Goal: Task Accomplishment & Management: Manage account settings

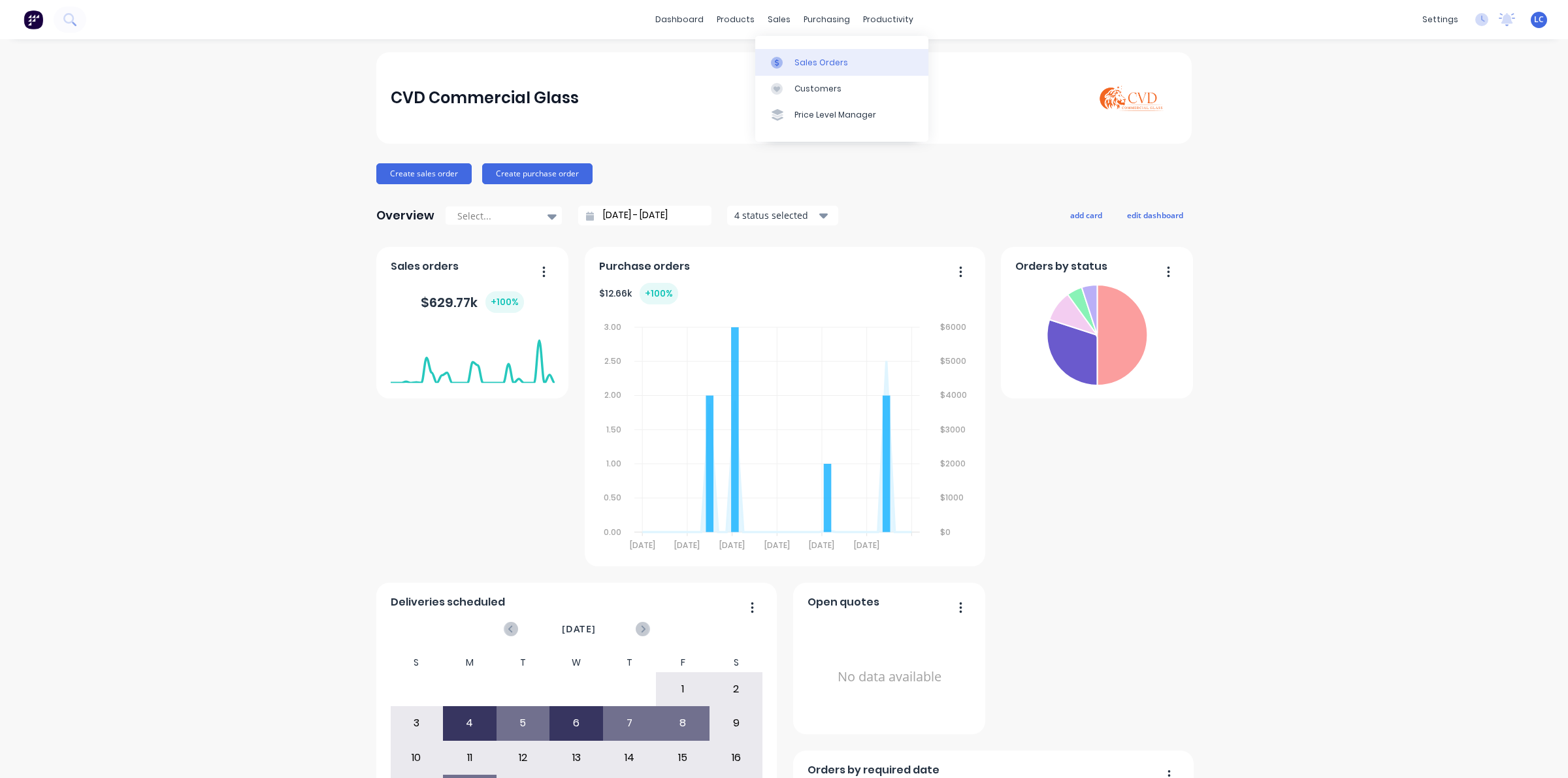
click at [801, 60] on div "Sales Orders" at bounding box center [821, 63] width 54 height 12
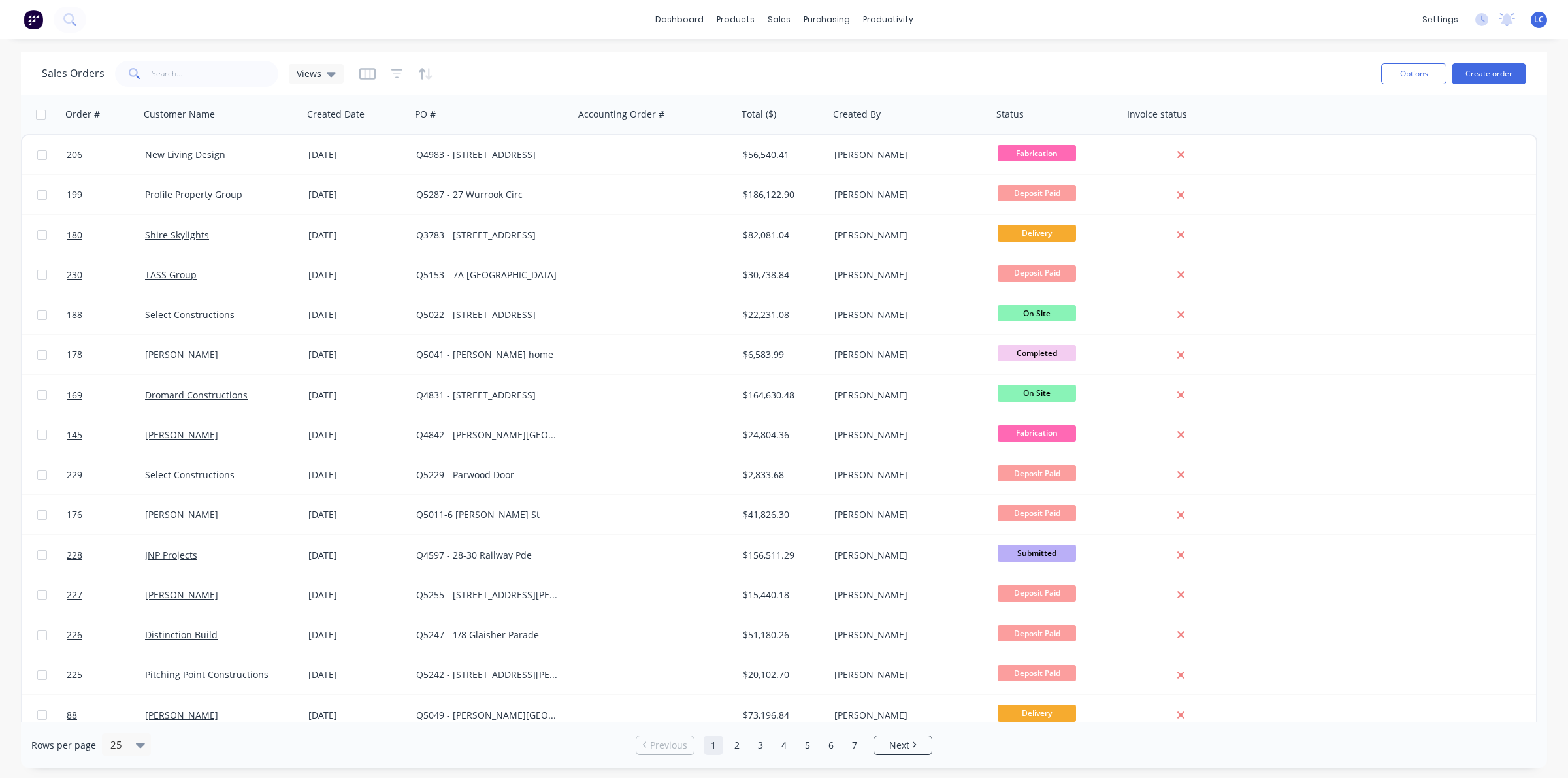
click at [162, 87] on div "Sales Orders Views" at bounding box center [706, 73] width 1329 height 32
click at [163, 80] on input "text" at bounding box center [215, 73] width 128 height 26
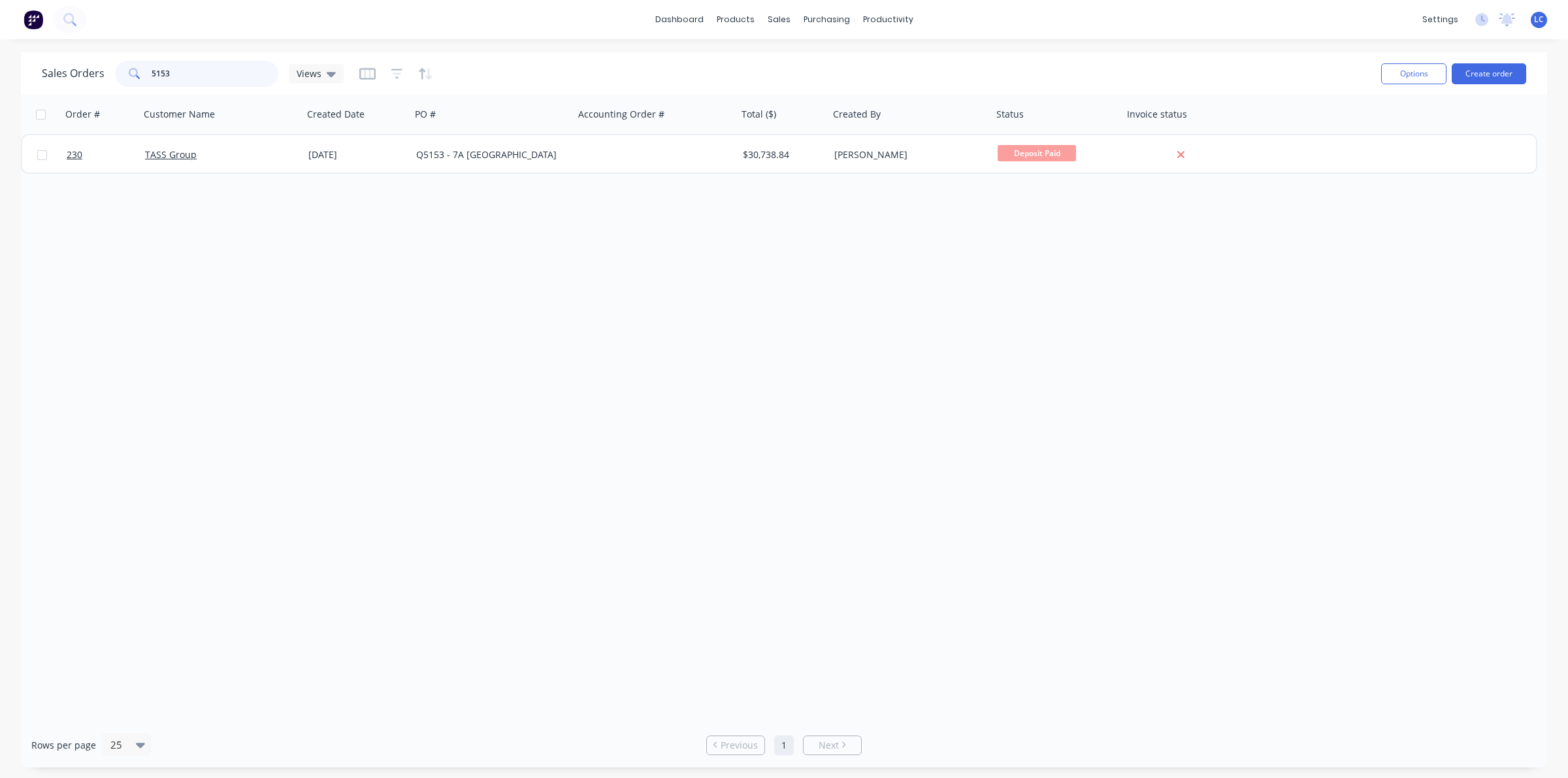
type input "5153"
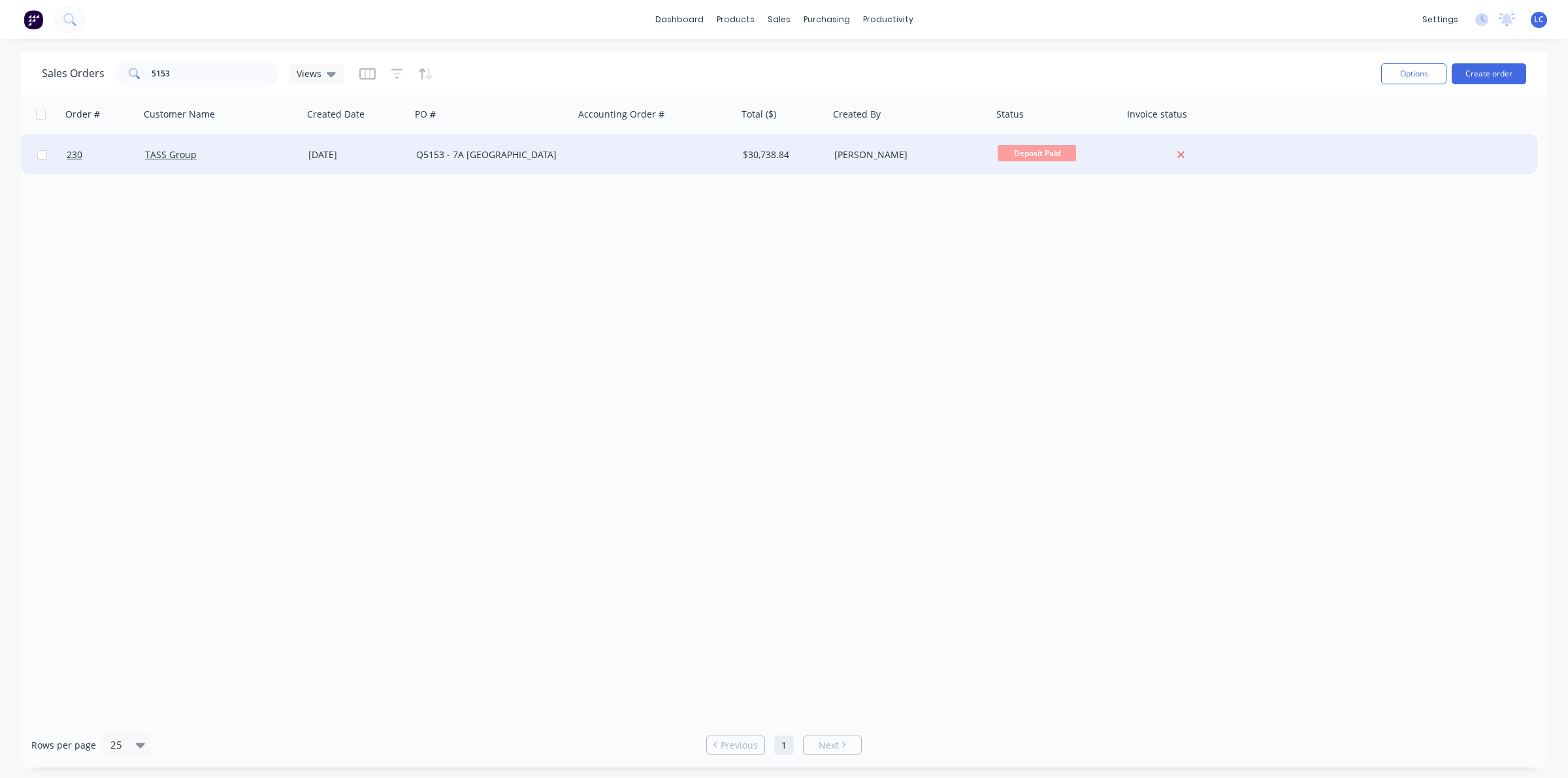
click at [335, 149] on div "[DATE]" at bounding box center [357, 155] width 97 height 13
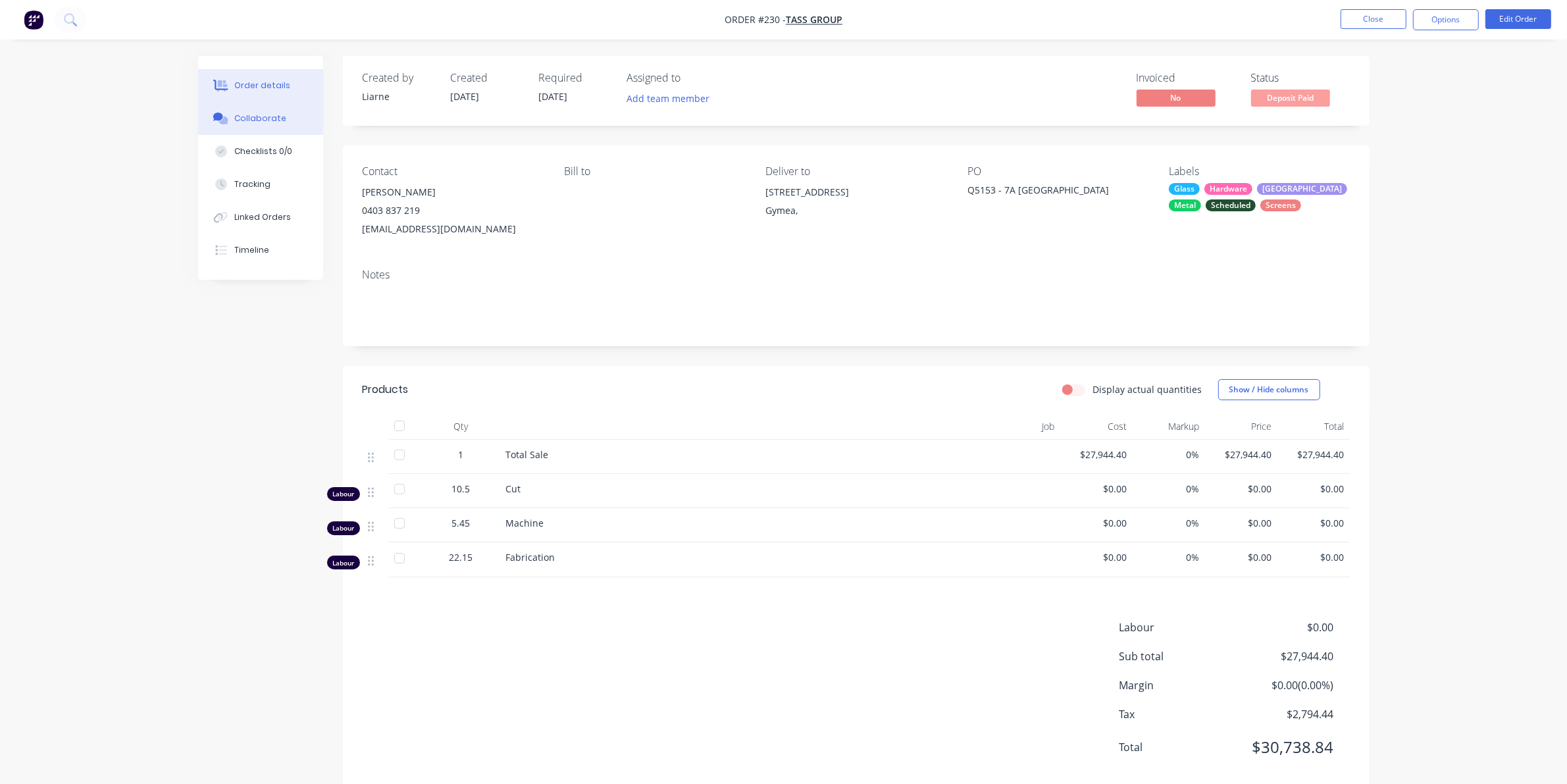
click at [248, 116] on div "Collaborate" at bounding box center [260, 118] width 52 height 12
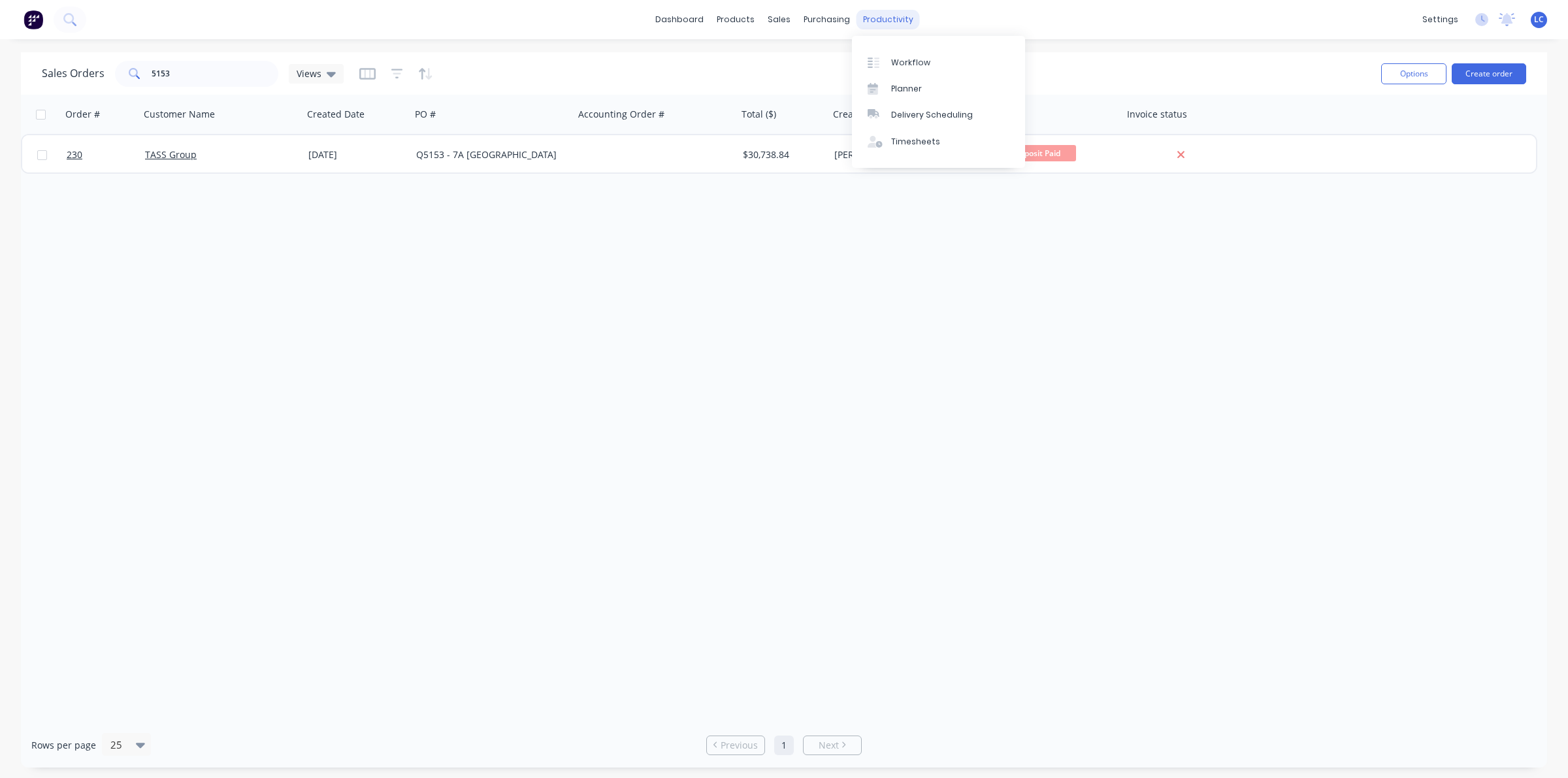
click at [880, 20] on div "productivity" at bounding box center [889, 19] width 64 height 20
click at [875, 72] on link "Workflow" at bounding box center [939, 61] width 173 height 26
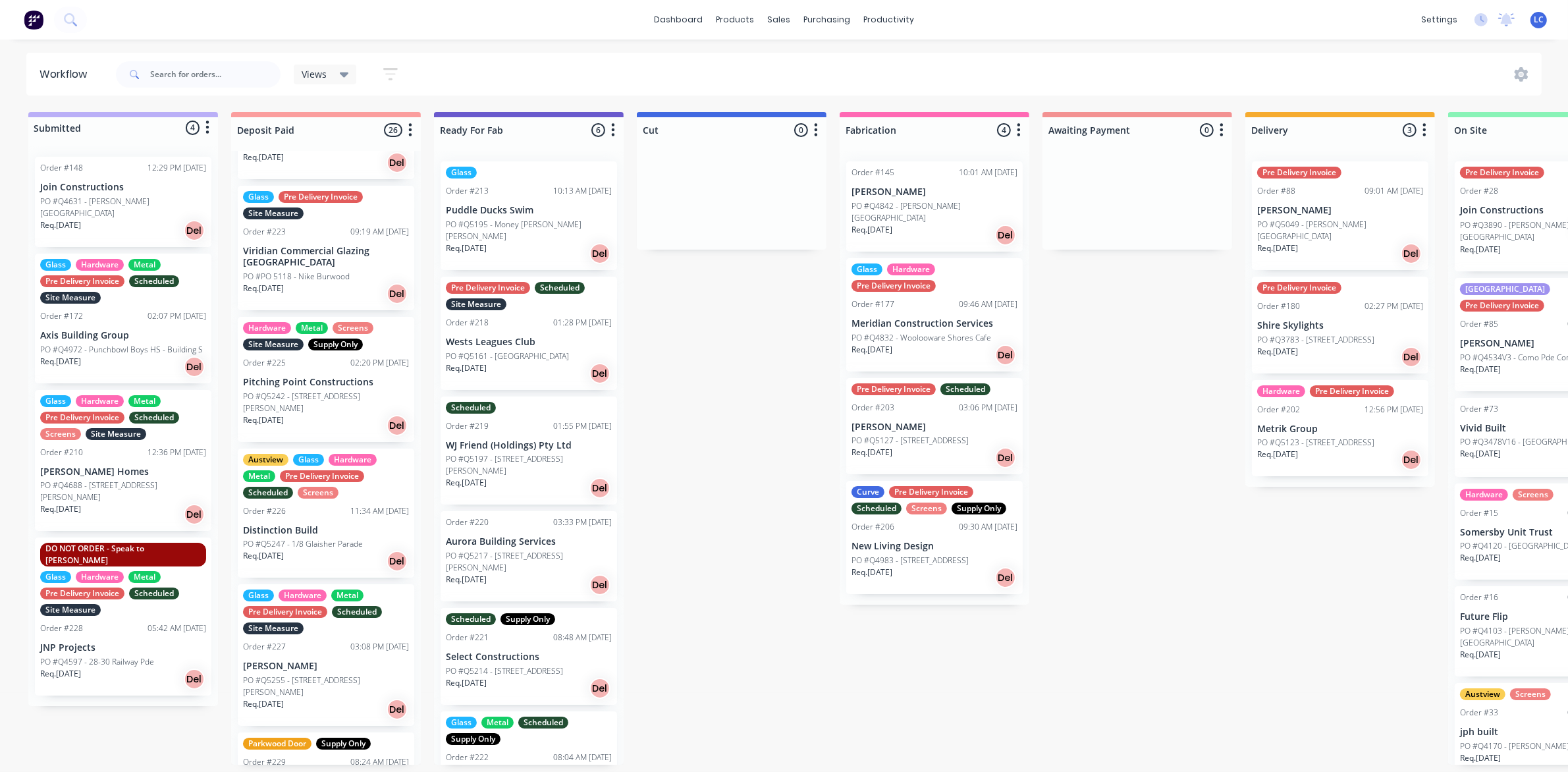
scroll to position [4, 0]
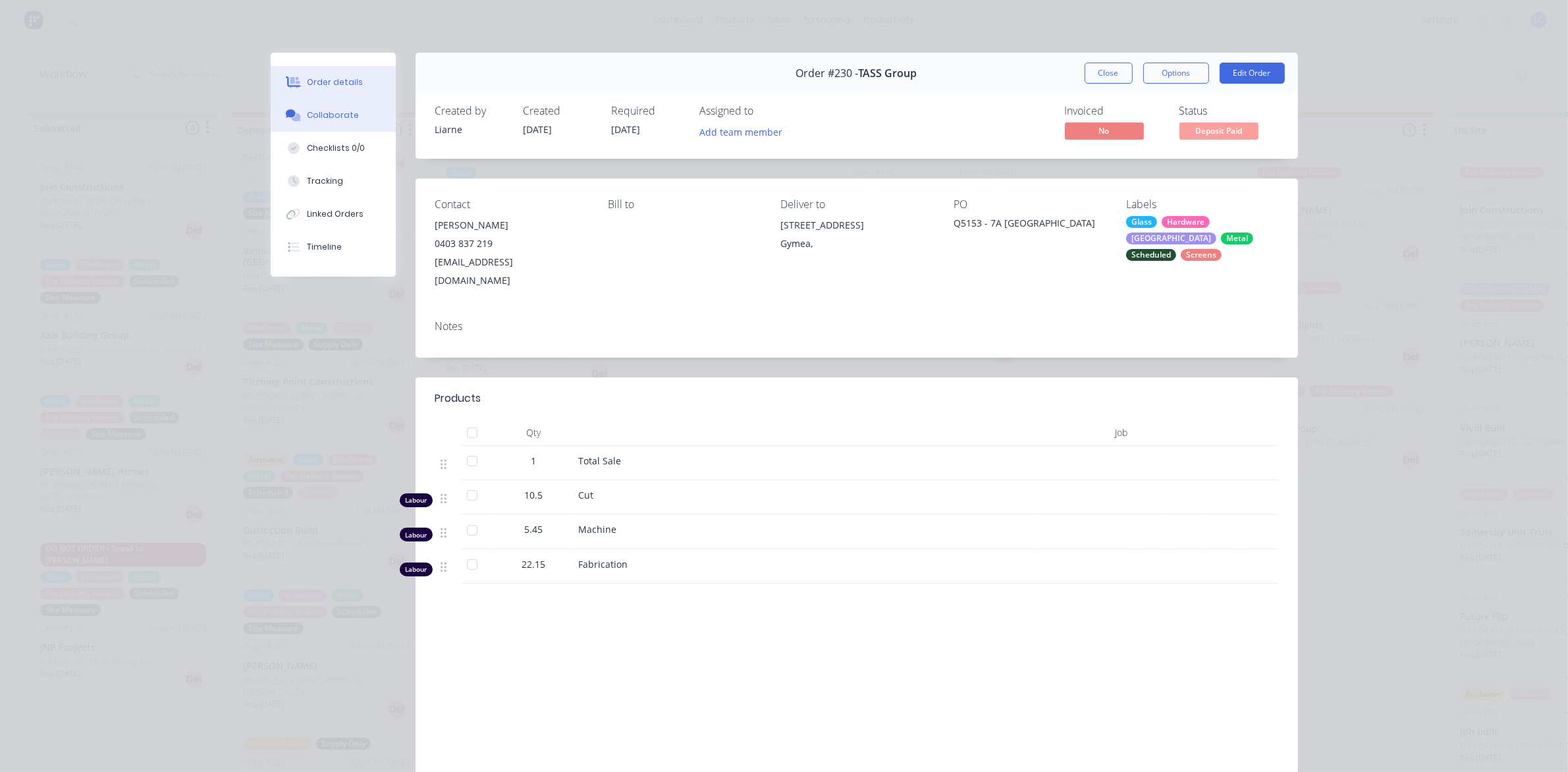
click at [316, 106] on button "Collaborate" at bounding box center [334, 115] width 125 height 33
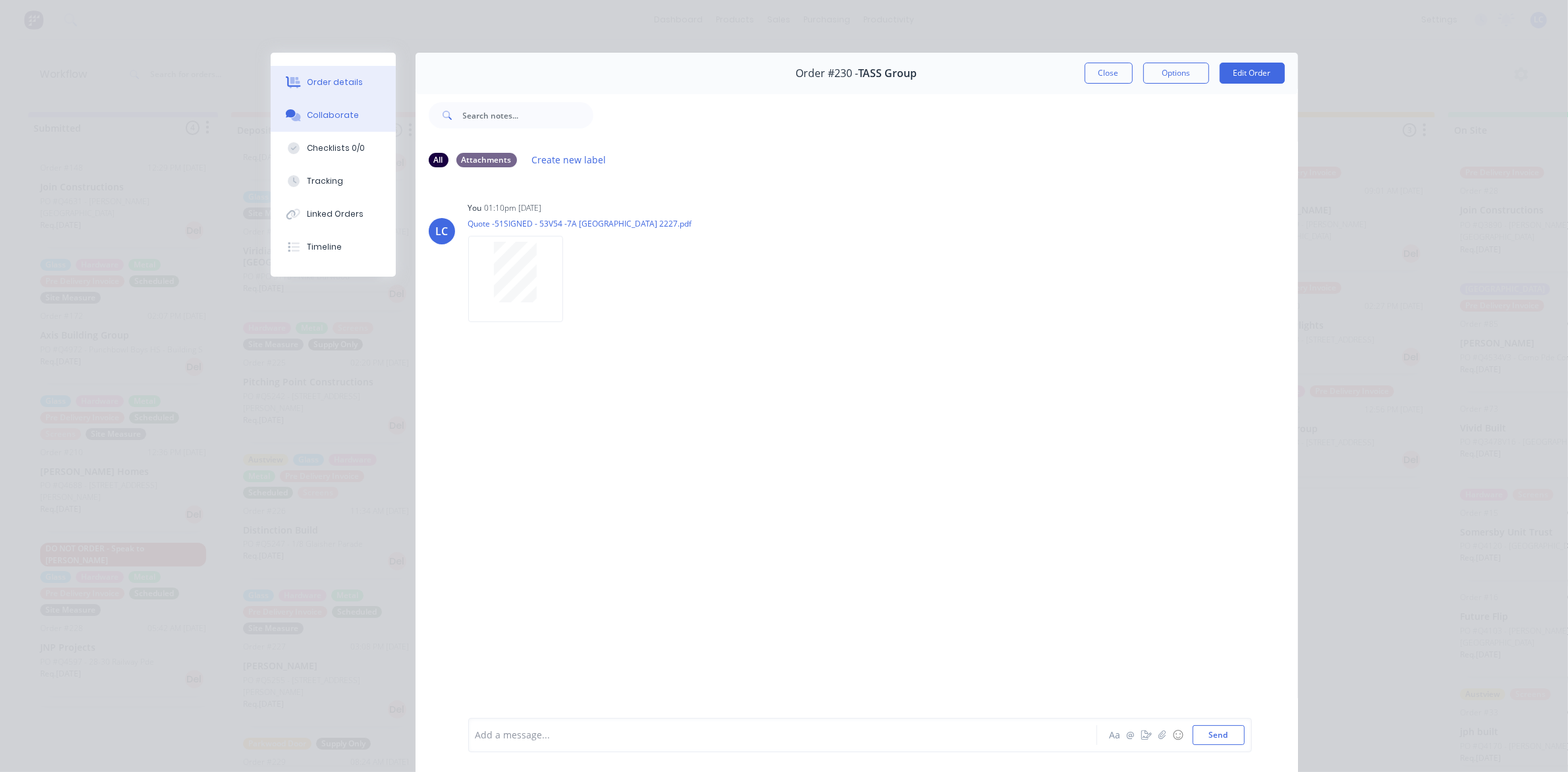
click at [340, 77] on div "Order details" at bounding box center [334, 83] width 56 height 12
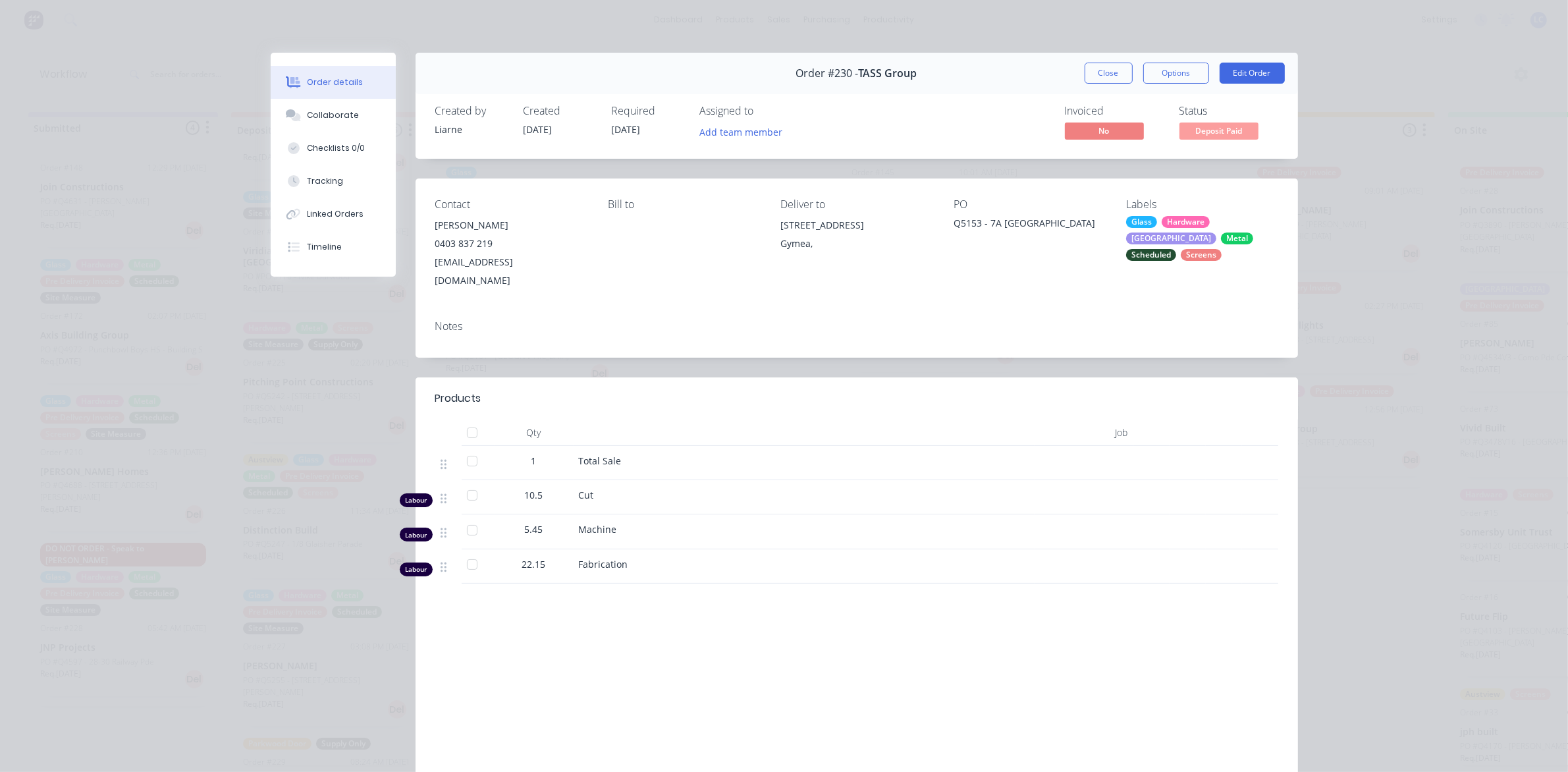
click at [1221, 244] on div "Metal" at bounding box center [1237, 238] width 32 height 12
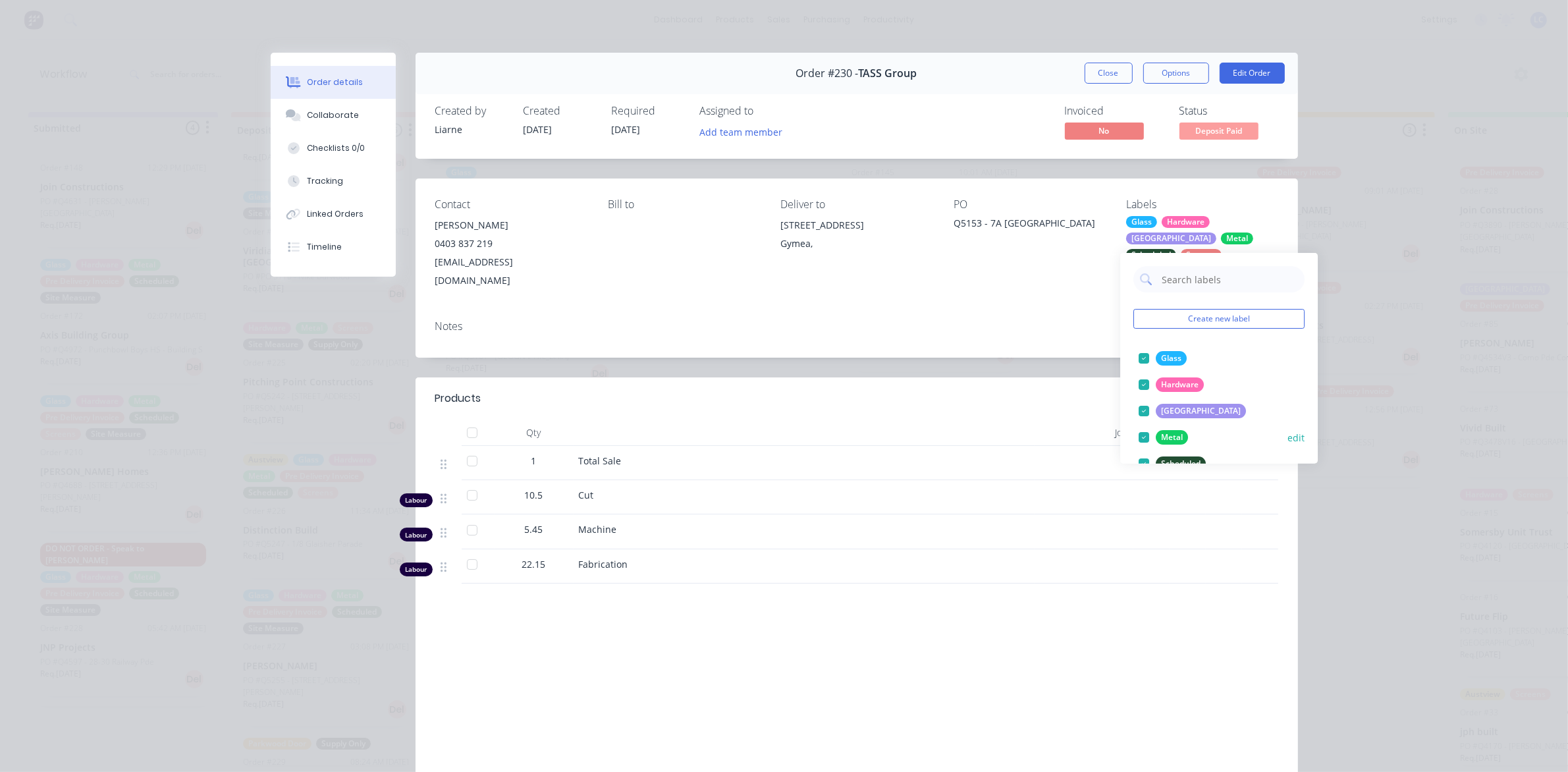
click at [1141, 425] on div at bounding box center [1144, 437] width 26 height 26
click at [1234, 77] on button "Edit Order" at bounding box center [1252, 73] width 66 height 21
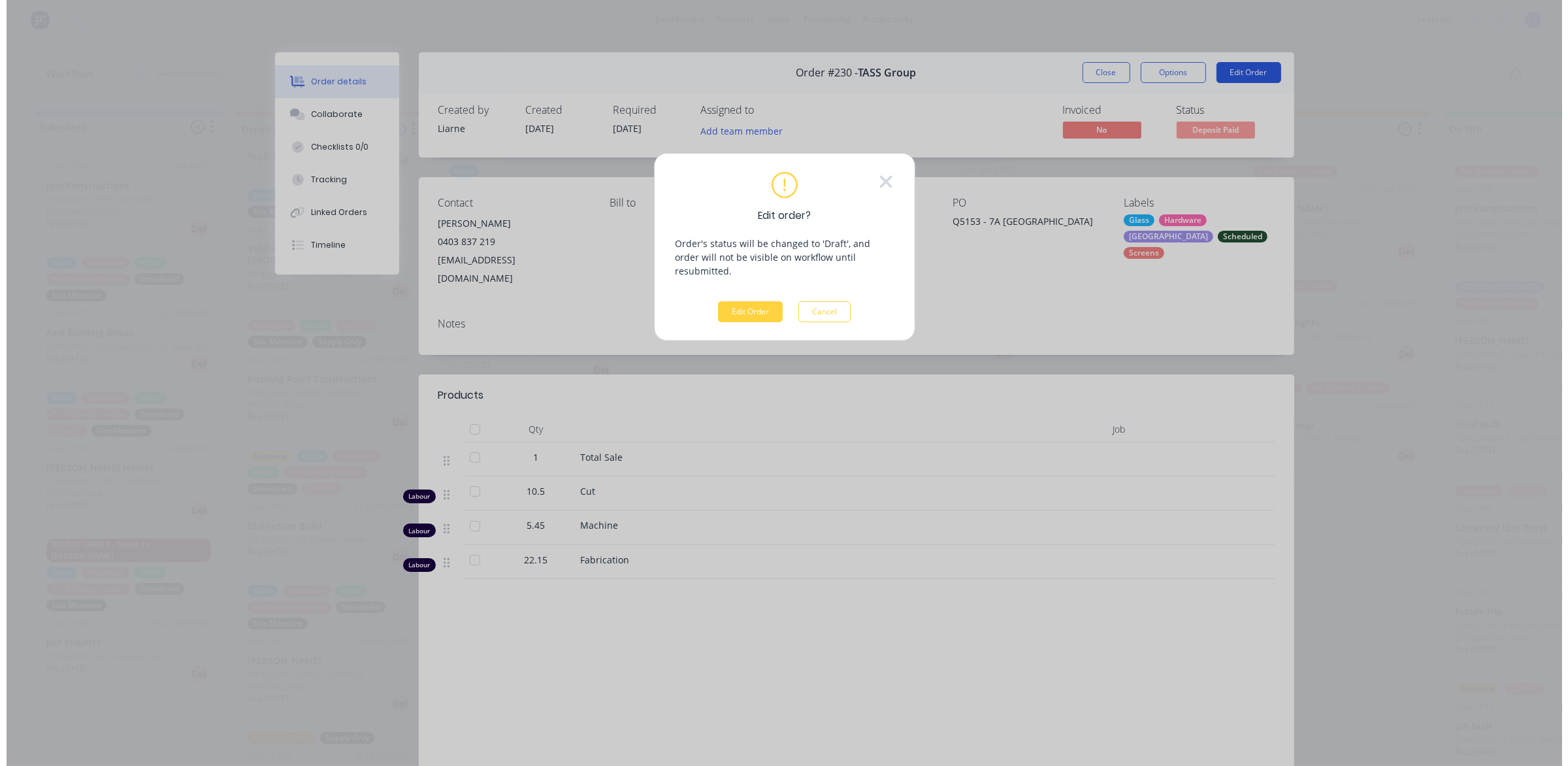
scroll to position [0, 0]
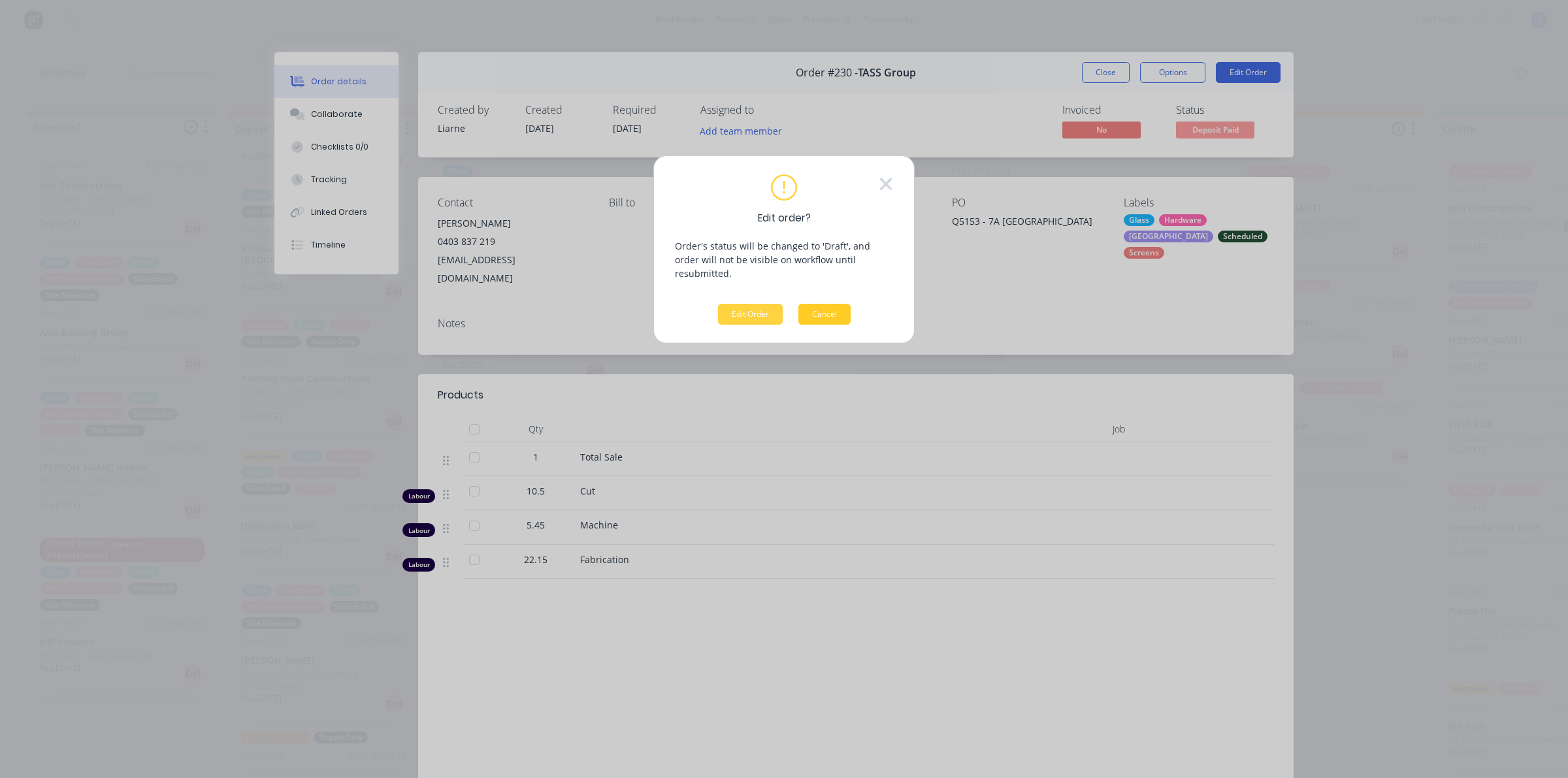
click at [832, 303] on button "Cancel" at bounding box center [824, 314] width 52 height 21
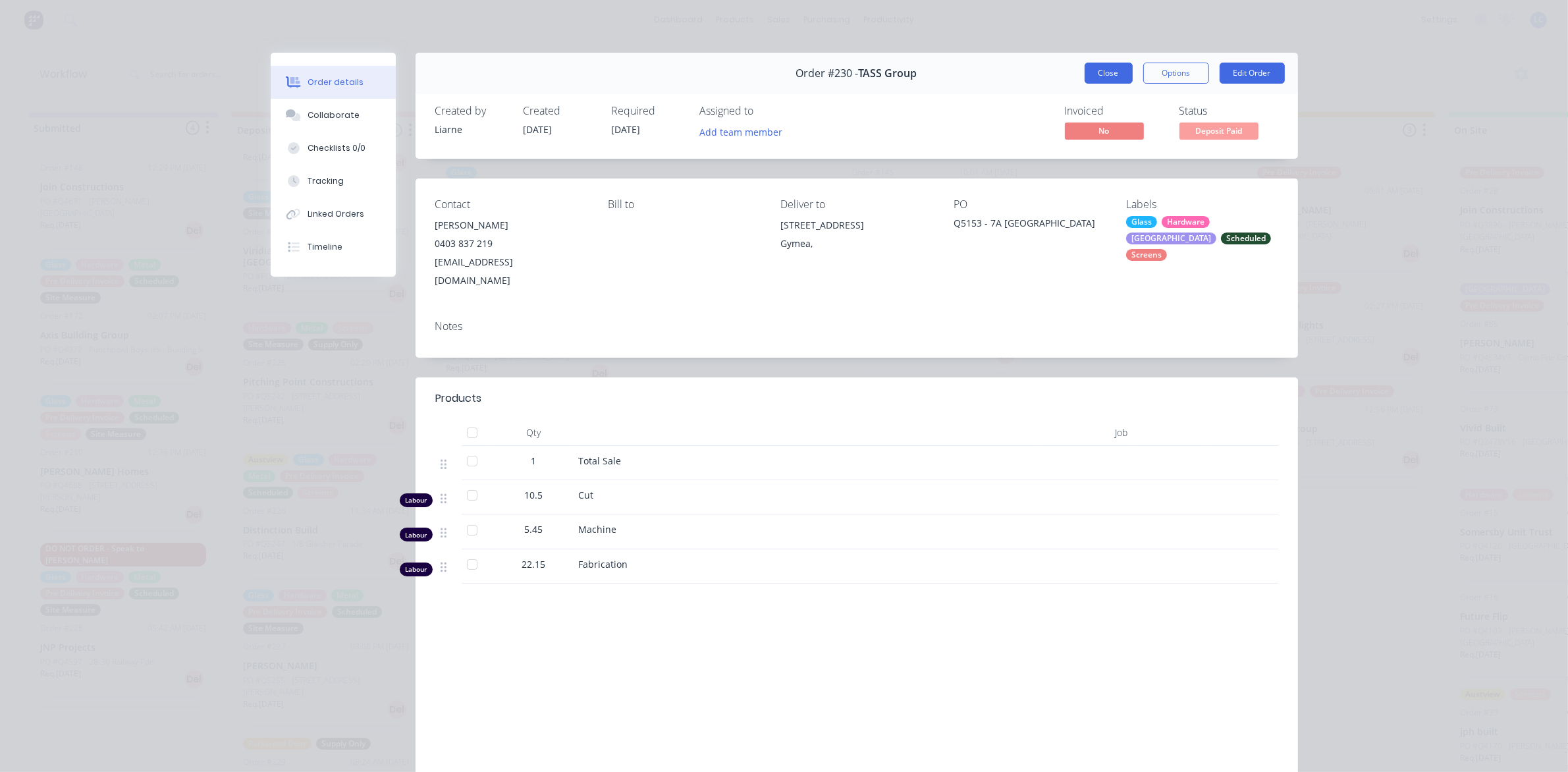
click at [1098, 74] on button "Close" at bounding box center [1109, 73] width 48 height 21
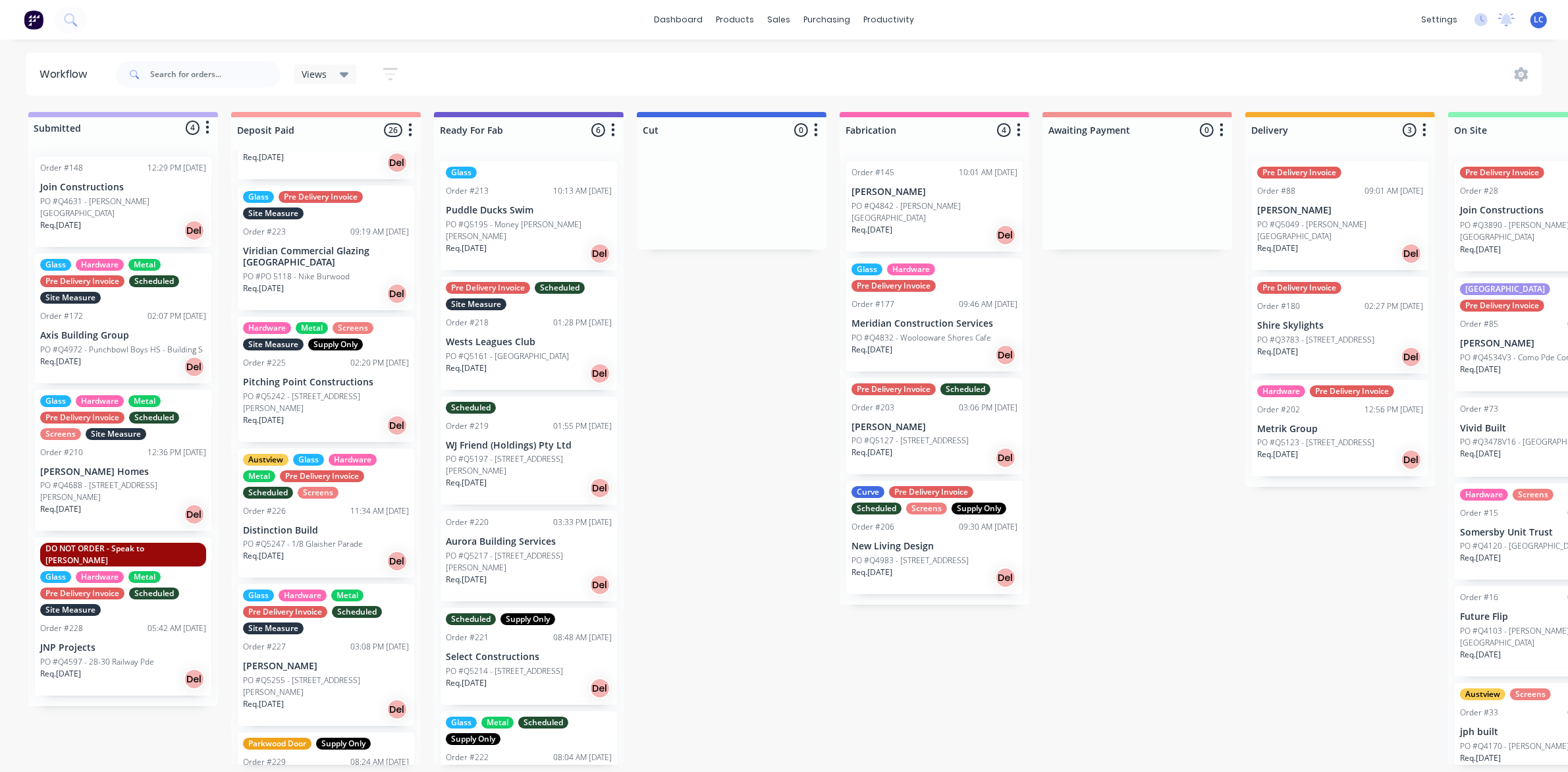
drag, startPoint x: 185, startPoint y: 60, endPoint x: 185, endPoint y: 69, distance: 9.0
click at [185, 61] on div at bounding box center [198, 74] width 165 height 39
click at [175, 81] on input "text" at bounding box center [215, 74] width 130 height 26
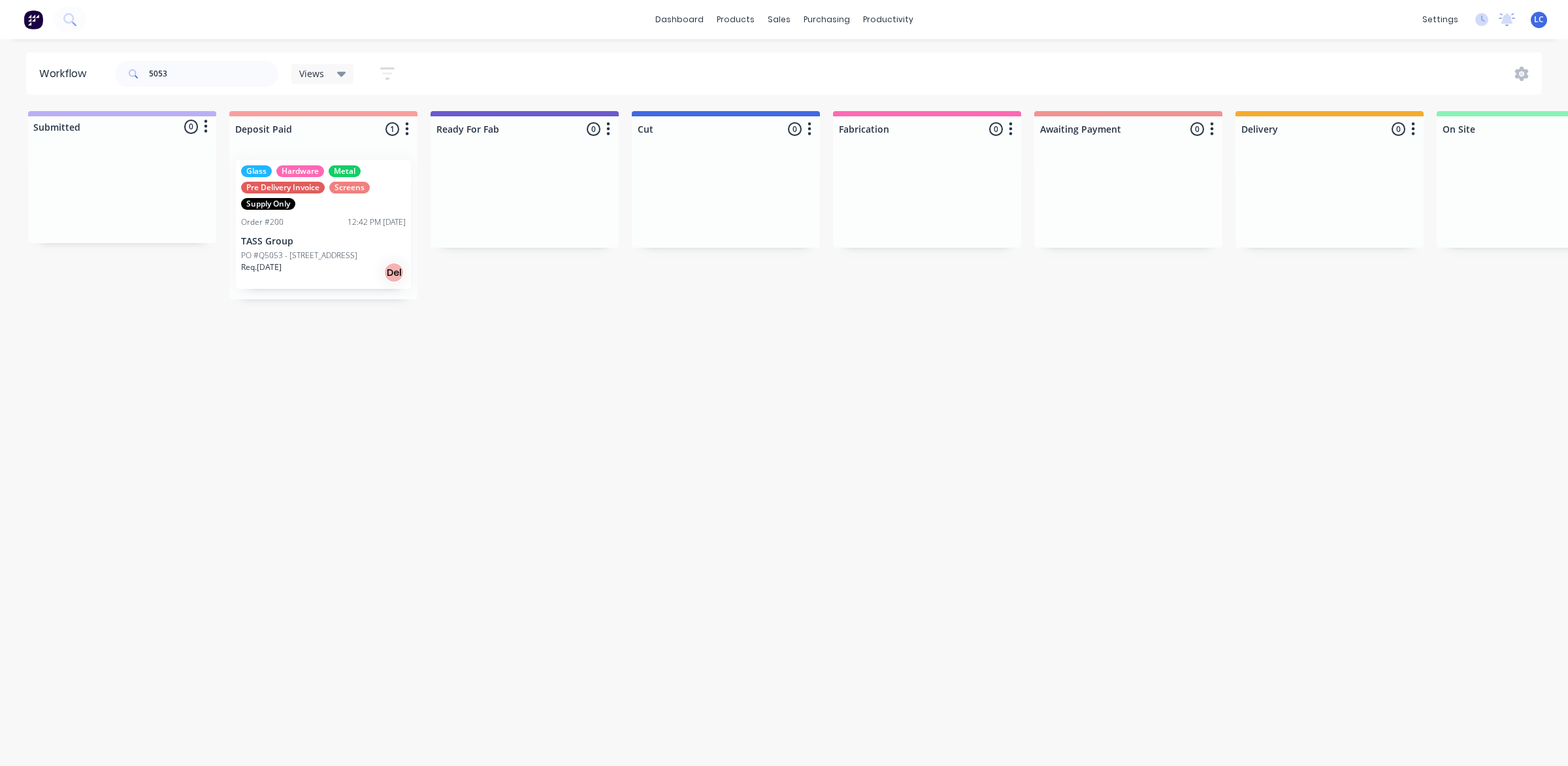
click at [348, 242] on p "TASS Group" at bounding box center [323, 241] width 165 height 11
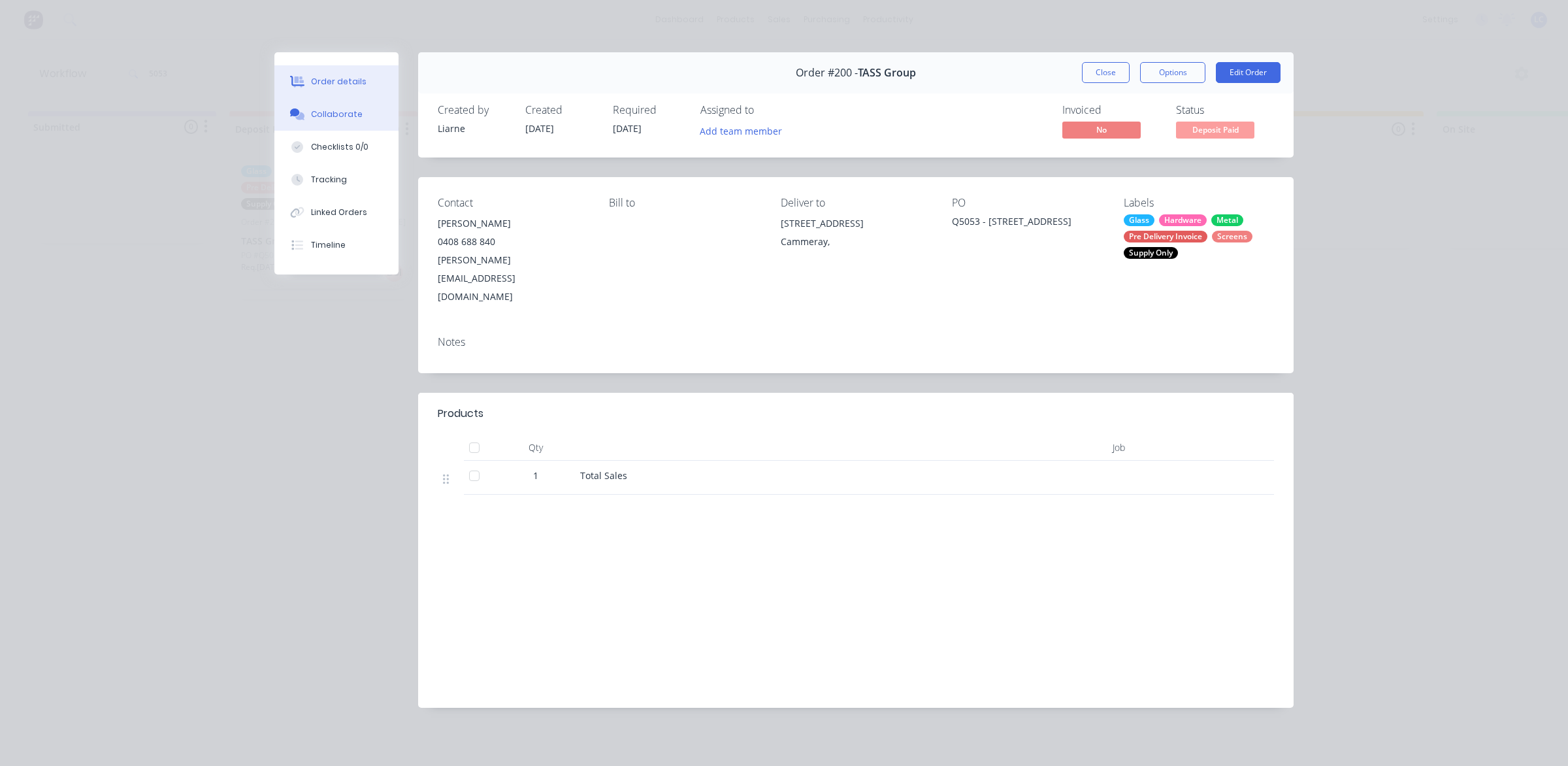
click at [328, 121] on button "Collaborate" at bounding box center [337, 114] width 124 height 33
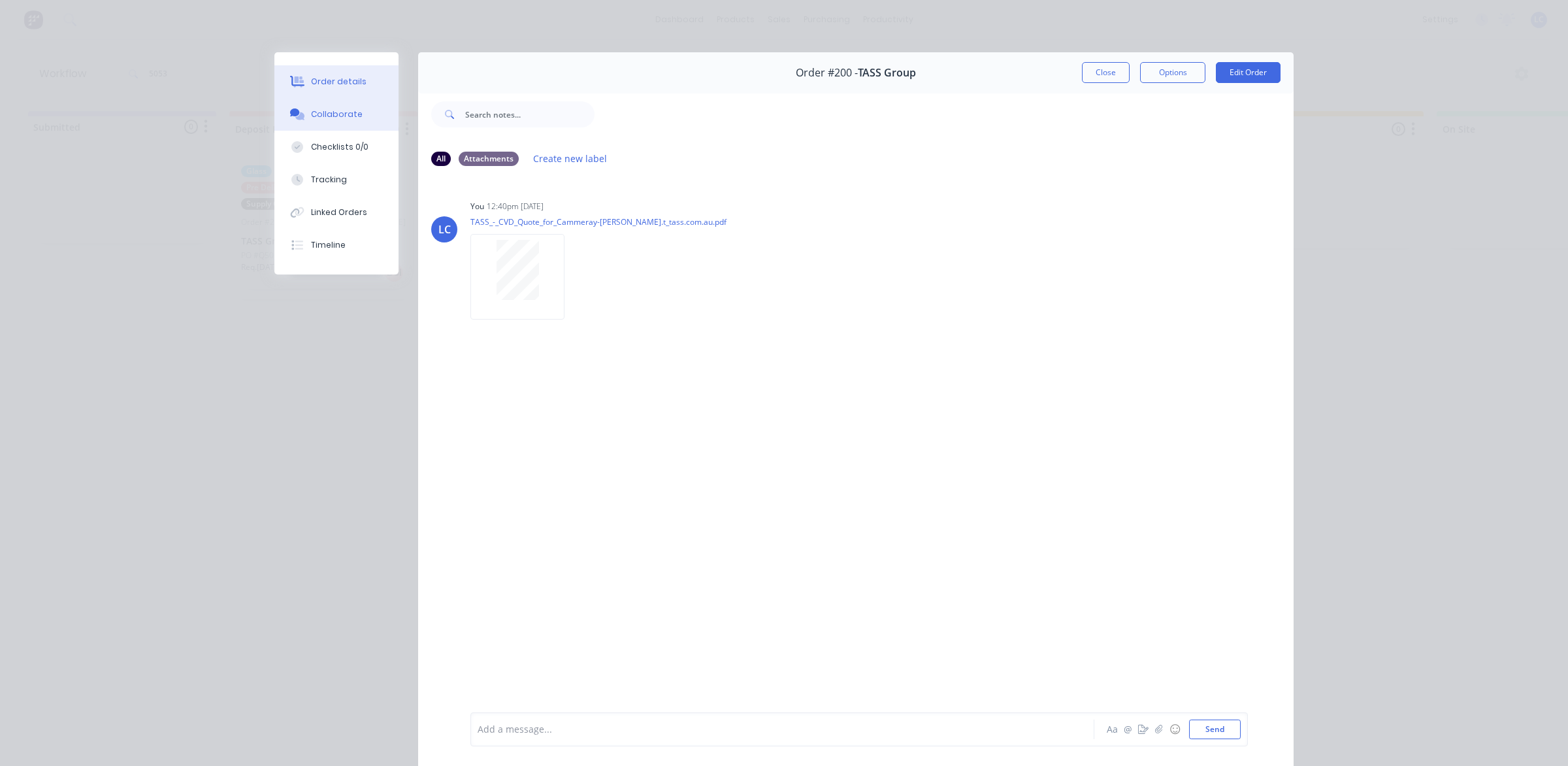
click at [340, 70] on button "Order details" at bounding box center [337, 81] width 124 height 33
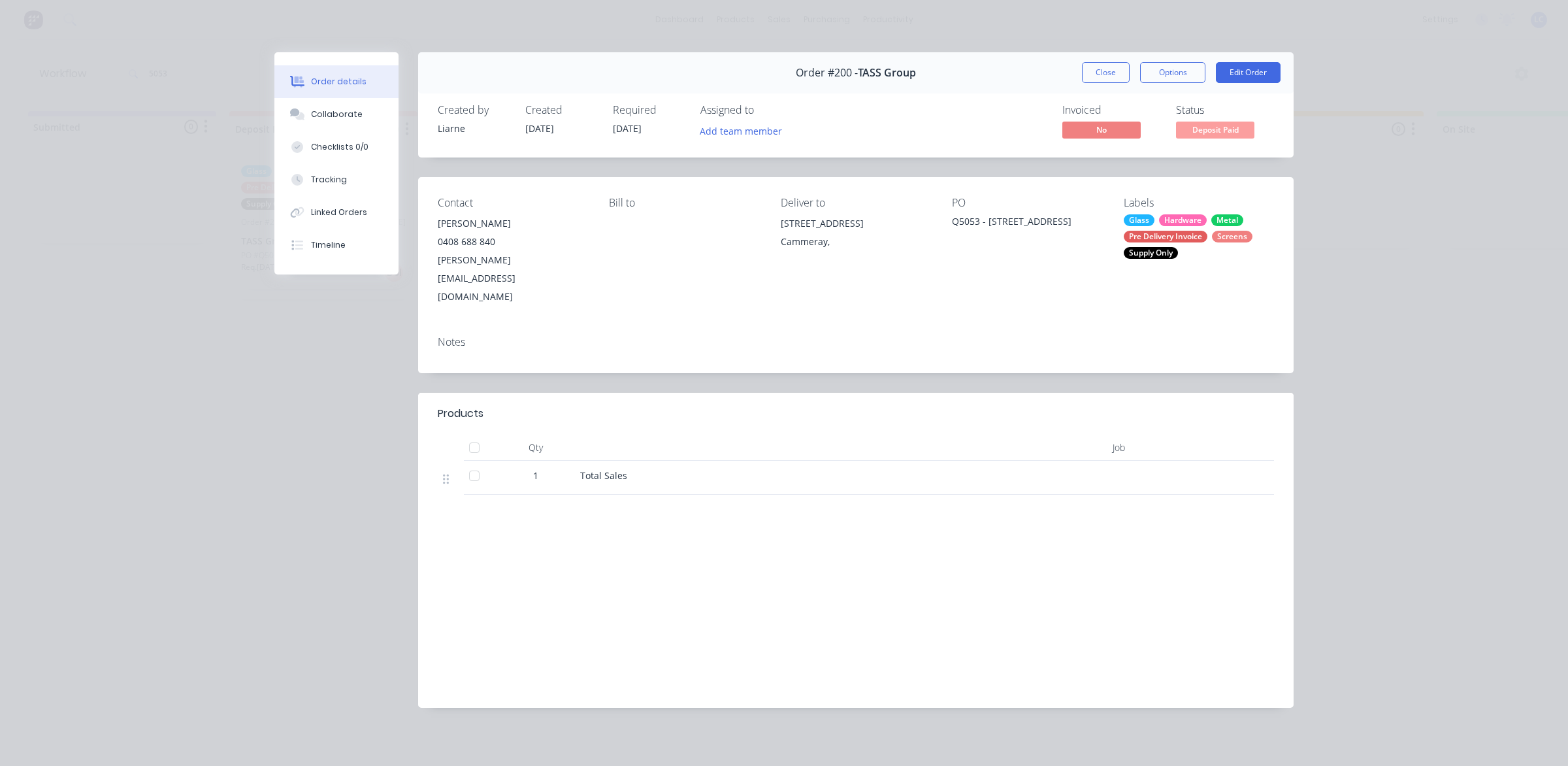
drag, startPoint x: 1107, startPoint y: 70, endPoint x: 997, endPoint y: 101, distance: 114.3
click at [1107, 70] on button "Close" at bounding box center [1106, 72] width 48 height 21
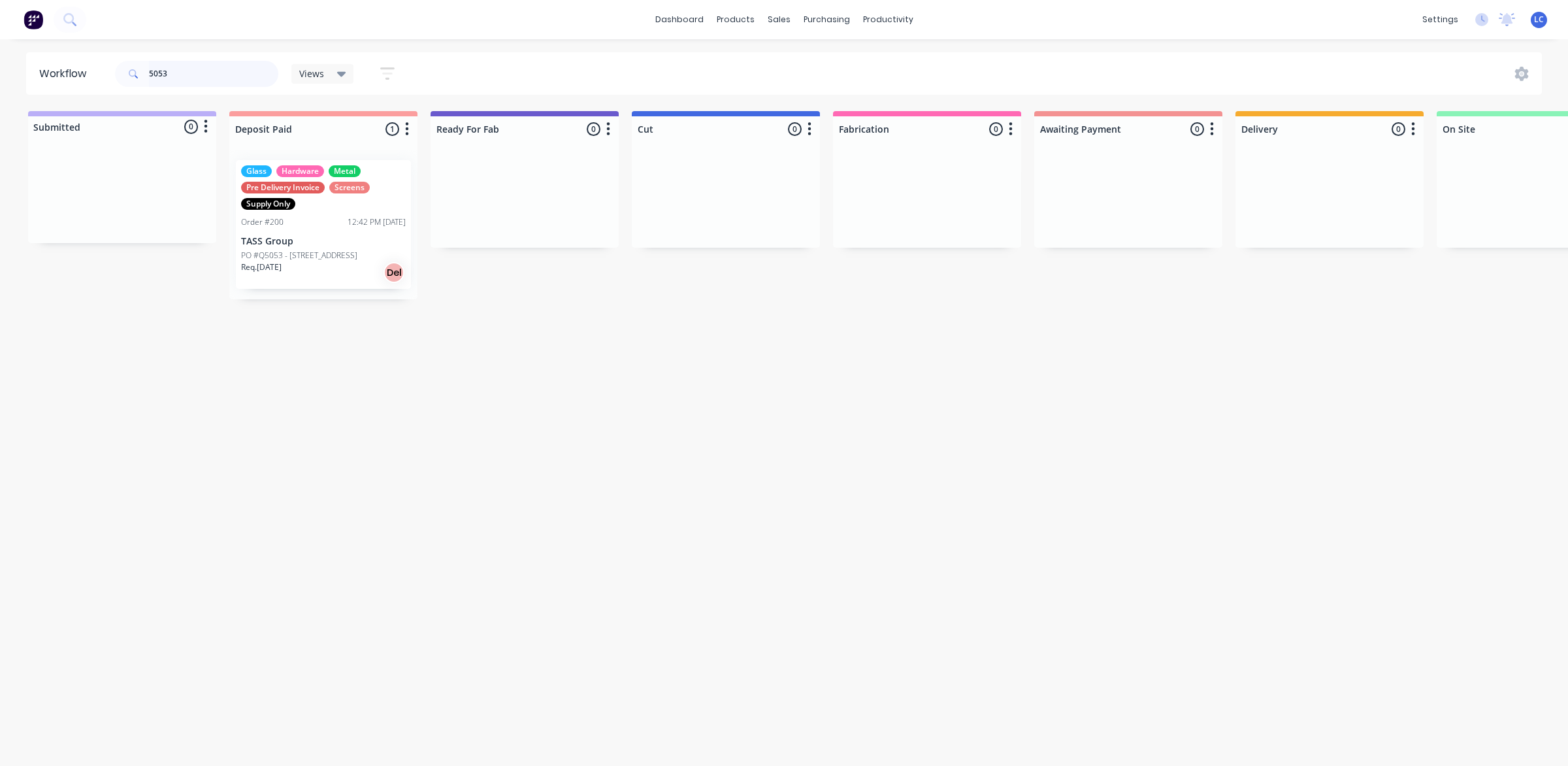
click at [171, 78] on input "5053" at bounding box center [213, 73] width 129 height 26
click at [319, 222] on p "Profile Property Group" at bounding box center [323, 225] width 165 height 11
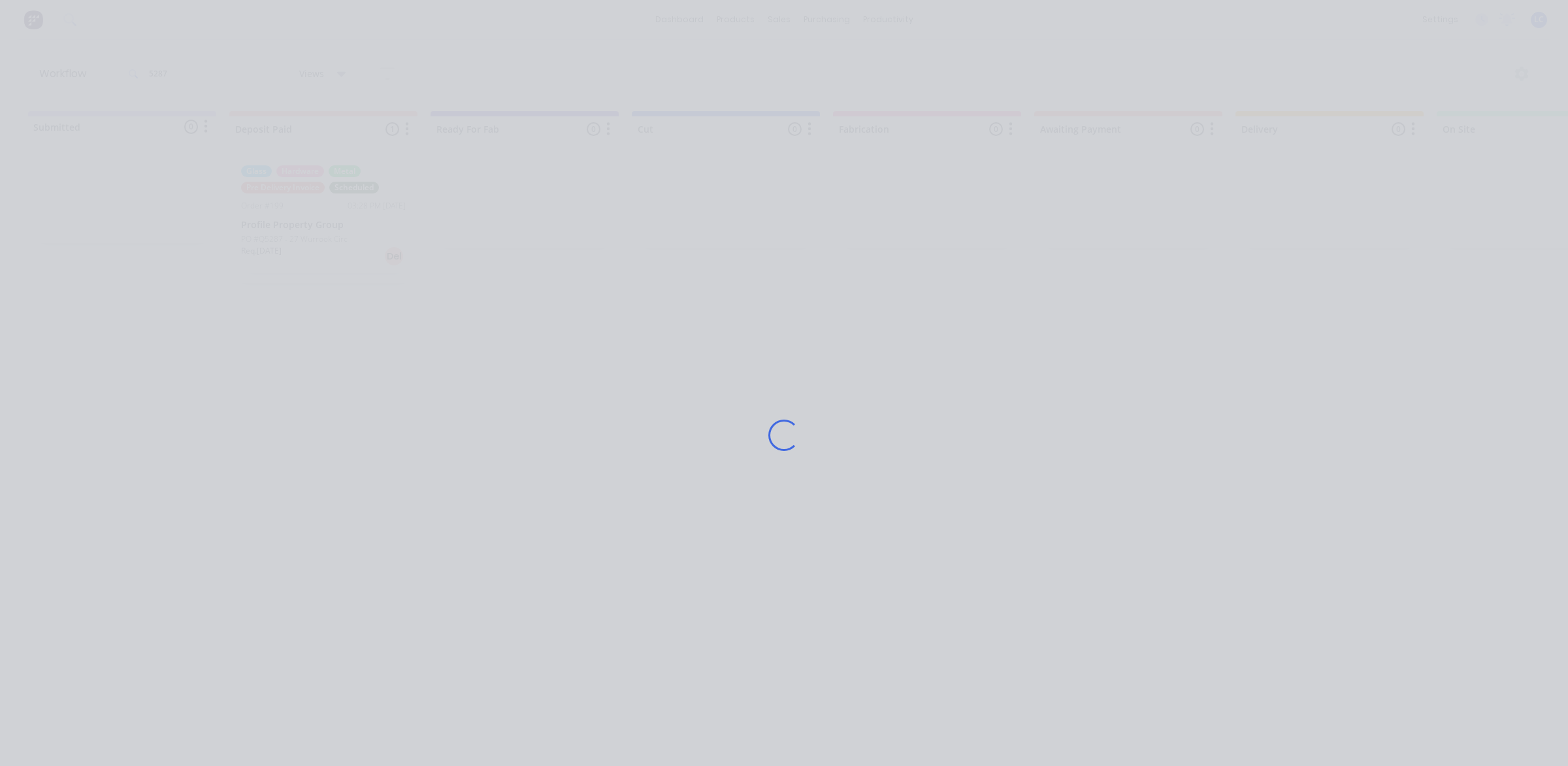
click at [319, 222] on div "Loading..." at bounding box center [784, 435] width 1045 height 766
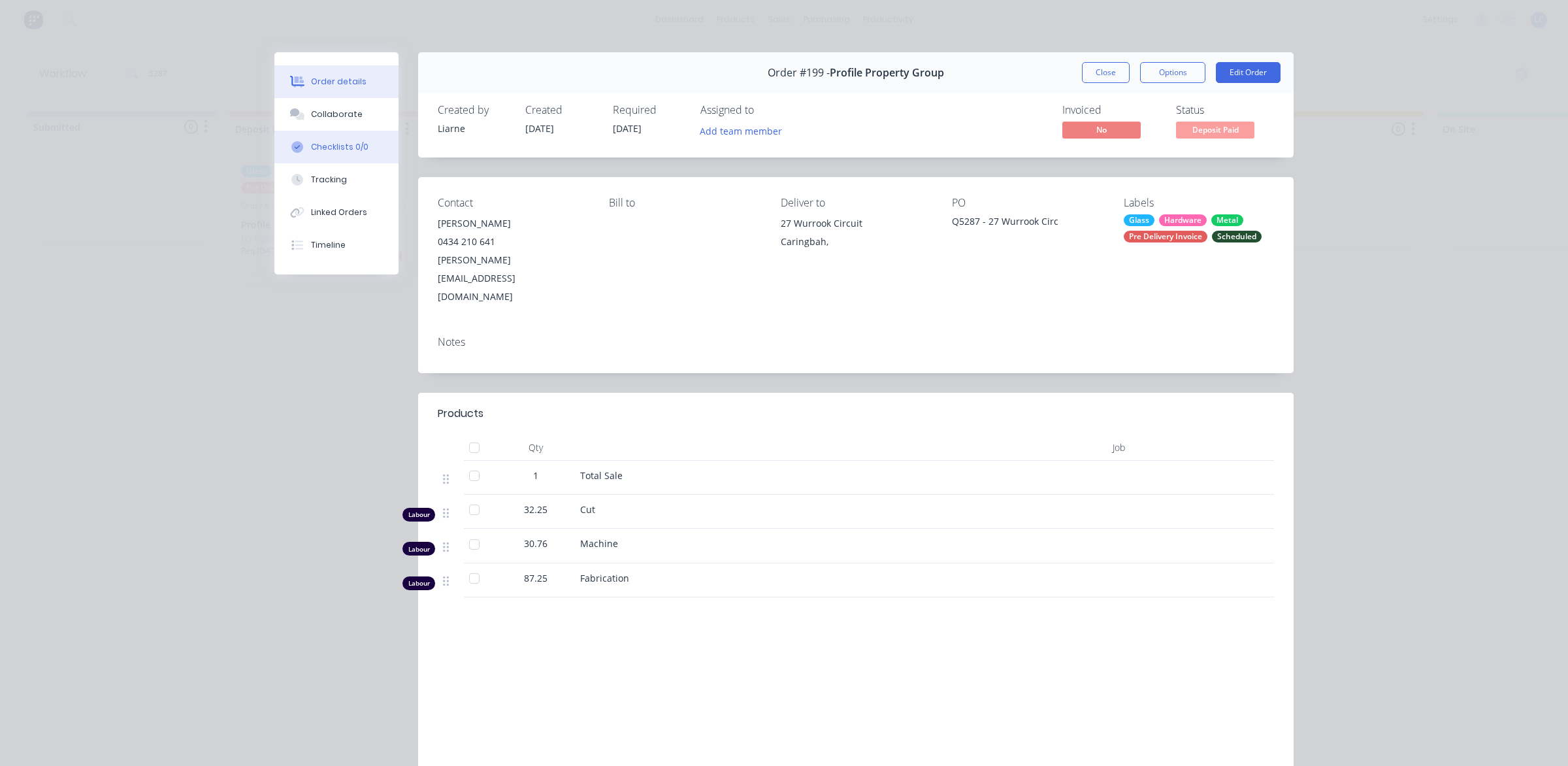
drag, startPoint x: 319, startPoint y: 111, endPoint x: 365, endPoint y: 152, distance: 61.6
click at [320, 112] on div "Collaborate" at bounding box center [337, 114] width 52 height 12
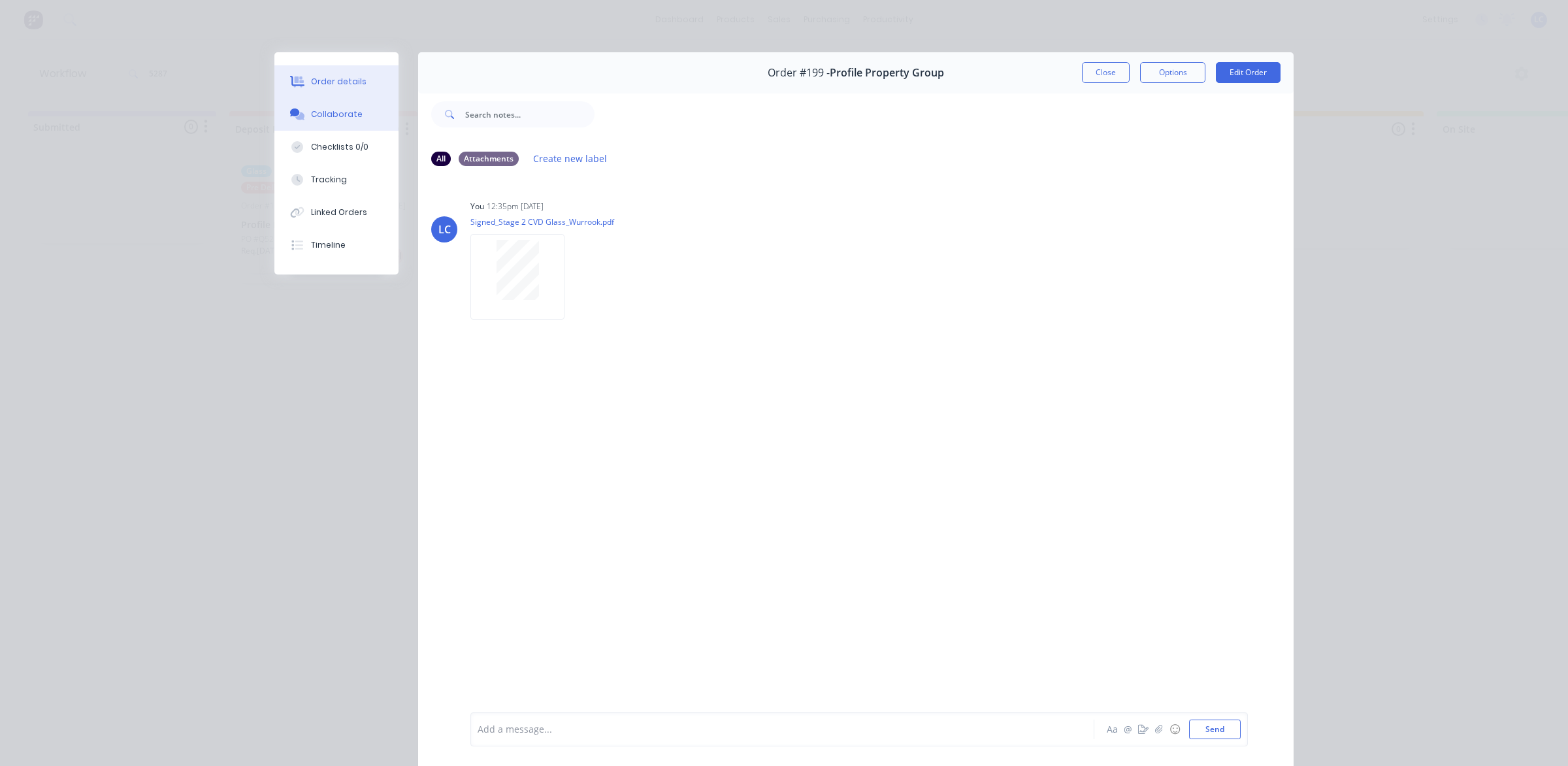
click at [340, 67] on button "Order details" at bounding box center [337, 81] width 124 height 33
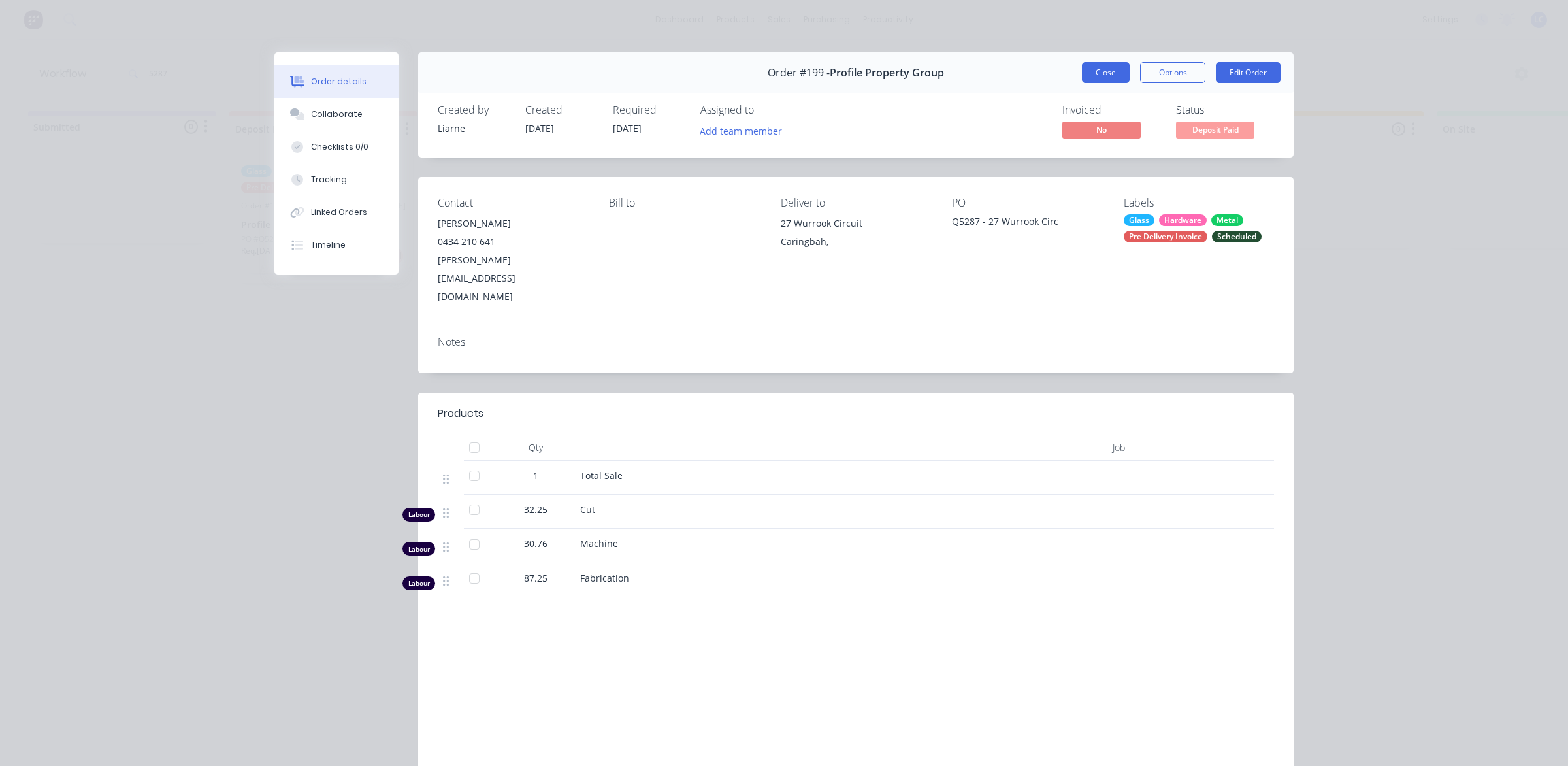
click at [1101, 75] on button "Close" at bounding box center [1106, 72] width 48 height 21
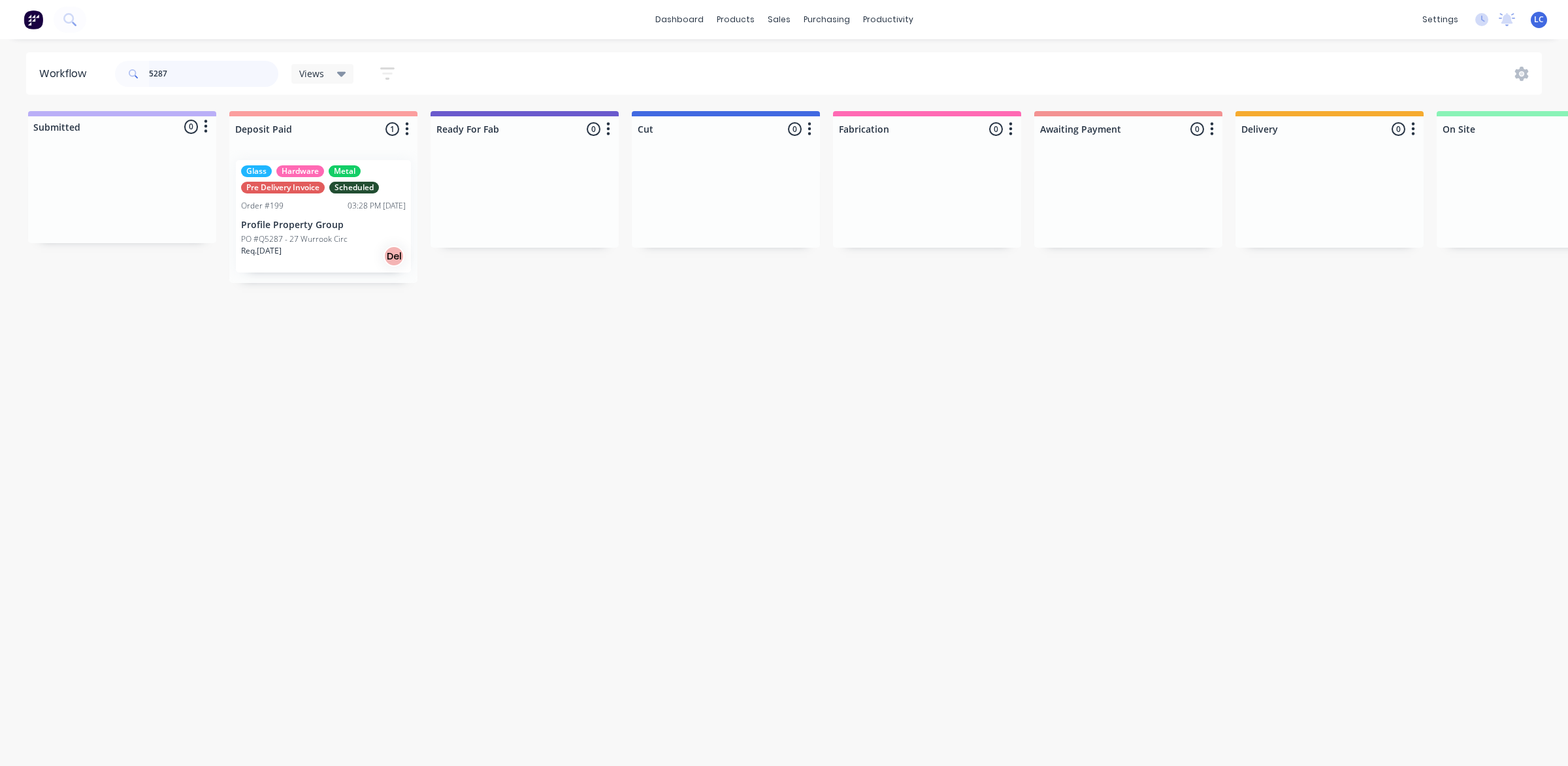
drag, startPoint x: 191, startPoint y: 71, endPoint x: 74, endPoint y: 73, distance: 117.0
click at [74, 73] on header "Workflow 5287 Views Save new view None (Default) edit Production edit Show/Hide…" at bounding box center [784, 74] width 1516 height 43
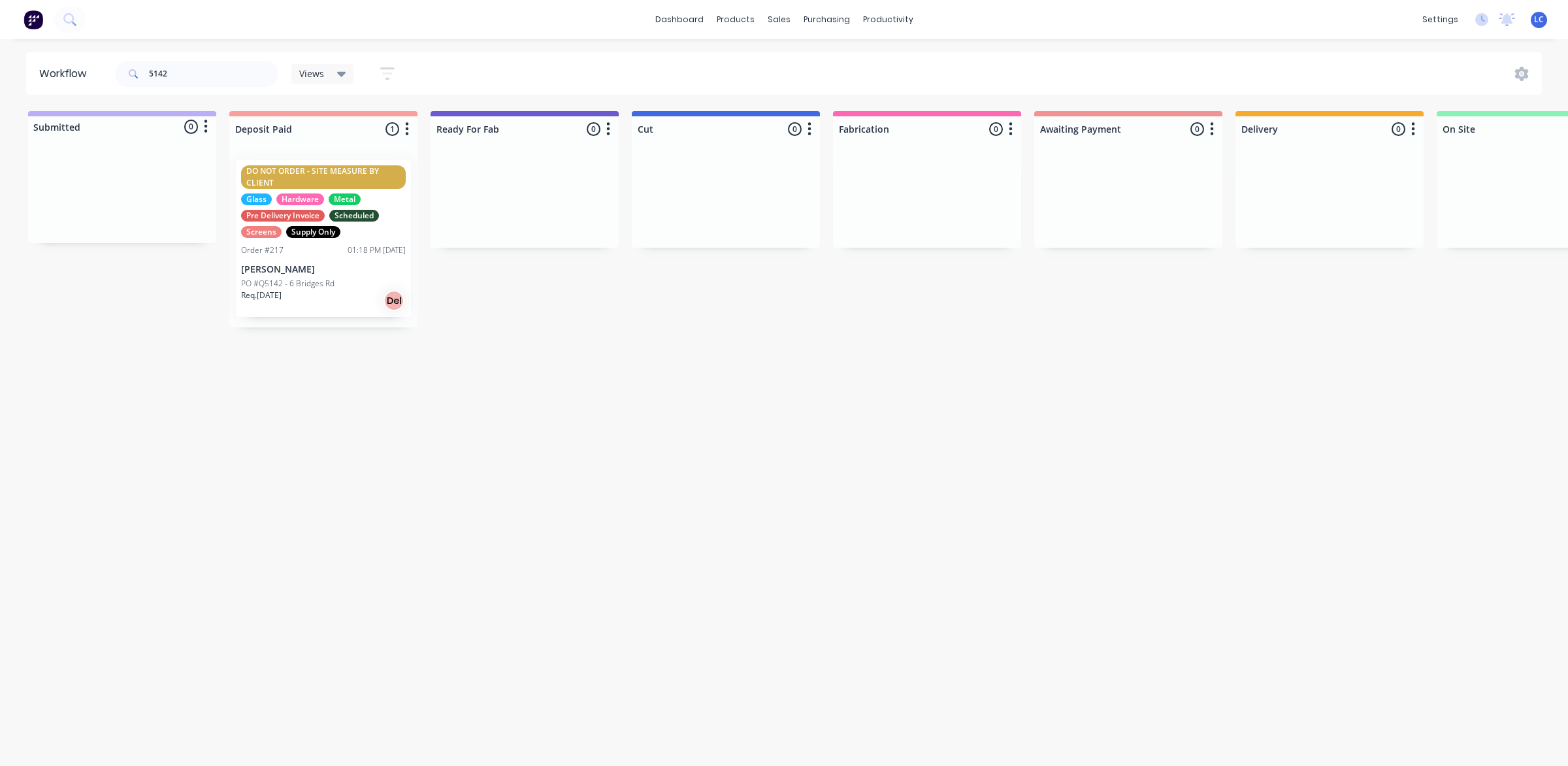
click at [318, 279] on p "PO #Q5142 - 6 Bridges Rd" at bounding box center [287, 284] width 94 height 12
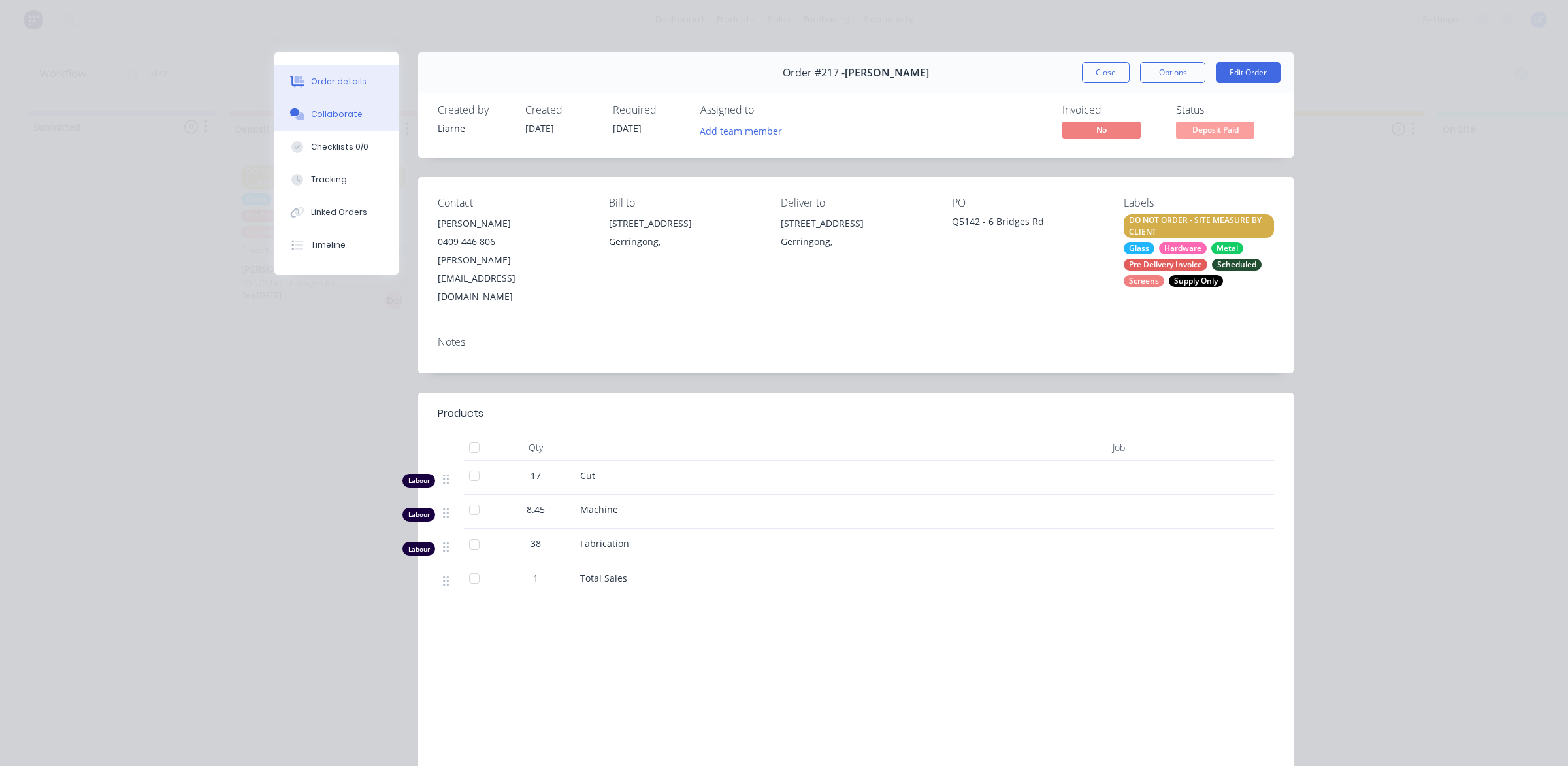
click at [328, 115] on div "Collaborate" at bounding box center [337, 114] width 52 height 12
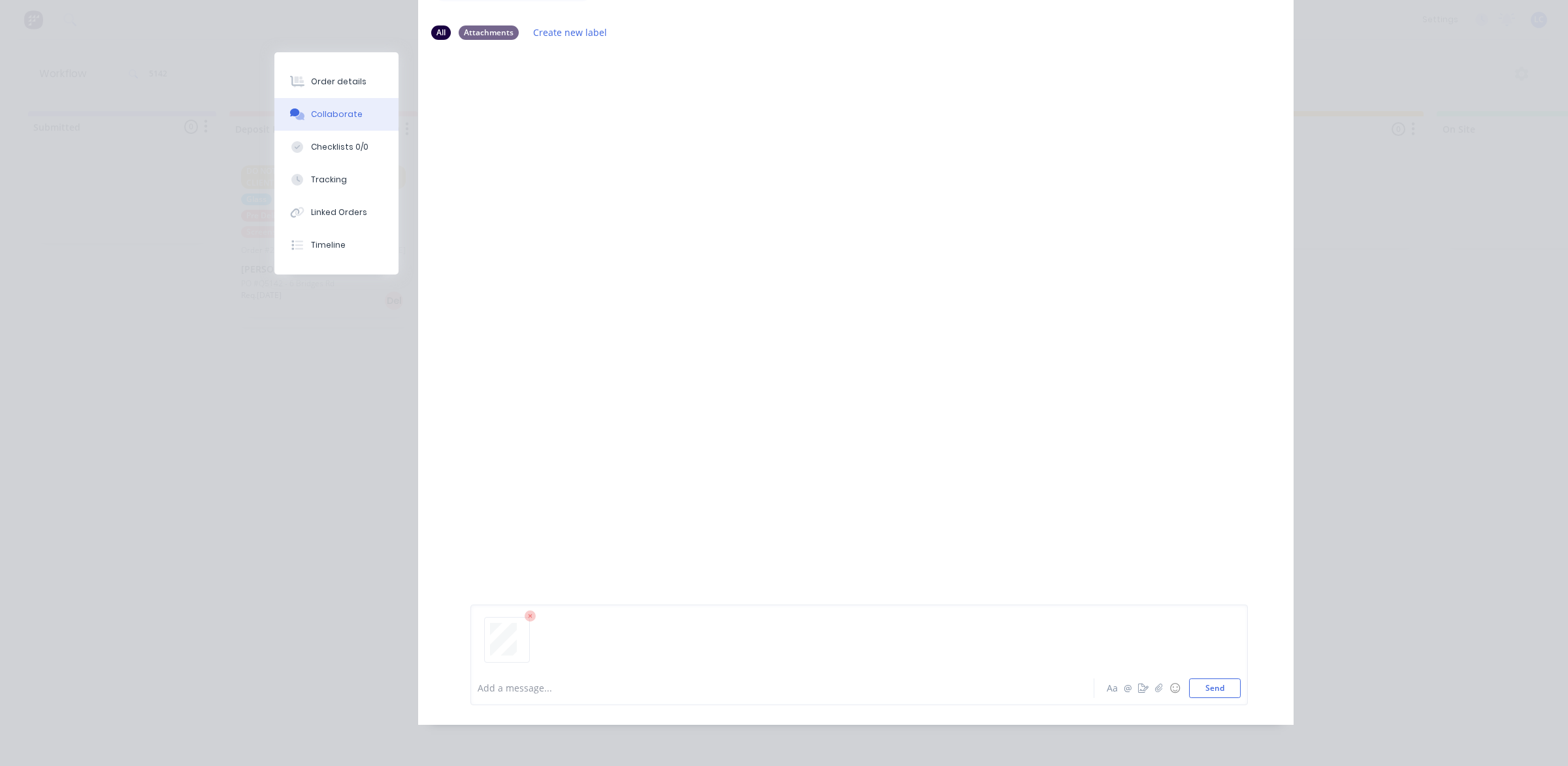
scroll to position [139, 0]
click at [1222, 686] on button "Send" at bounding box center [1215, 688] width 52 height 20
click at [1203, 688] on button "Send" at bounding box center [1215, 688] width 52 height 20
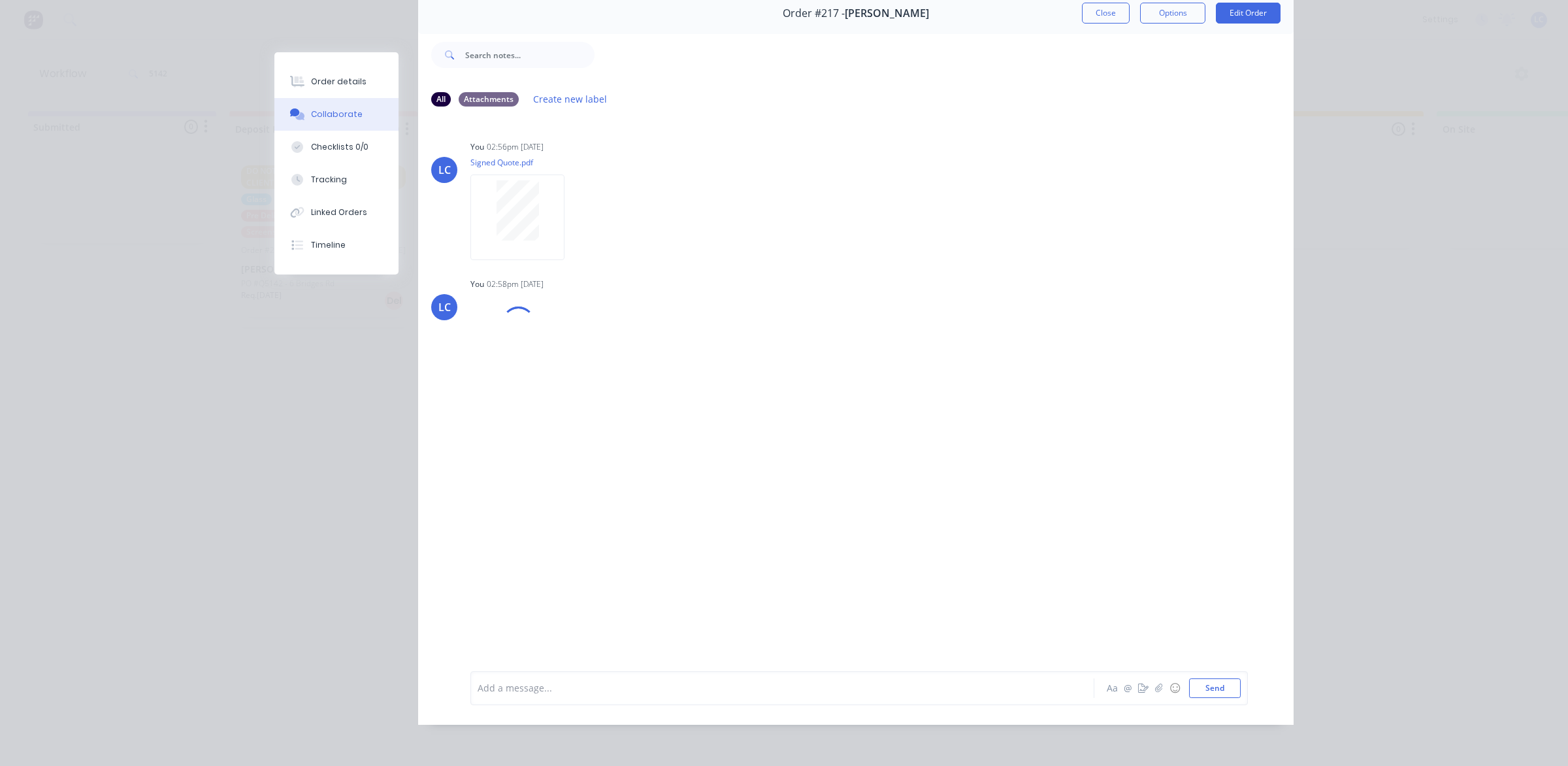
scroll to position [72, 0]
drag, startPoint x: 298, startPoint y: 72, endPoint x: 397, endPoint y: 73, distance: 99.0
click at [298, 72] on button "Order details" at bounding box center [337, 81] width 124 height 33
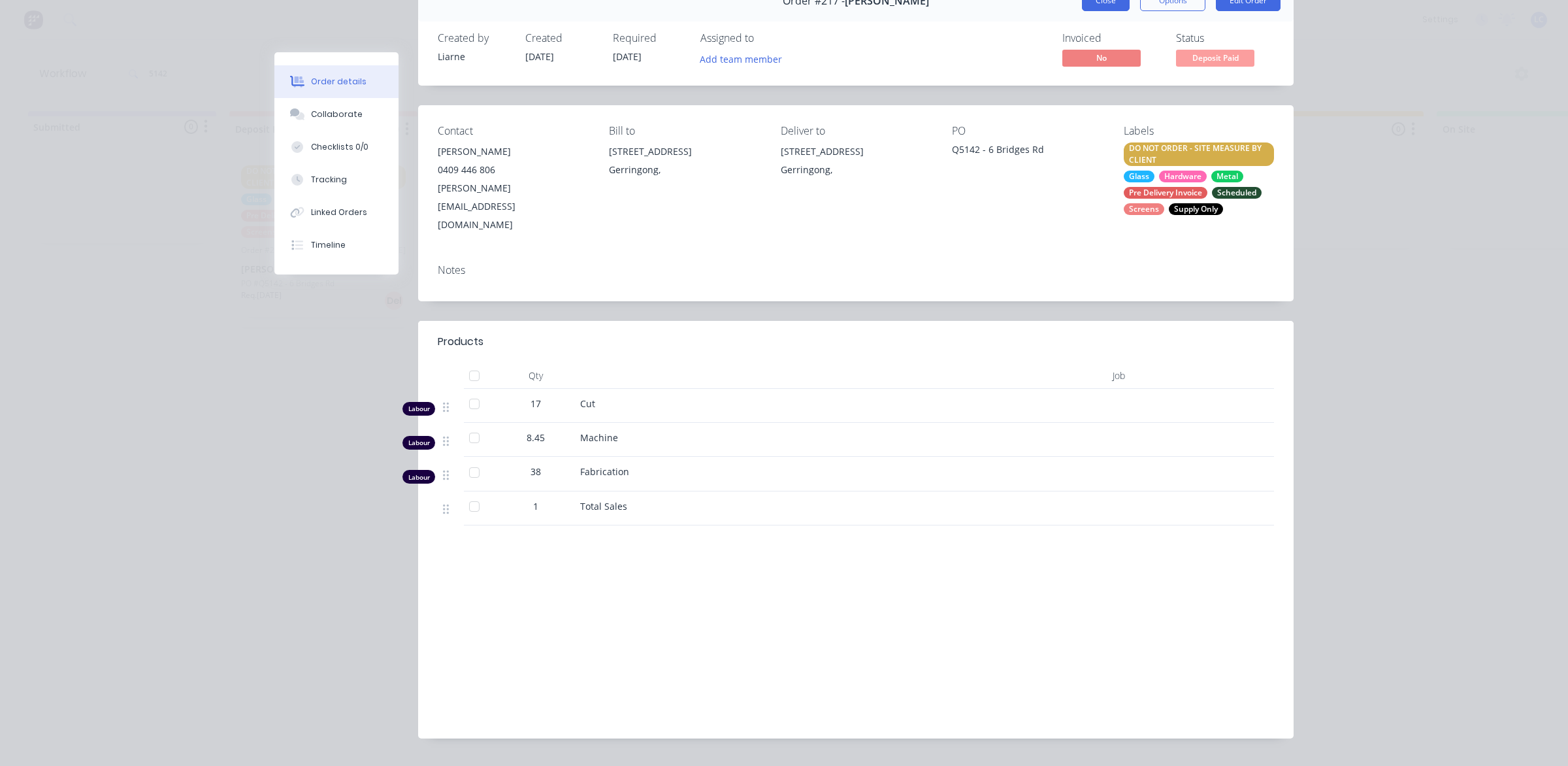
click at [1096, 2] on button "Close" at bounding box center [1106, 1] width 48 height 21
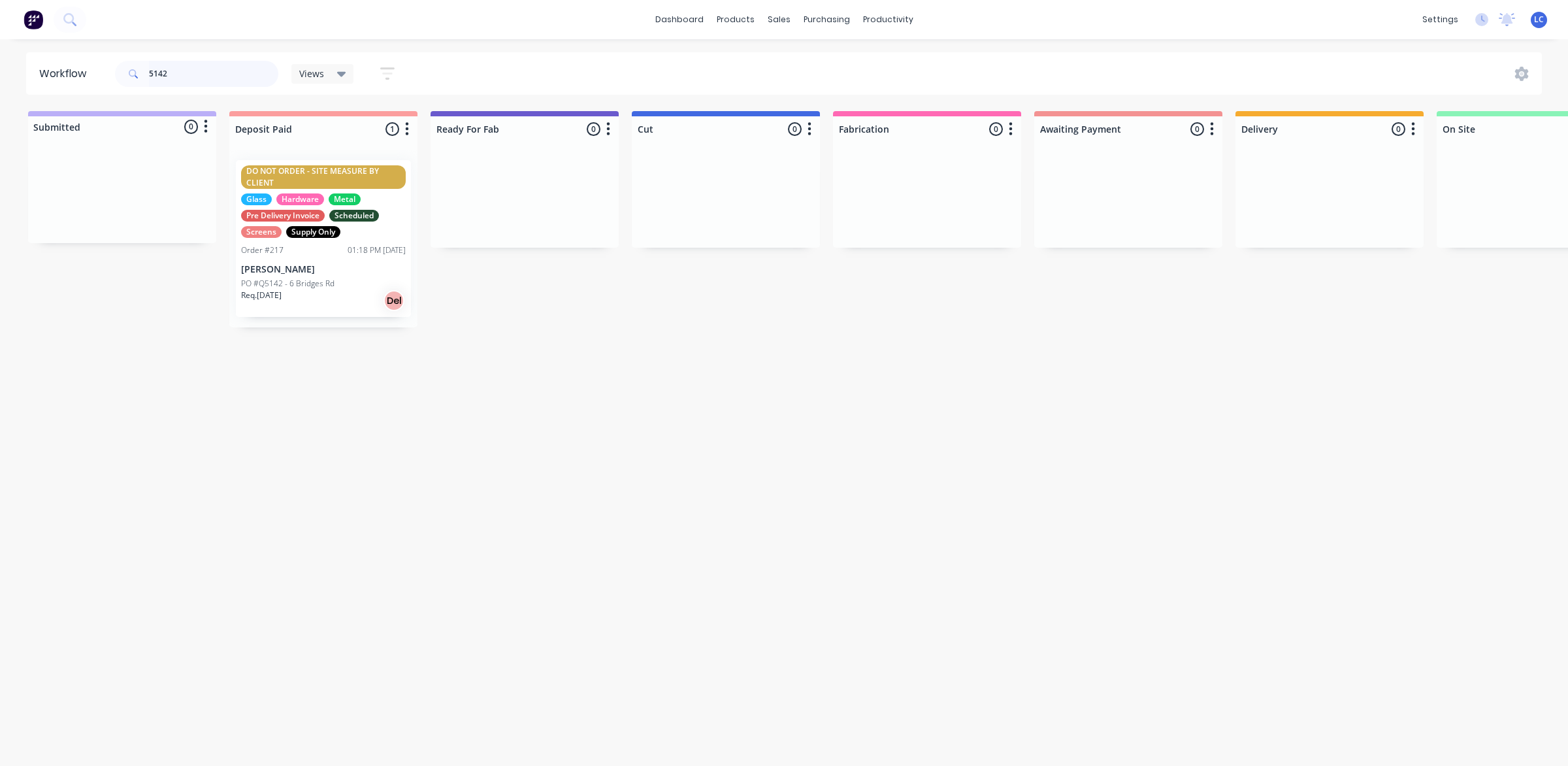
drag, startPoint x: 185, startPoint y: 77, endPoint x: -16, endPoint y: 66, distance: 201.3
click at [0, 66] on html "dashboard products sales purchasing productivity dashboard products Product Cat…" at bounding box center [784, 343] width 1568 height 688
type input "5236"
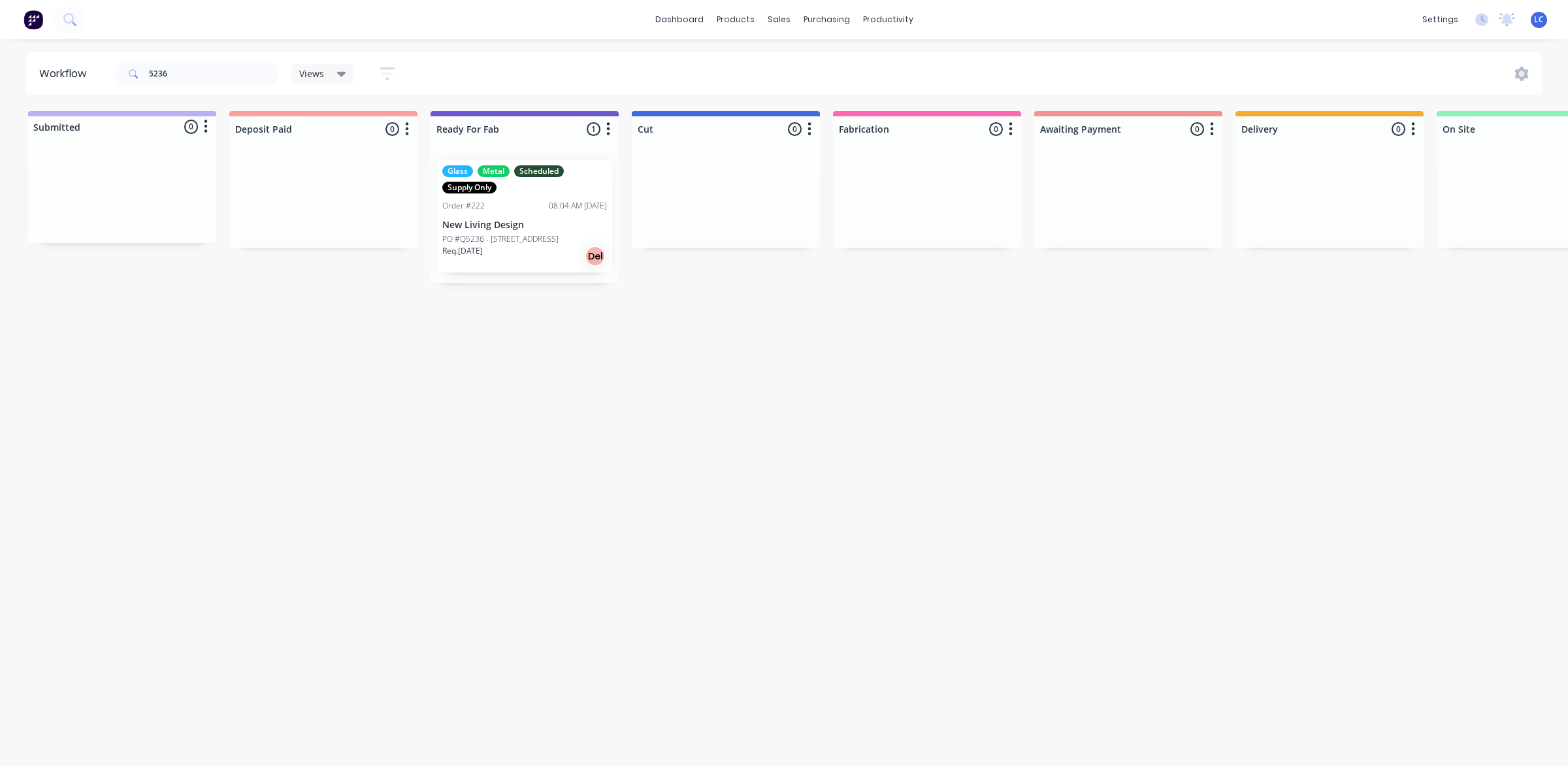
click at [544, 234] on p "PO #Q5236 - [STREET_ADDRESS]" at bounding box center [500, 239] width 116 height 12
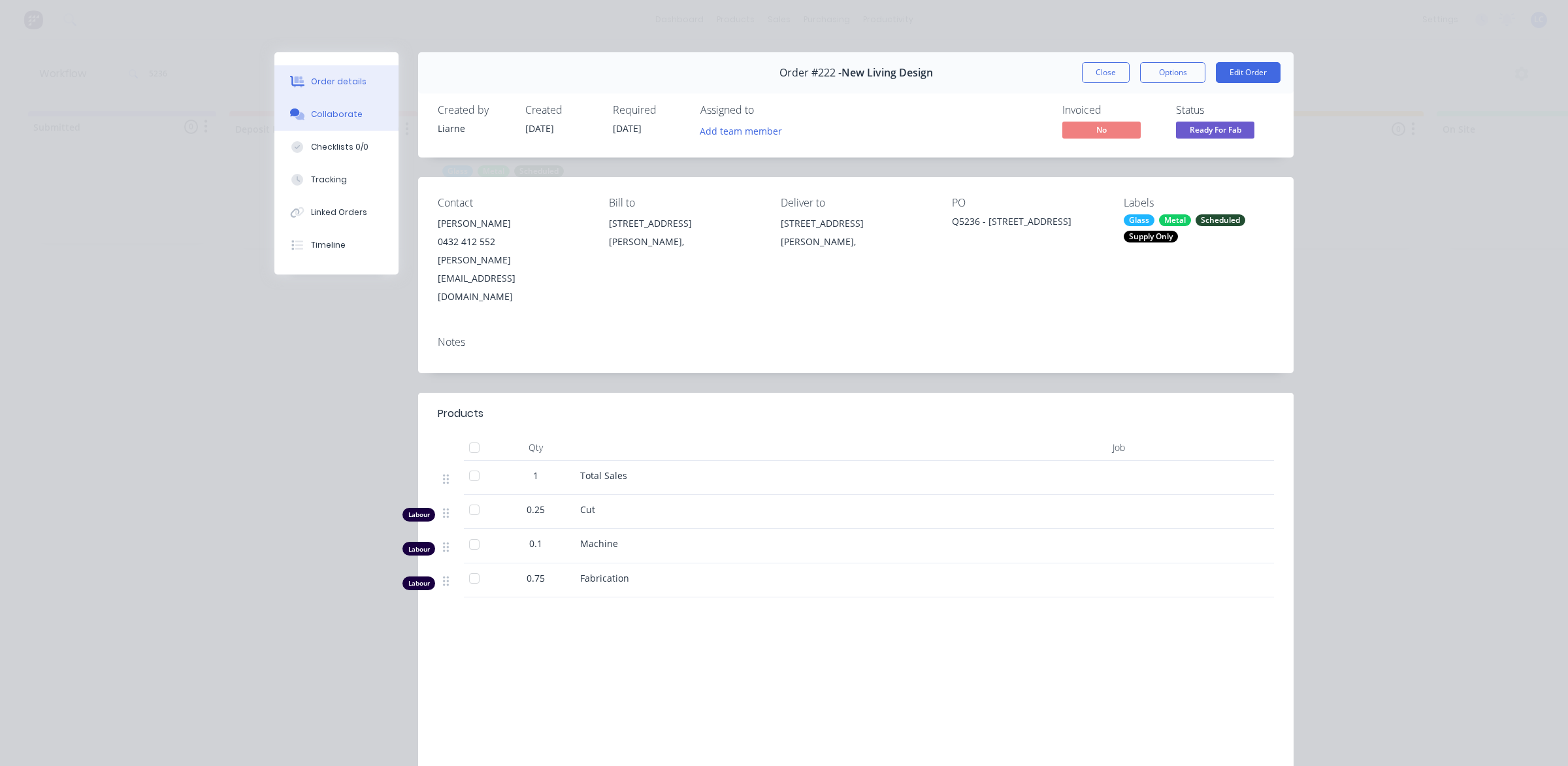
click at [326, 111] on div "Collaborate" at bounding box center [337, 114] width 52 height 12
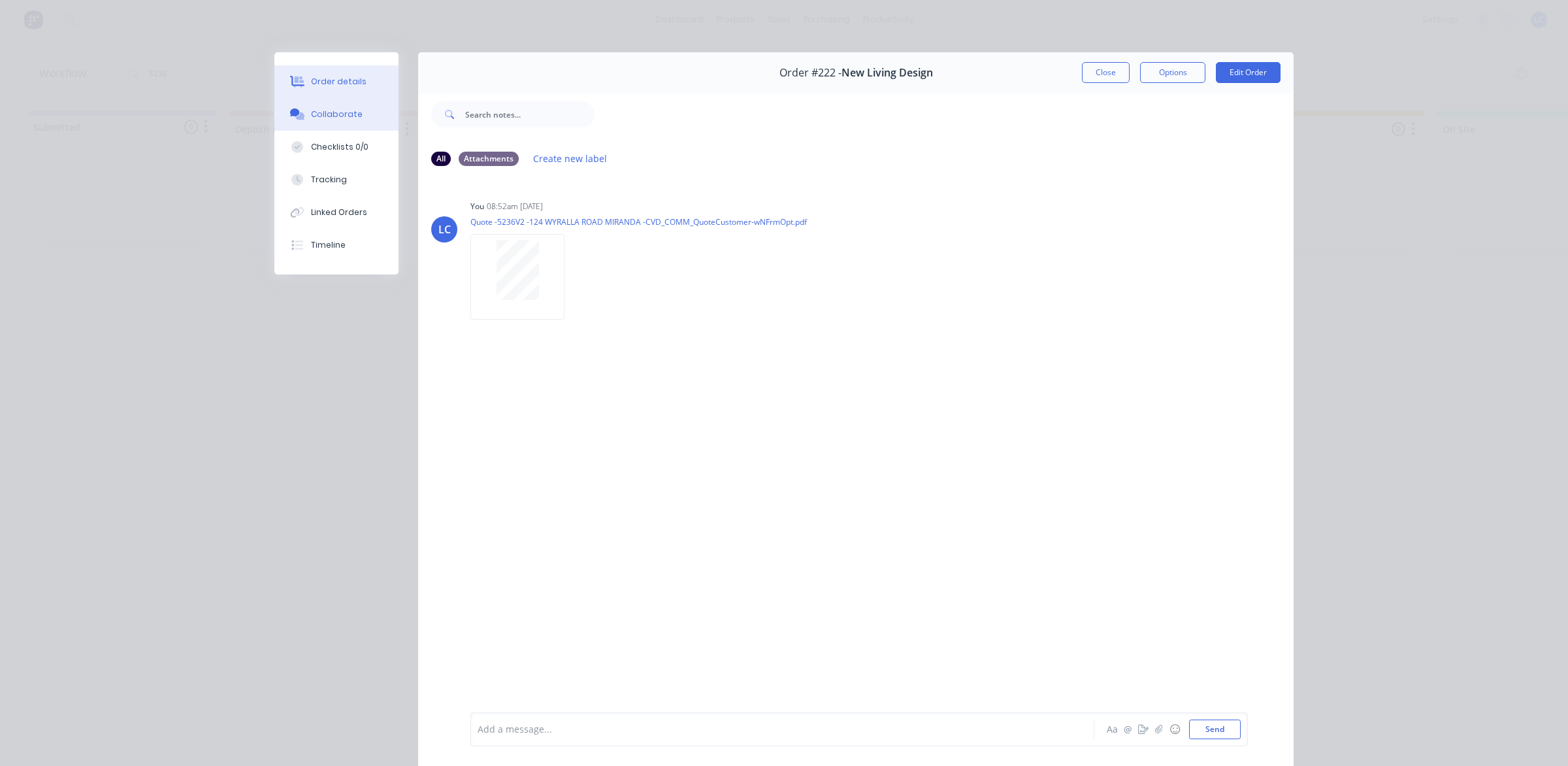
click at [304, 72] on button "Order details" at bounding box center [337, 81] width 124 height 33
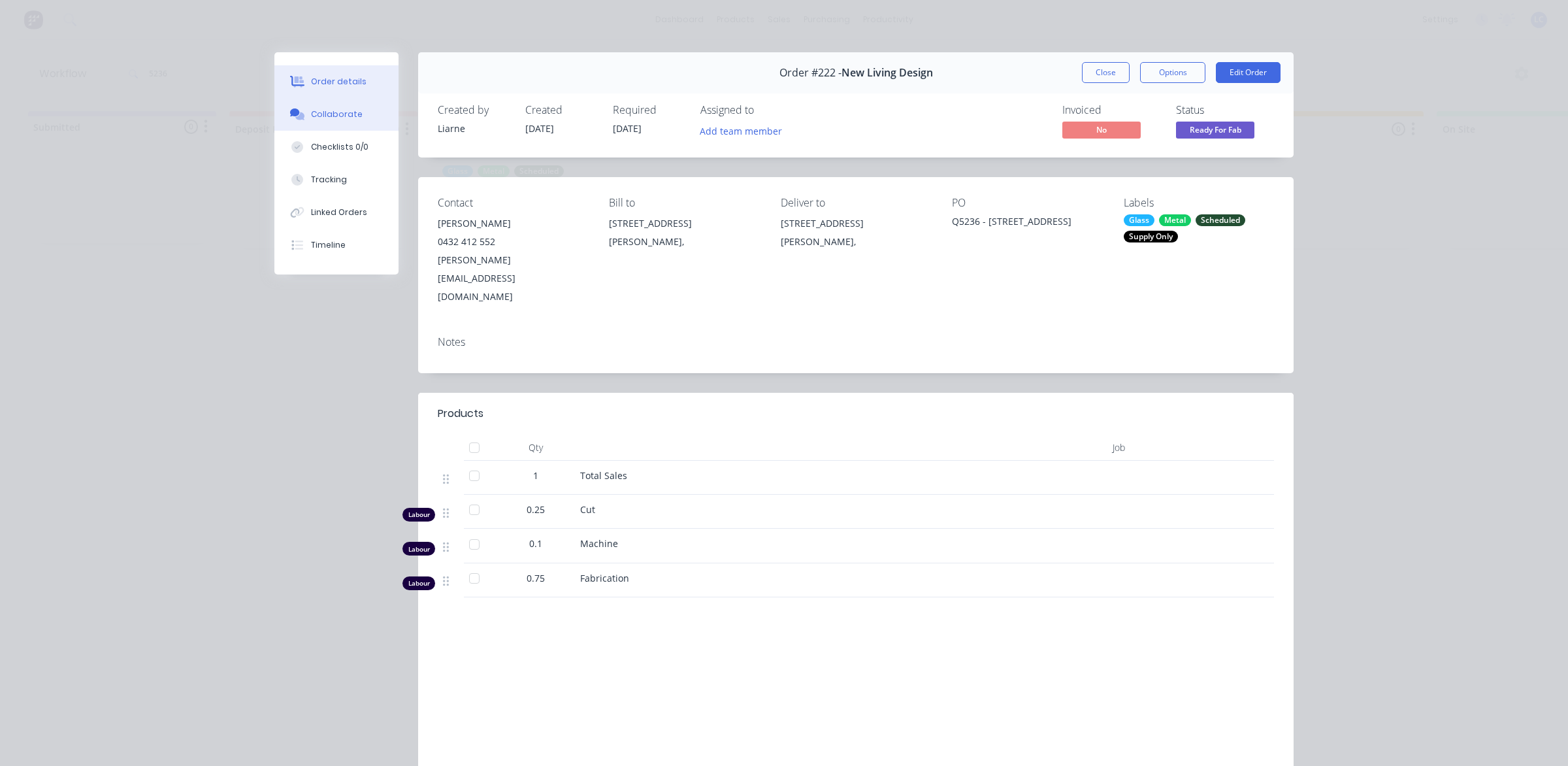
click at [326, 106] on button "Collaborate" at bounding box center [337, 114] width 124 height 33
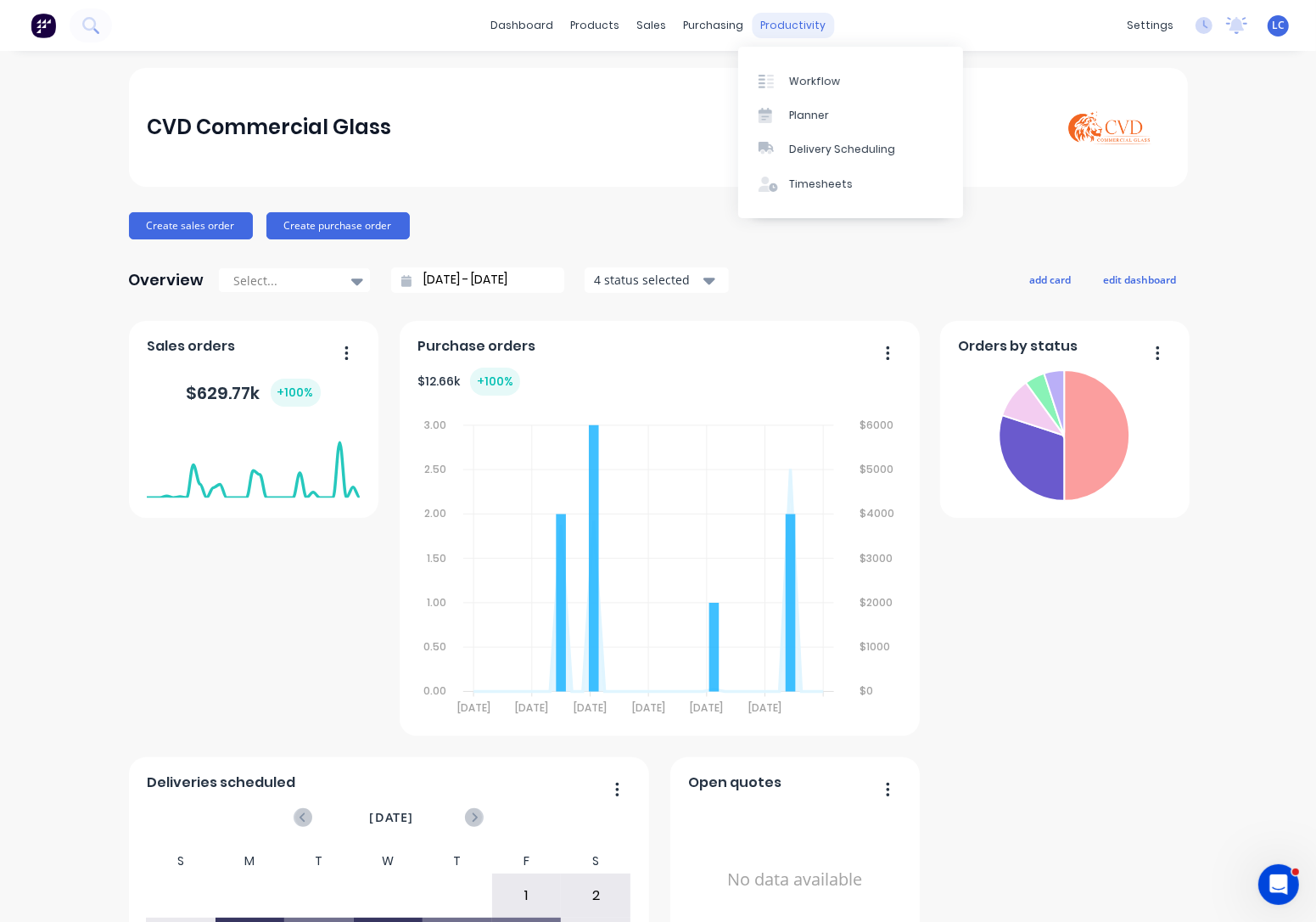
click at [764, 12] on div "productivity" at bounding box center [793, 25] width 82 height 26
click at [793, 69] on link "Workflow" at bounding box center [851, 80] width 224 height 34
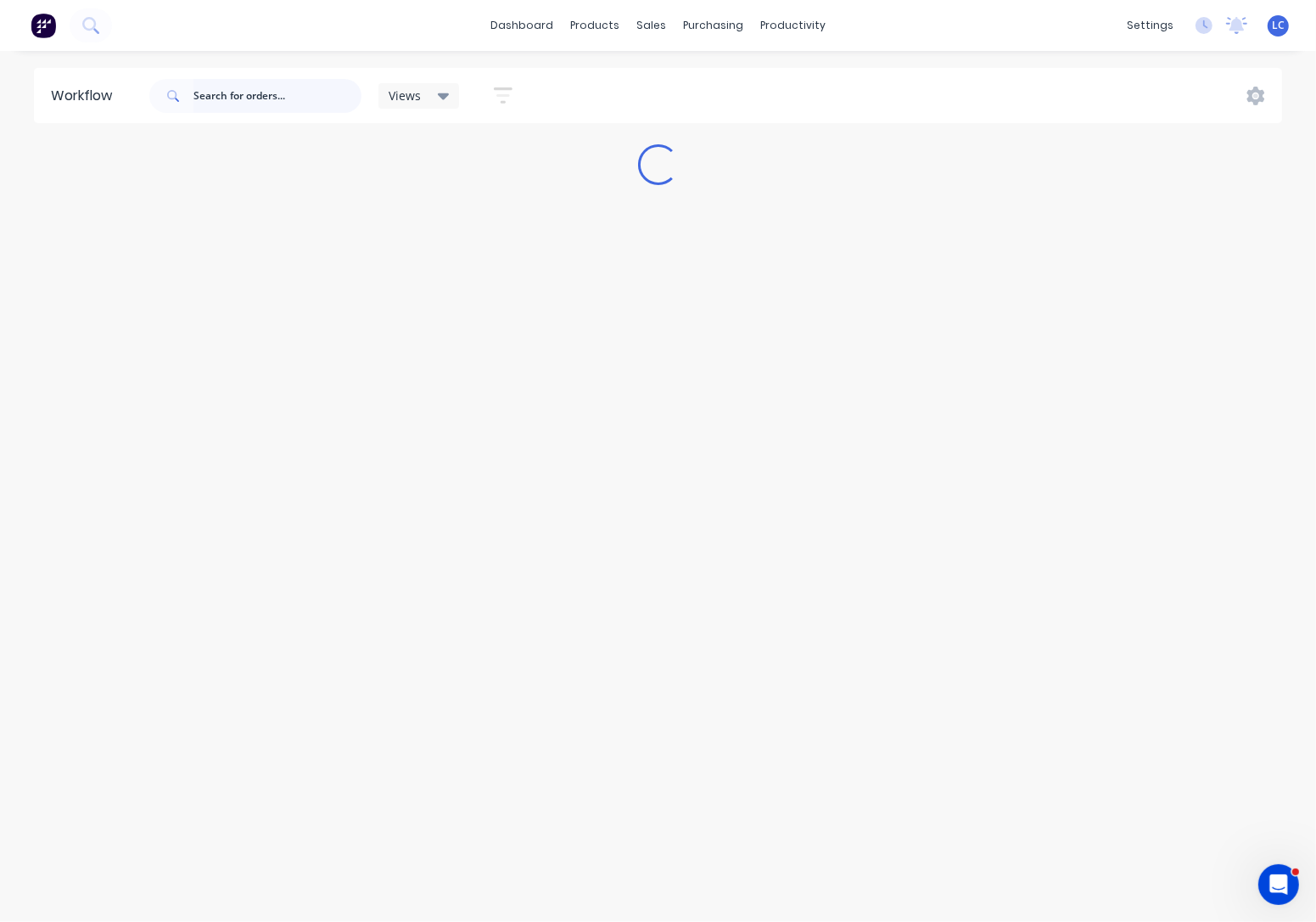
click at [252, 84] on input "text" at bounding box center [277, 95] width 168 height 34
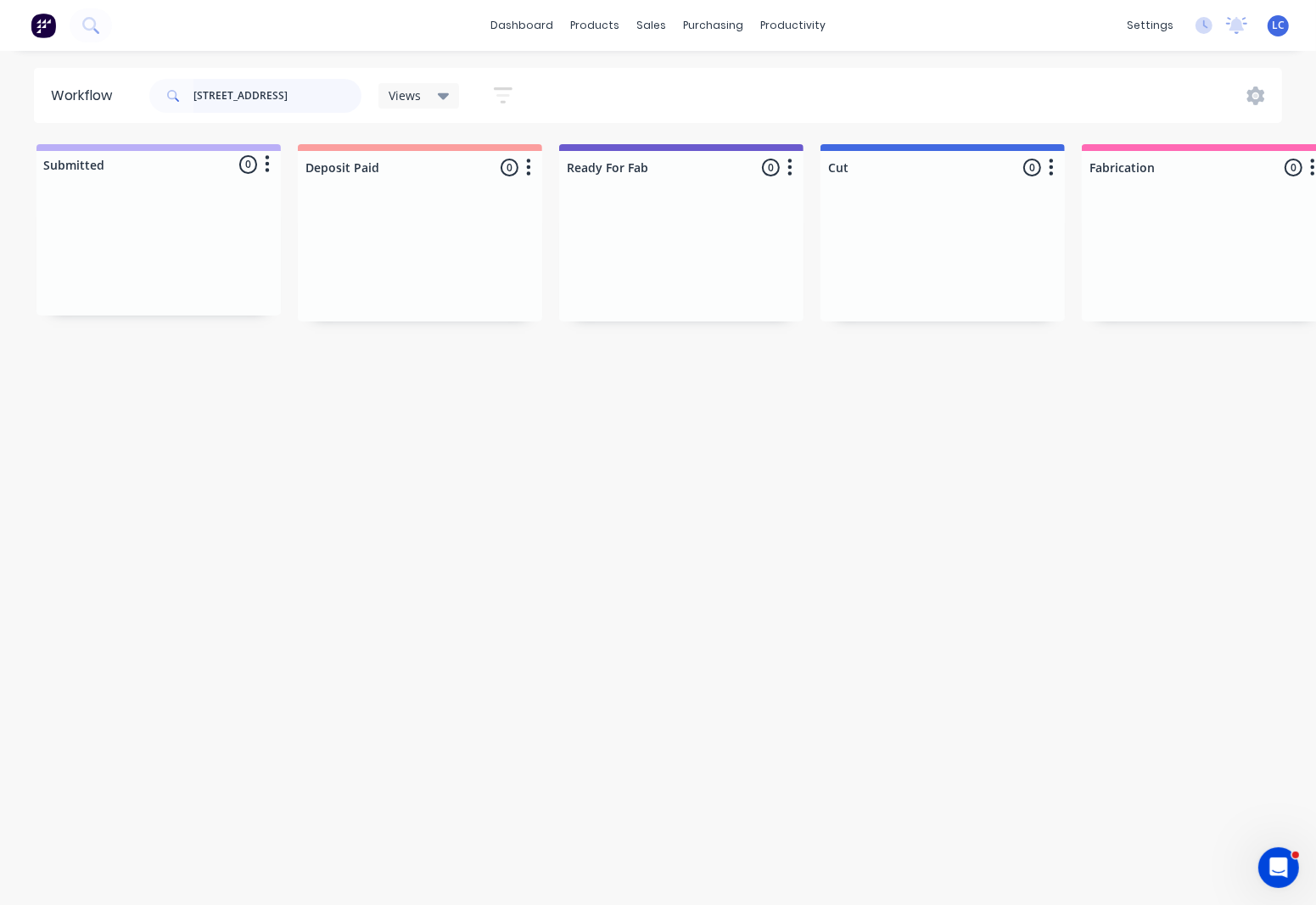
click at [316, 98] on input "5236124 Wyralla Road" at bounding box center [277, 95] width 168 height 34
click at [760, 243] on div "Glass Metal Scheduled Supply Only" at bounding box center [681, 233] width 214 height 36
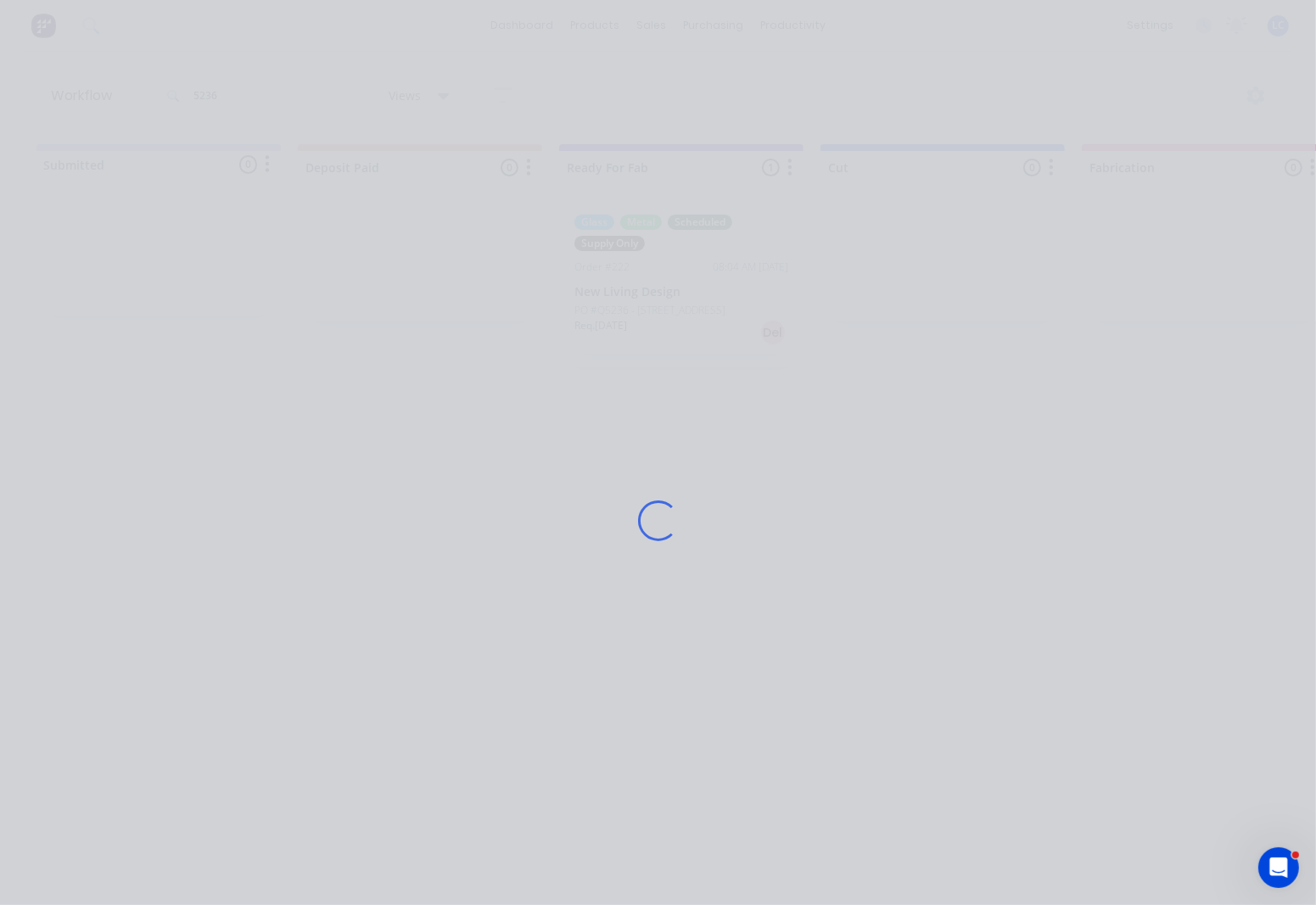
click at [760, 243] on div "Loading..." at bounding box center [658, 521] width 995 height 905
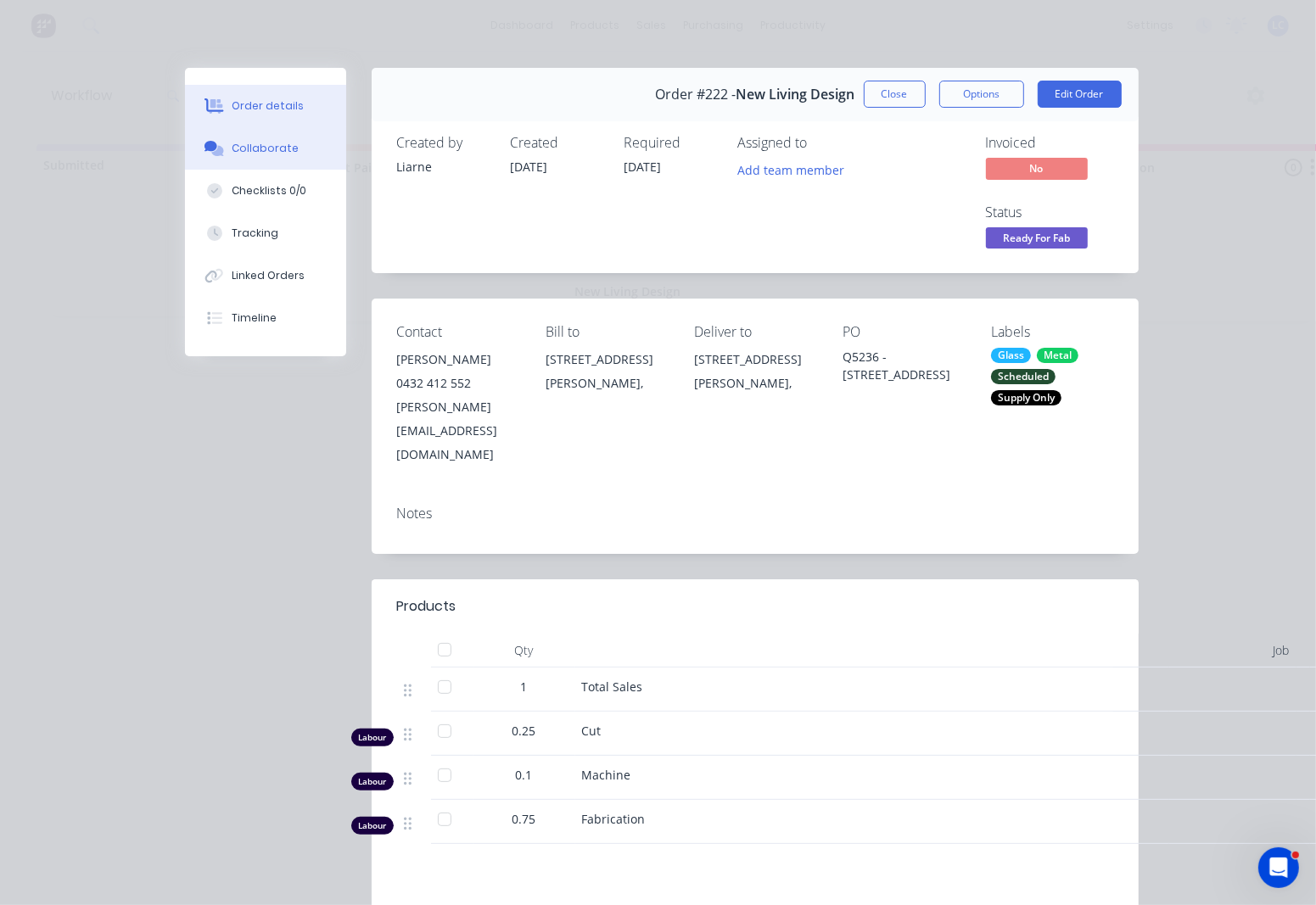
click at [210, 141] on icon at bounding box center [214, 149] width 19 height 15
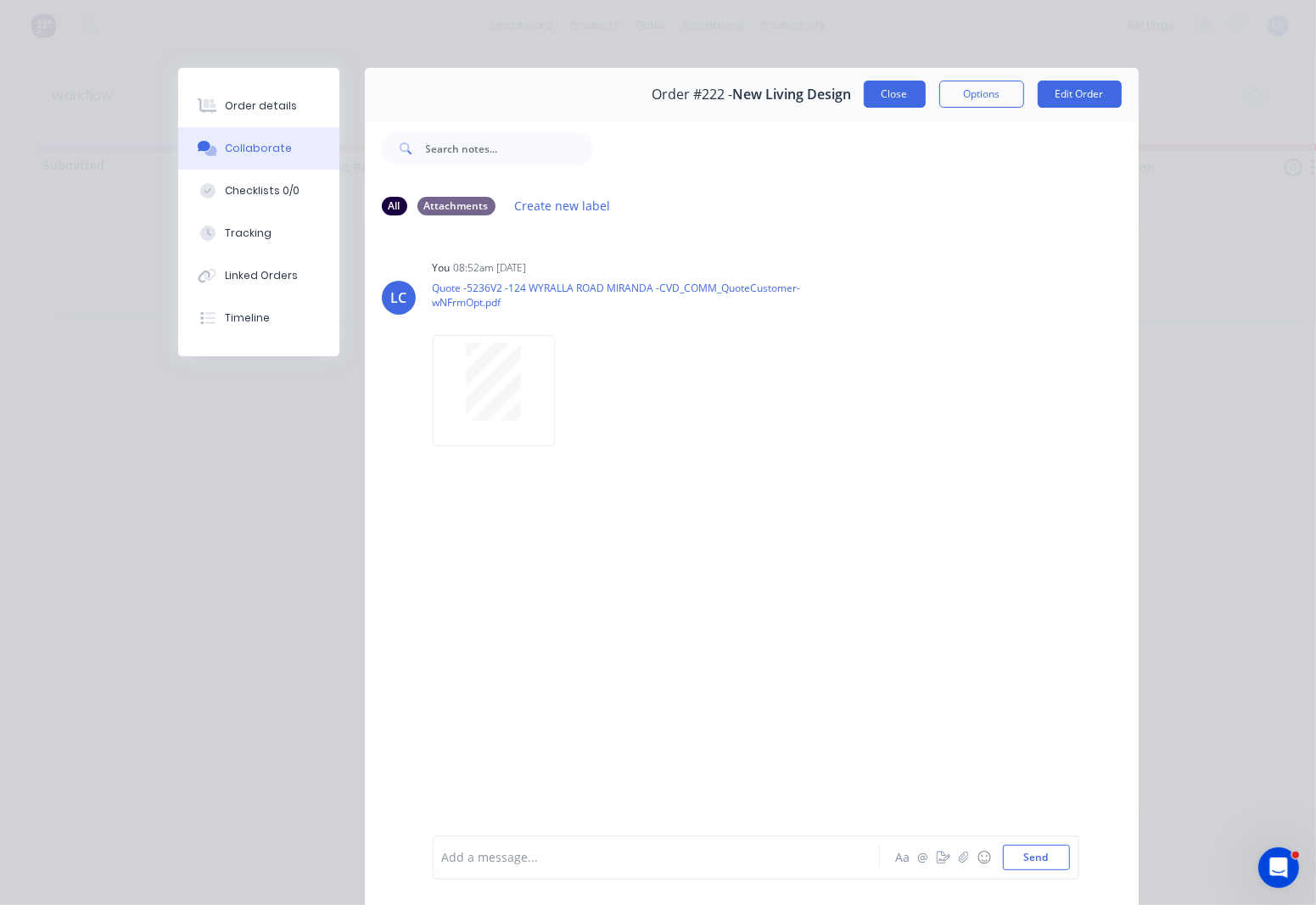
click at [896, 86] on button "Close" at bounding box center [895, 94] width 62 height 27
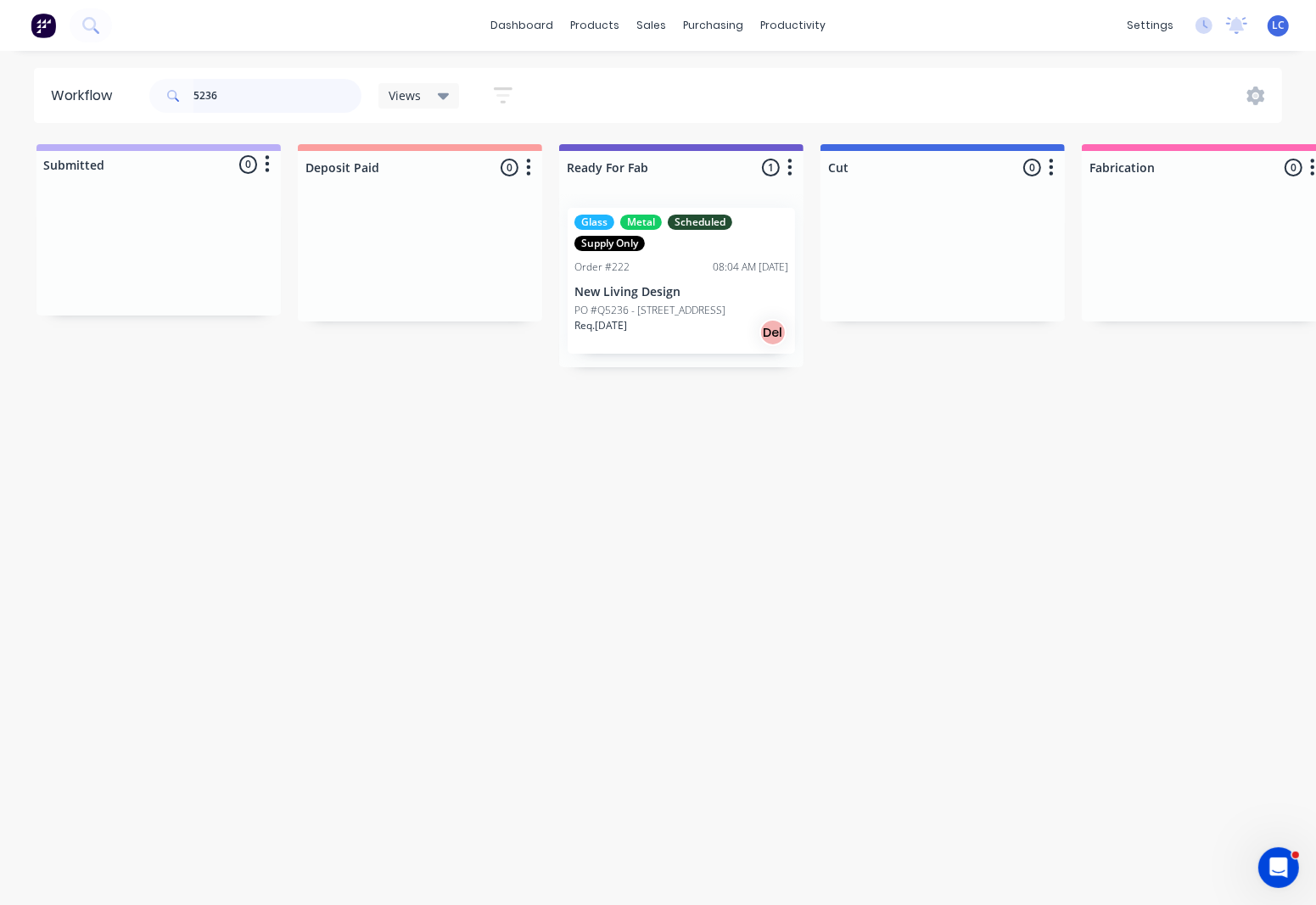
drag, startPoint x: 250, startPoint y: 94, endPoint x: -27, endPoint y: 64, distance: 278.6
click at [0, 64] on html "dashboard products sales purchasing productivity dashboard products Product Cat…" at bounding box center [658, 402] width 1316 height 803
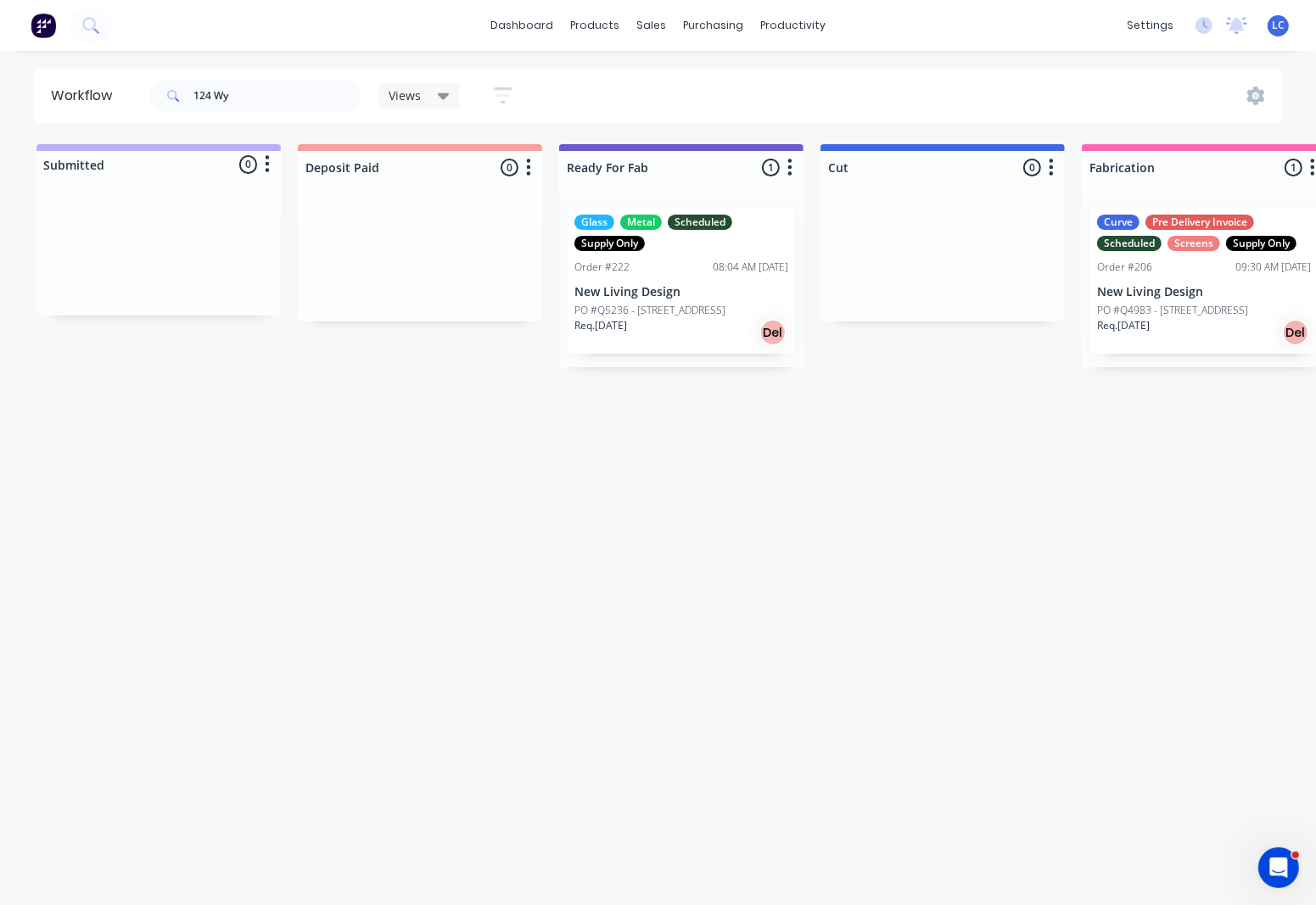
click at [1194, 276] on div "Curve Pre Delivery Invoice Scheduled Screens Supply Only Order #206 09:30 AM 14…" at bounding box center [1204, 281] width 227 height 146
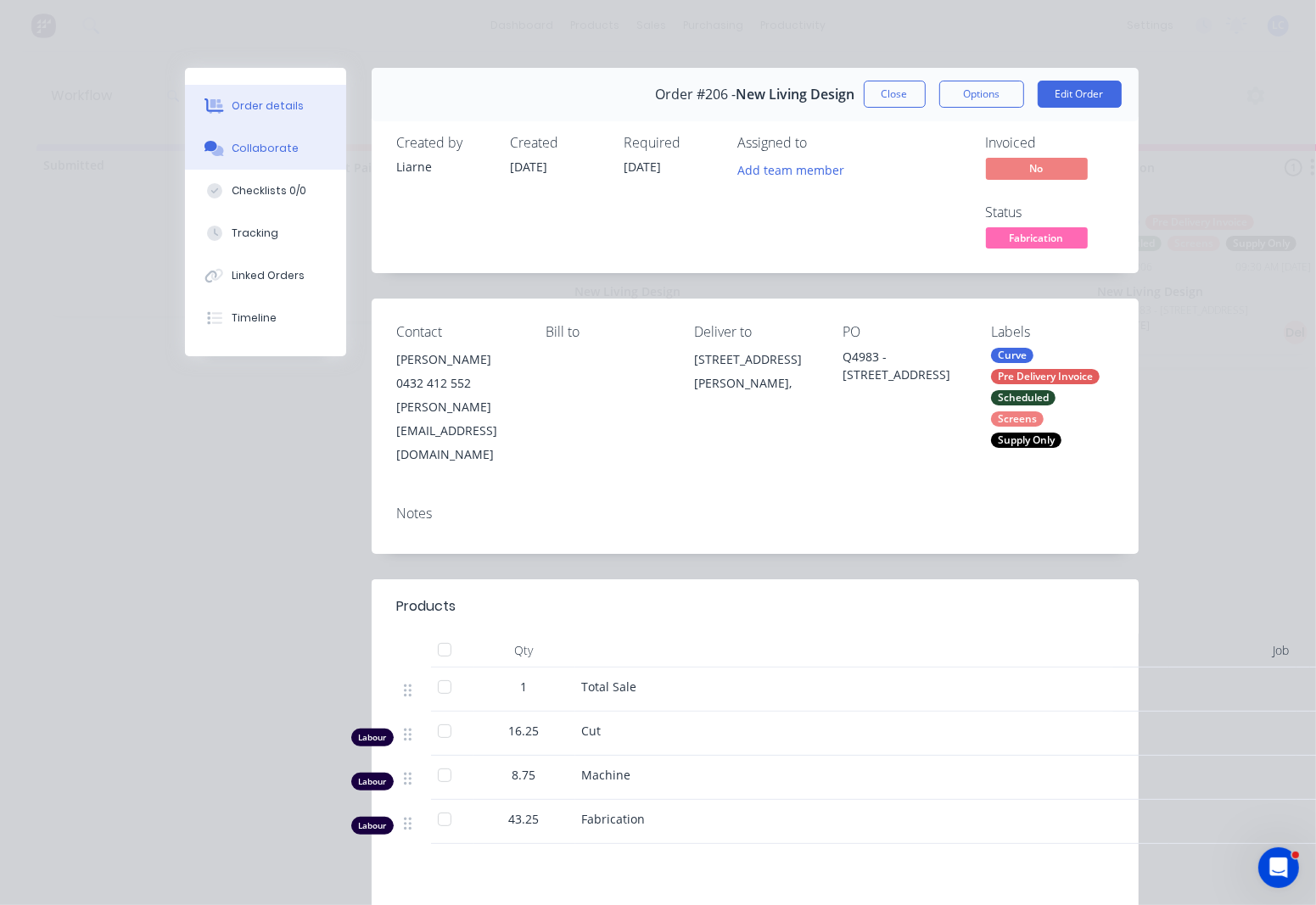
click at [268, 151] on div "Collaborate" at bounding box center [266, 149] width 67 height 15
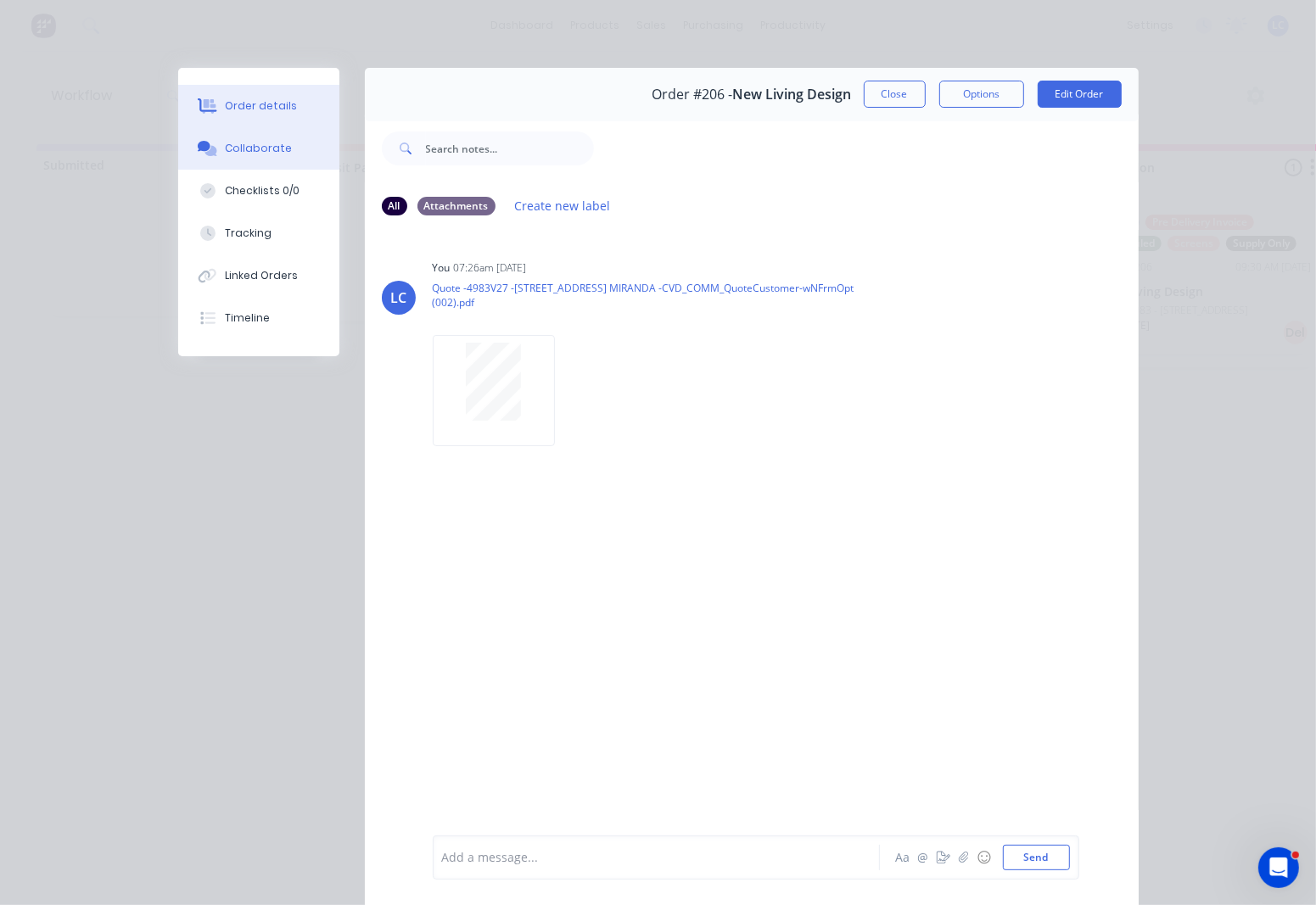
click at [224, 99] on div "Order details" at bounding box center [260, 106] width 72 height 15
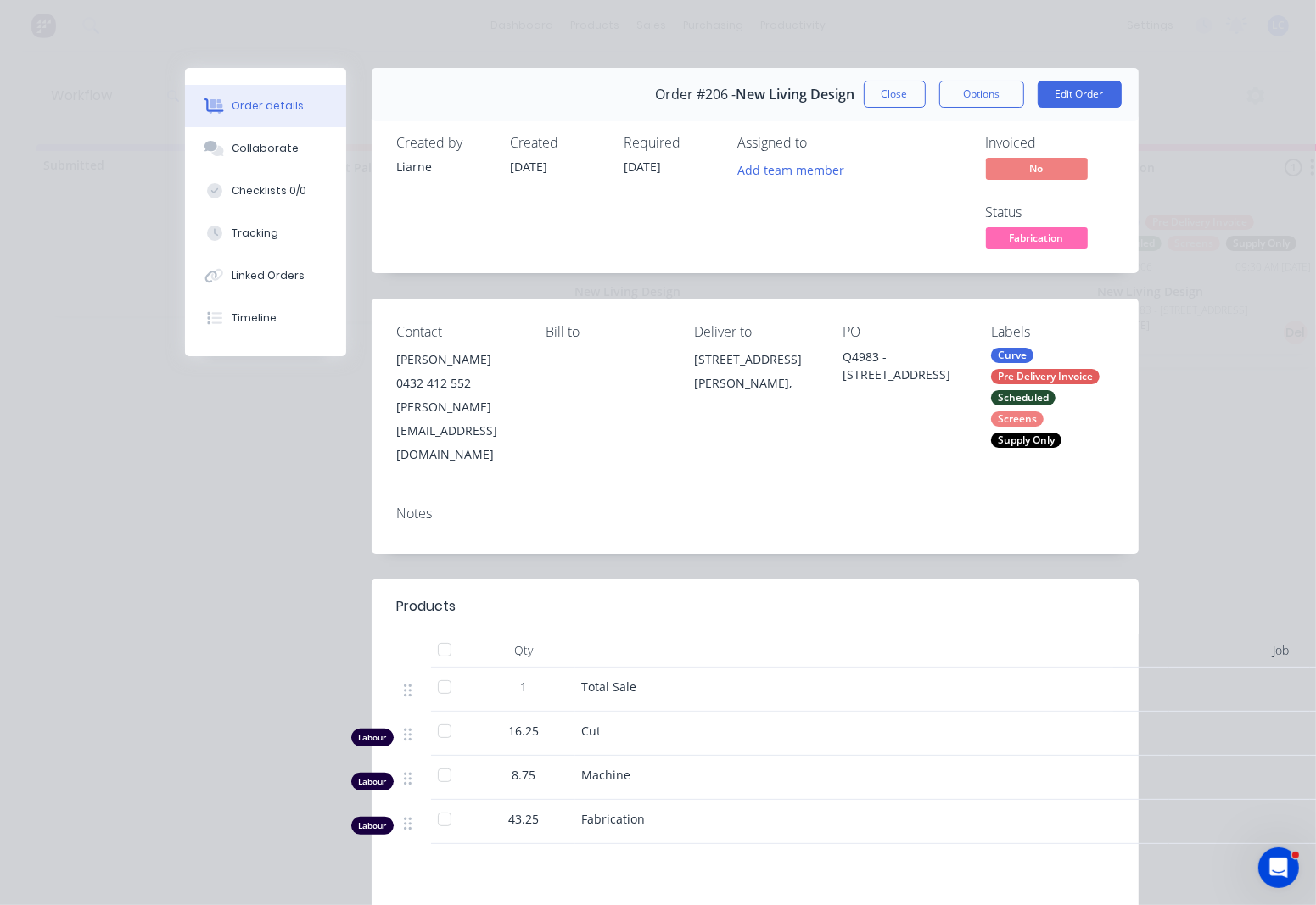
click at [881, 100] on button "Close" at bounding box center [895, 94] width 62 height 27
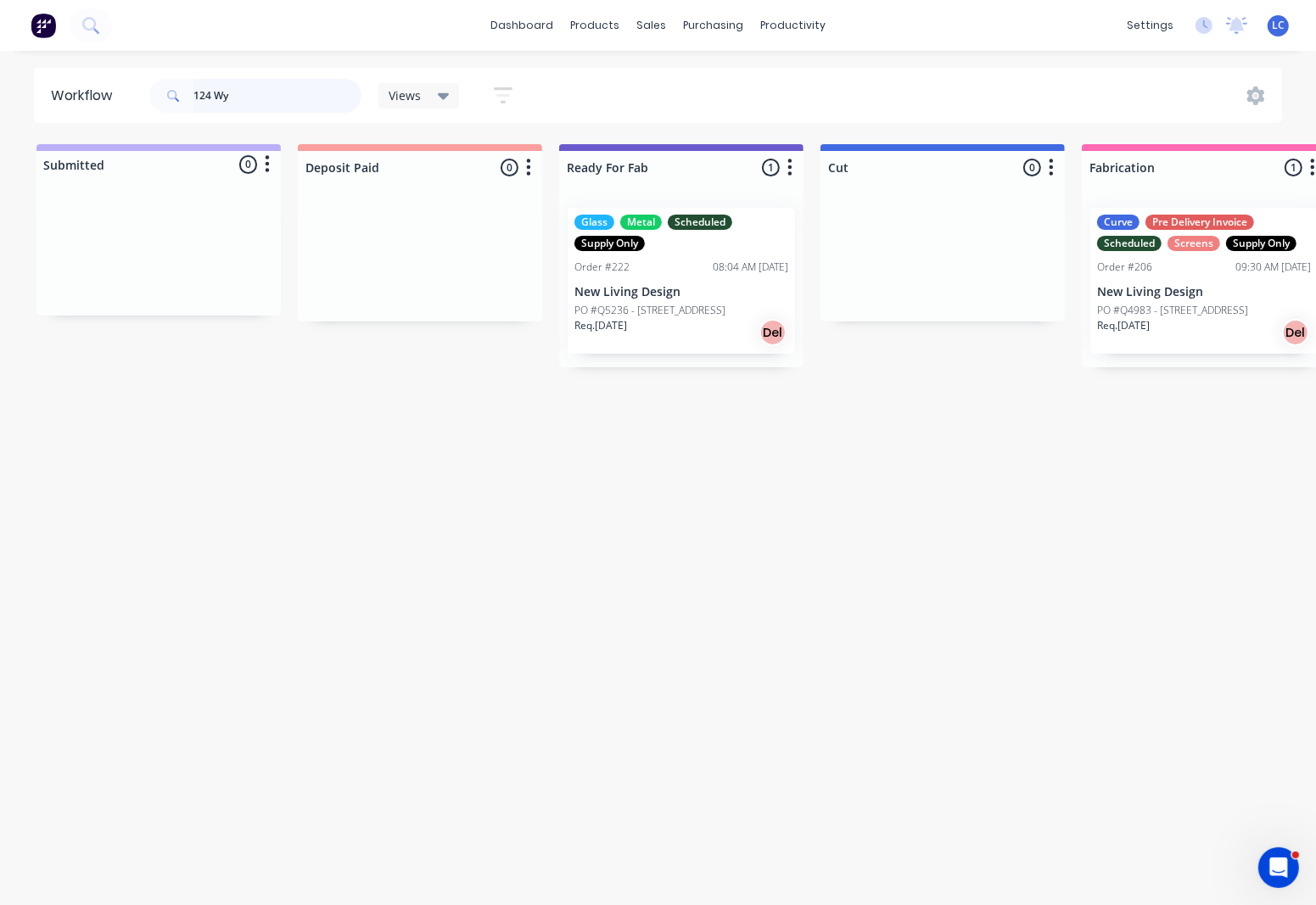
drag, startPoint x: 234, startPoint y: 98, endPoint x: 96, endPoint y: 84, distance: 138.7
click at [96, 84] on header "Workflow 124 Wy Views Save new view None (Default) edit Production edit Show/Hi…" at bounding box center [658, 96] width 1249 height 56
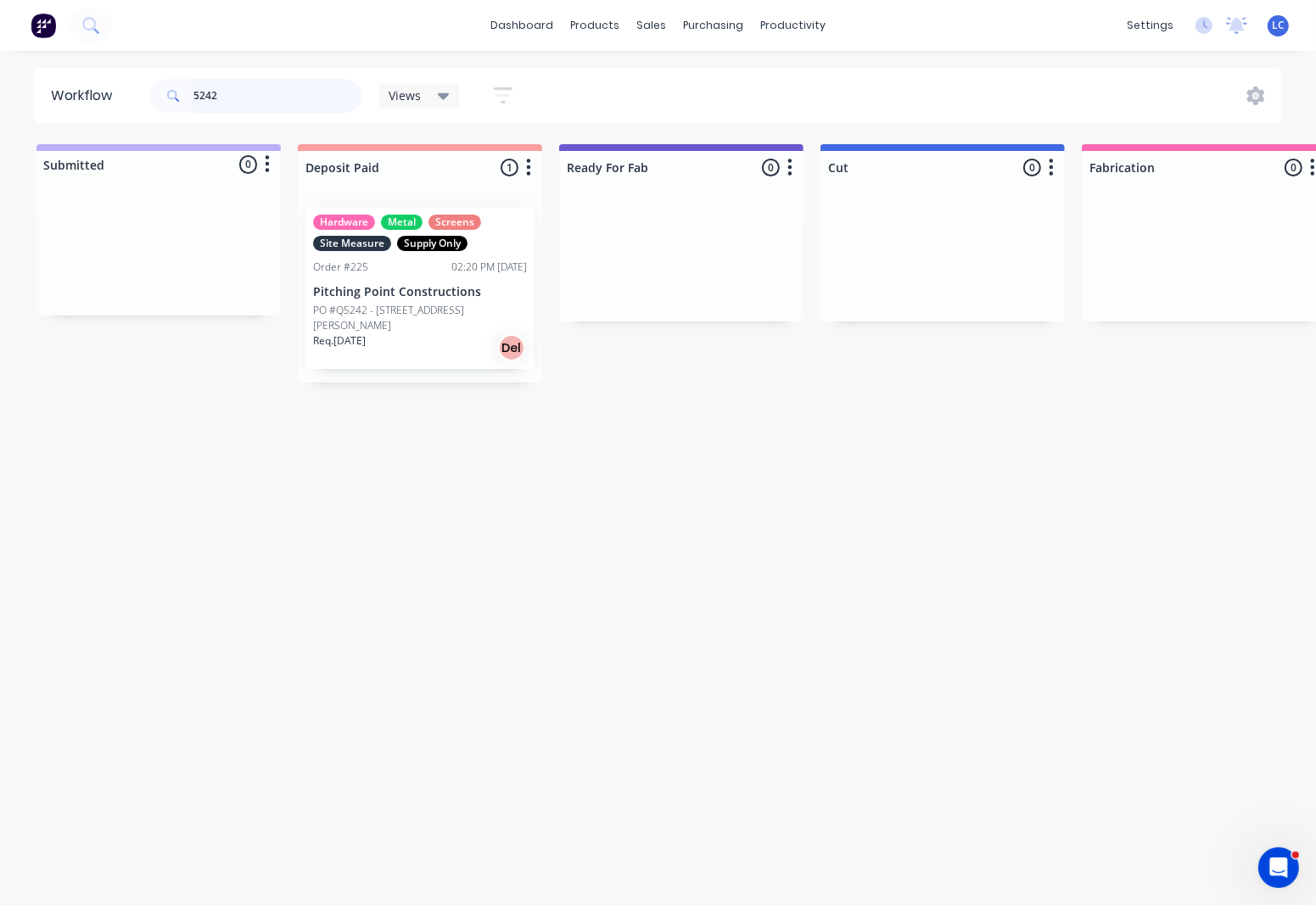
type input "5242"
click at [445, 298] on p "Pitching Point Constructions" at bounding box center [419, 291] width 214 height 14
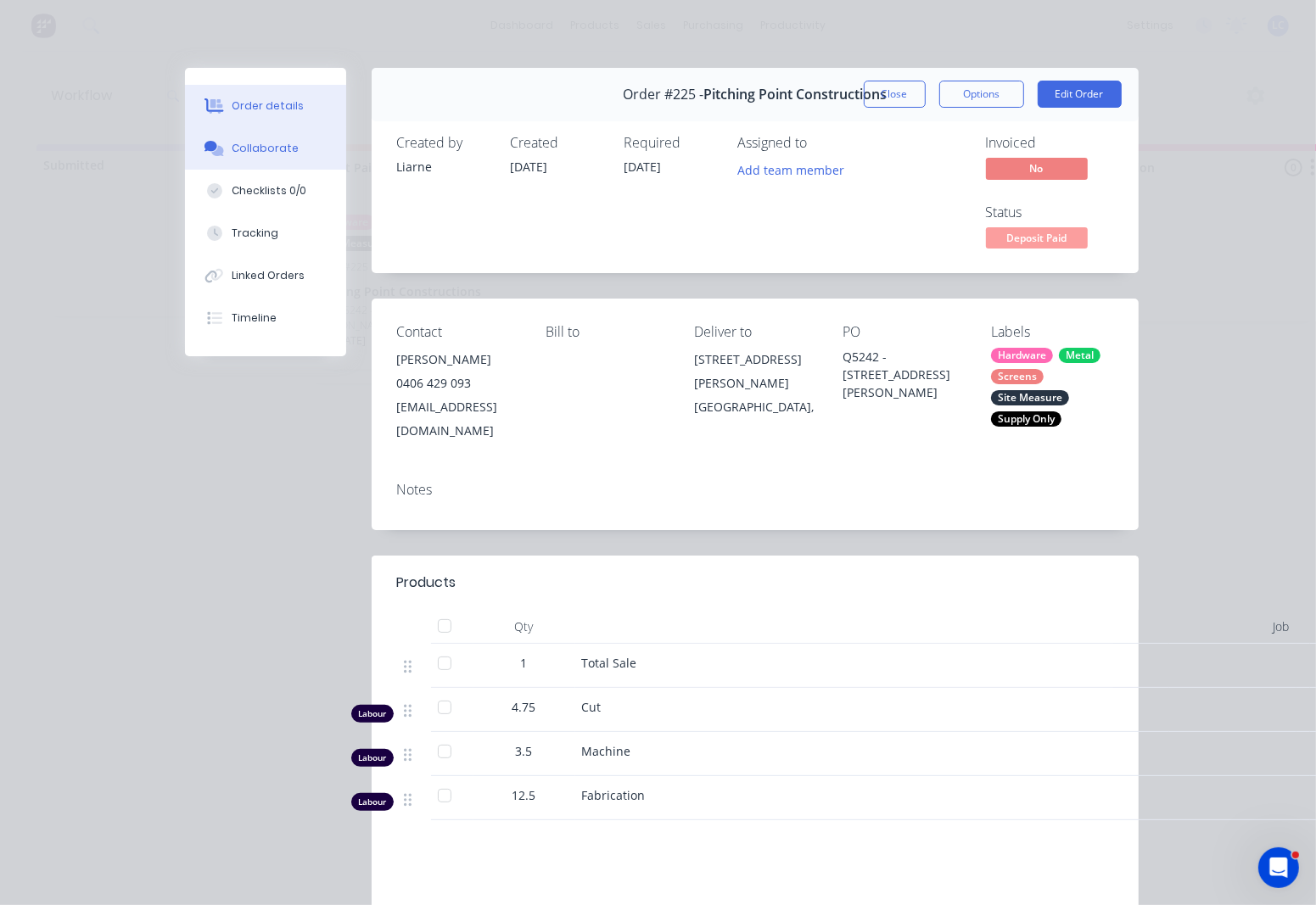
click at [259, 150] on div "Collaborate" at bounding box center [266, 149] width 67 height 15
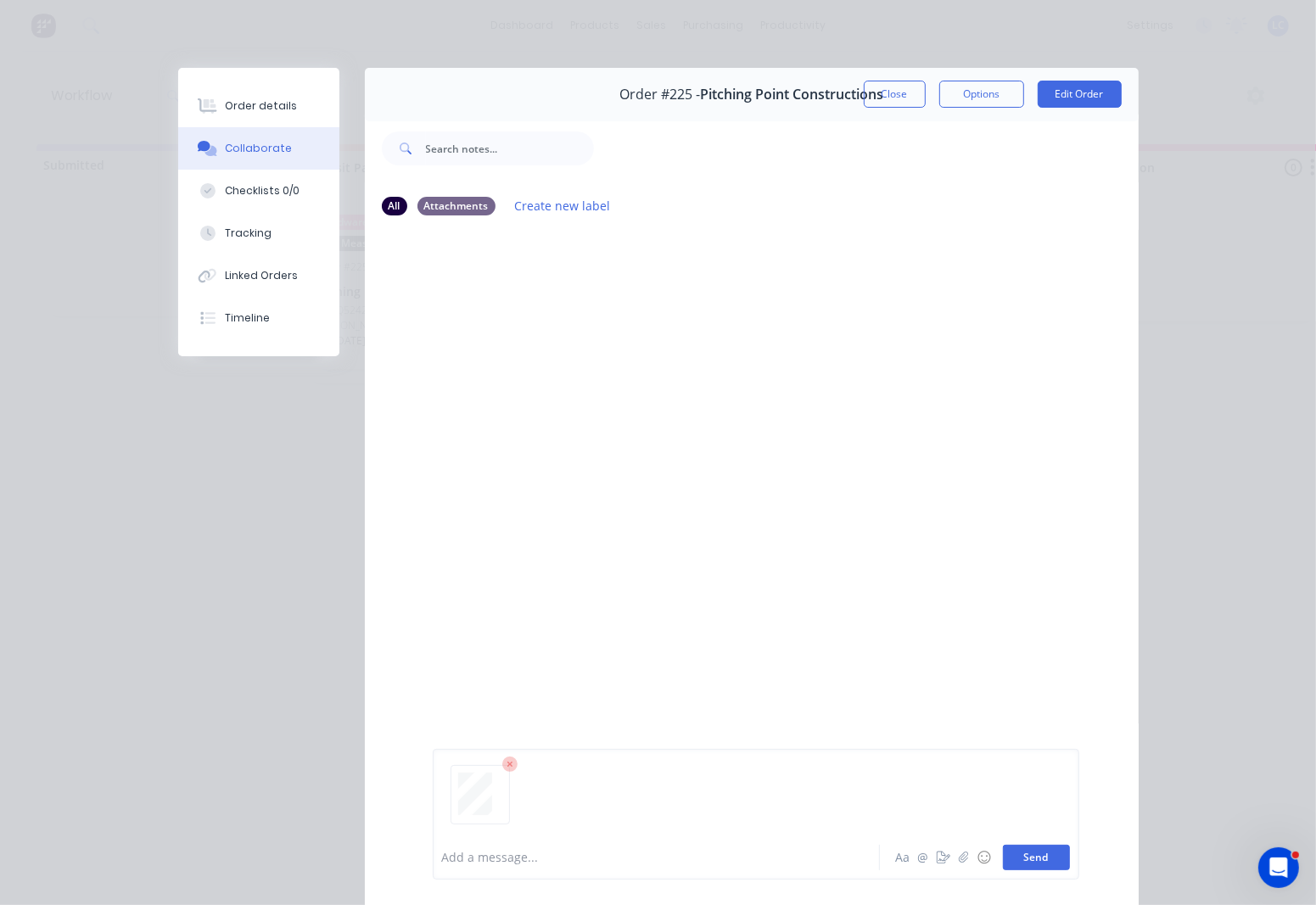
click at [1019, 853] on button "Send" at bounding box center [1037, 857] width 67 height 26
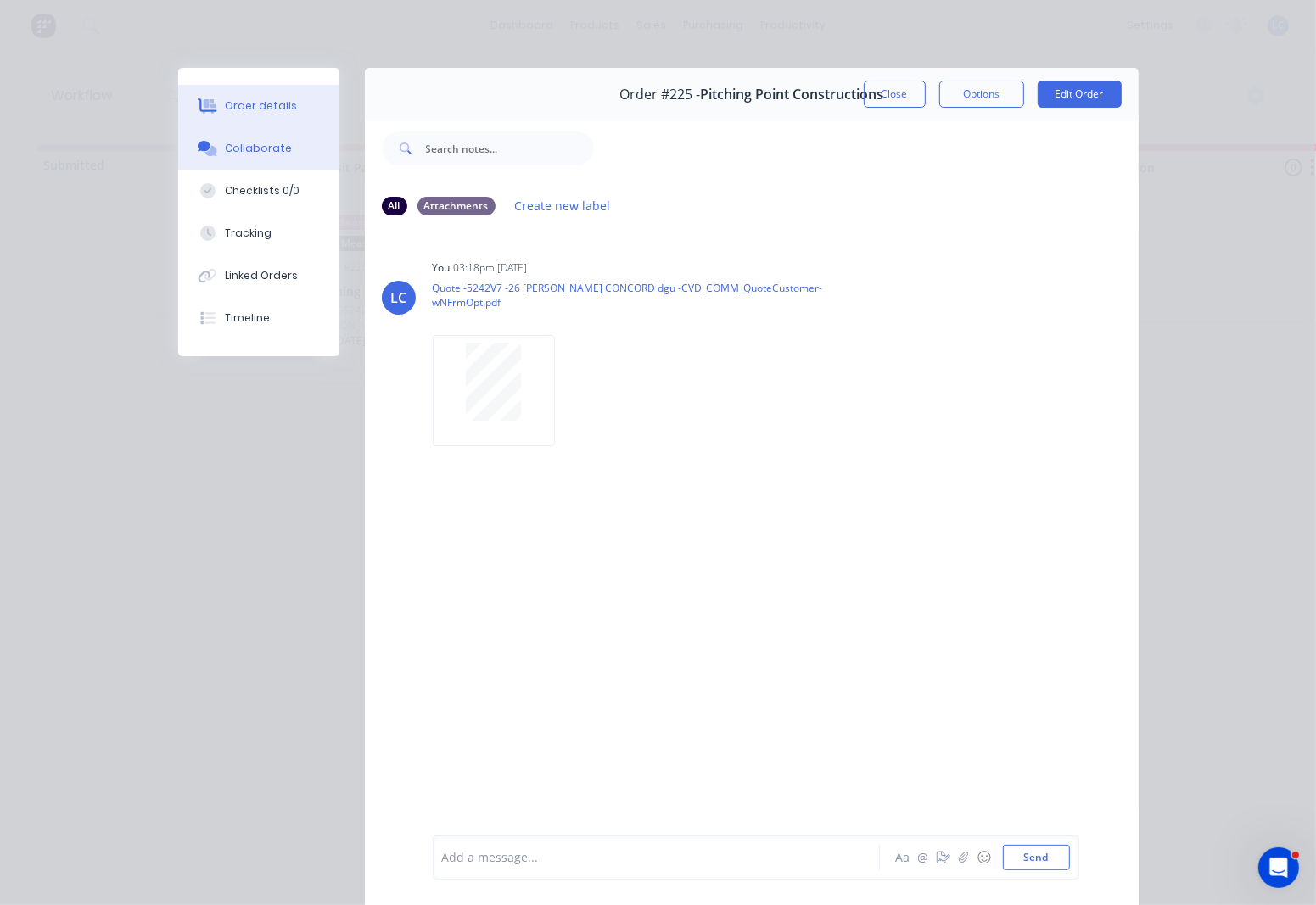
click at [265, 110] on div "Order details" at bounding box center [260, 106] width 72 height 15
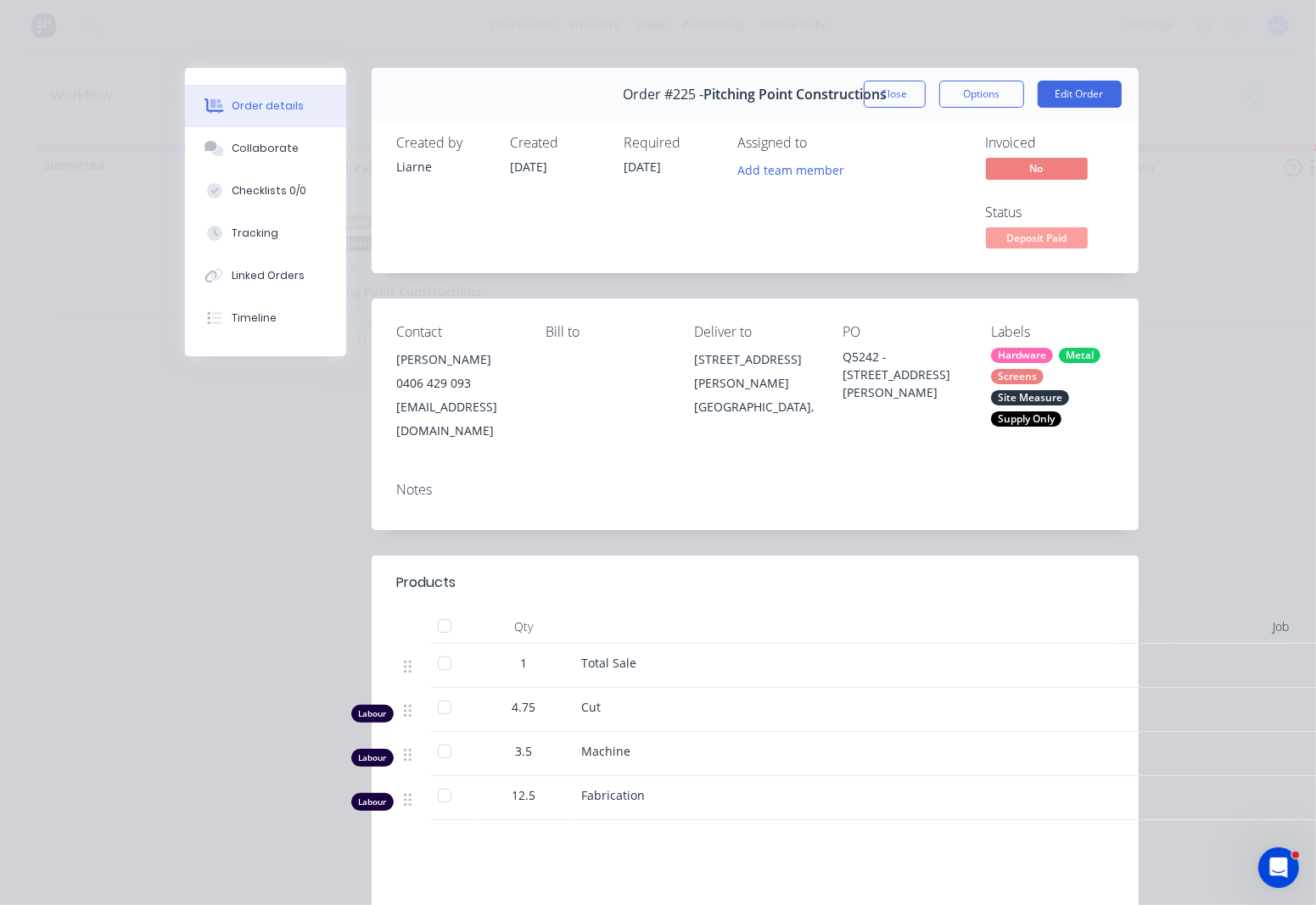
click at [185, 84] on button "Order details" at bounding box center [266, 105] width 161 height 42
click at [892, 96] on button "Close" at bounding box center [895, 94] width 62 height 27
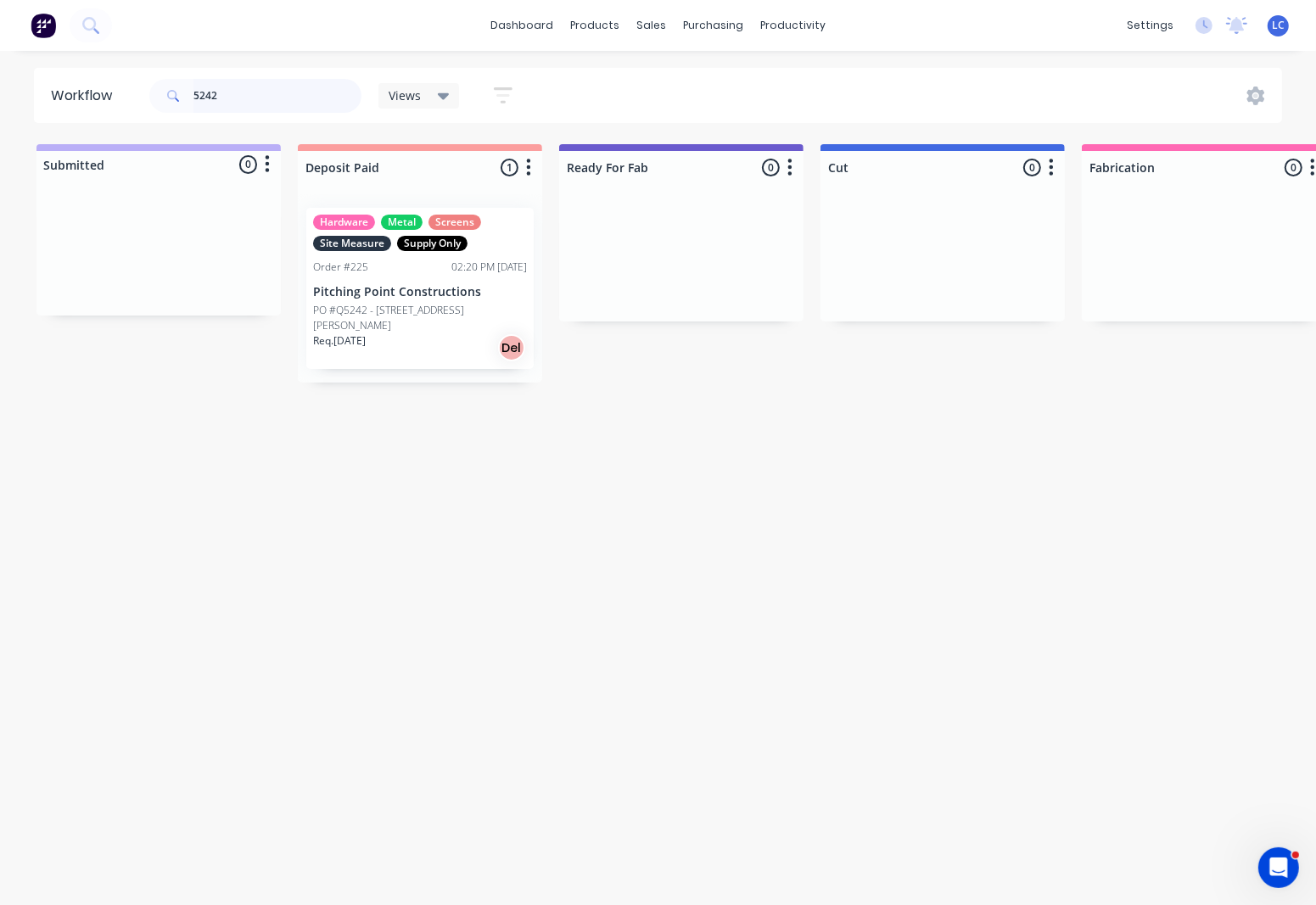
drag, startPoint x: 264, startPoint y: 90, endPoint x: 113, endPoint y: 84, distance: 151.1
click at [113, 84] on header "Workflow 5242 Views Save new view None (Default) edit Production edit Show/Hide…" at bounding box center [658, 96] width 1249 height 56
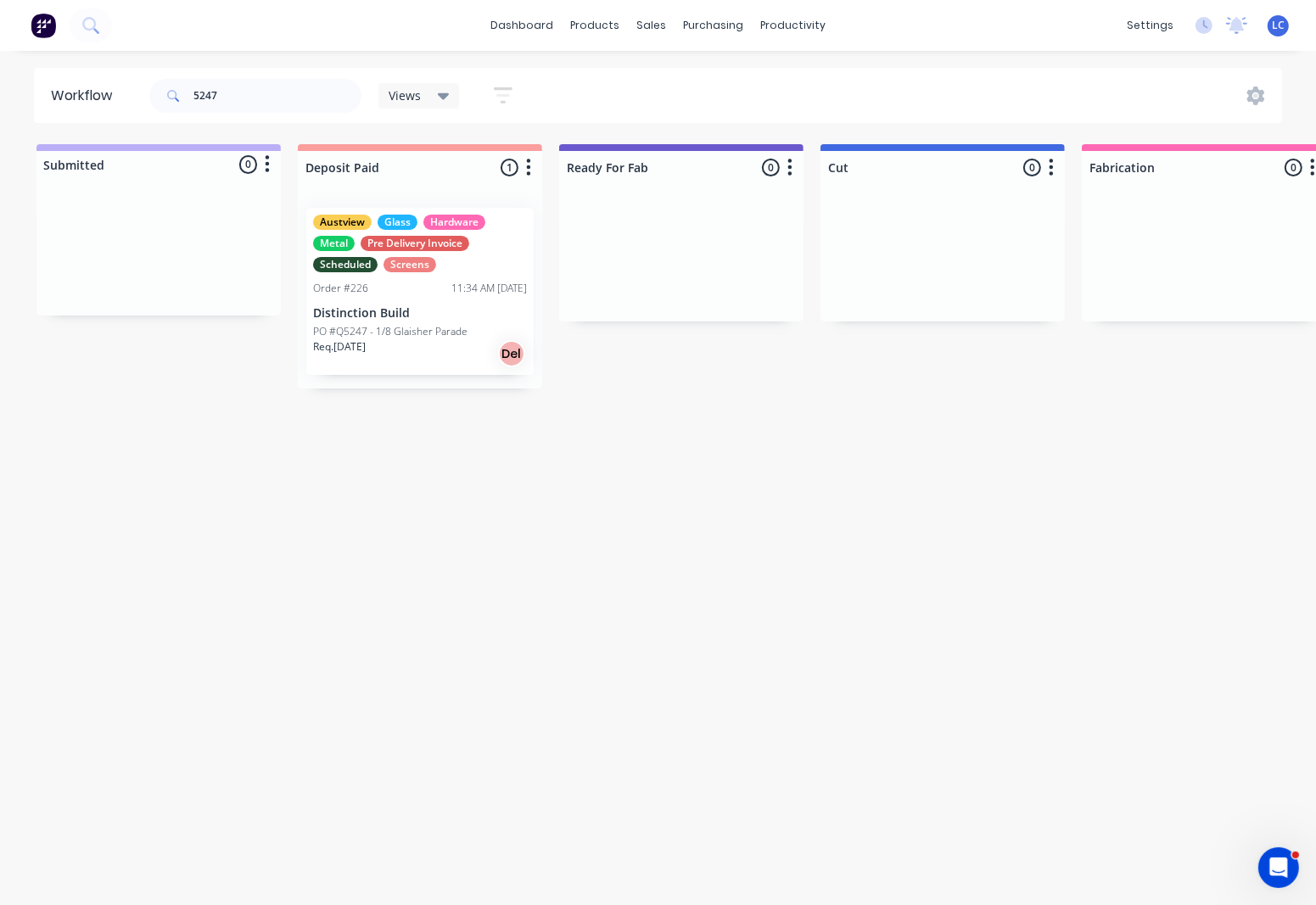
click at [475, 298] on div "Austview Glass Hardware Metal Pre Delivery Invoice Scheduled Screens Order #226…" at bounding box center [419, 291] width 227 height 167
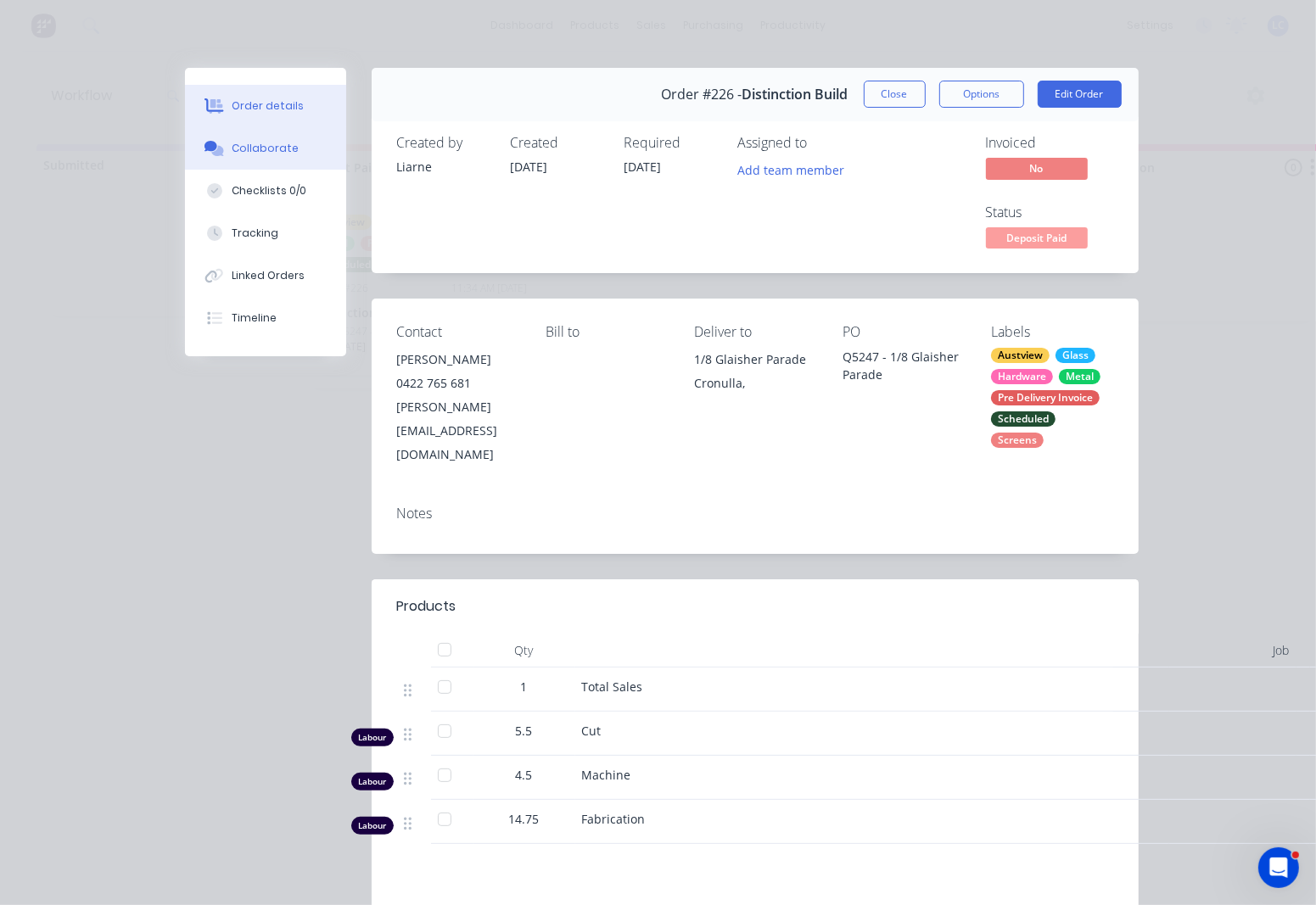
click at [252, 131] on button "Collaborate" at bounding box center [266, 149] width 161 height 42
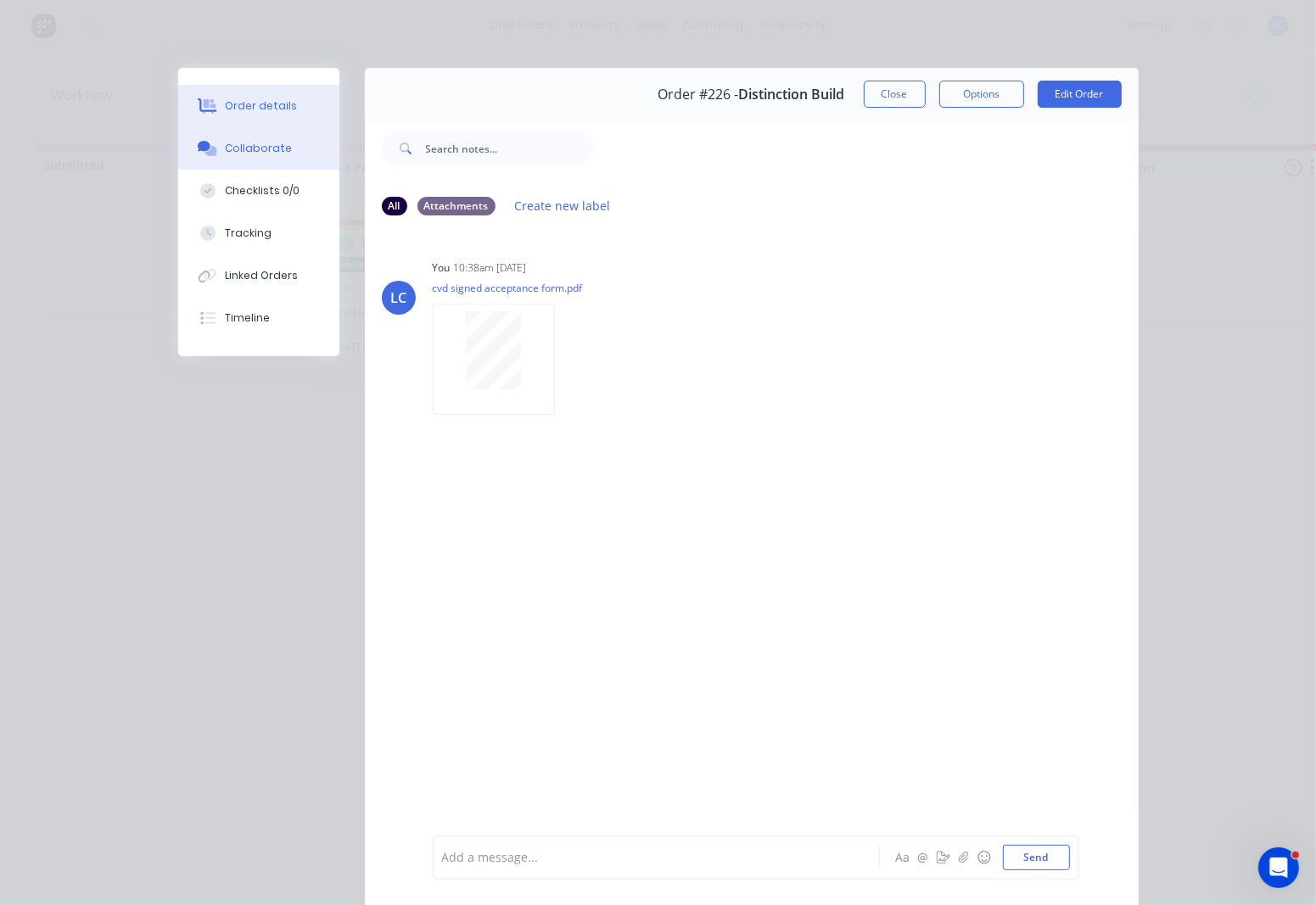
click at [281, 114] on button "Order details" at bounding box center [259, 105] width 161 height 42
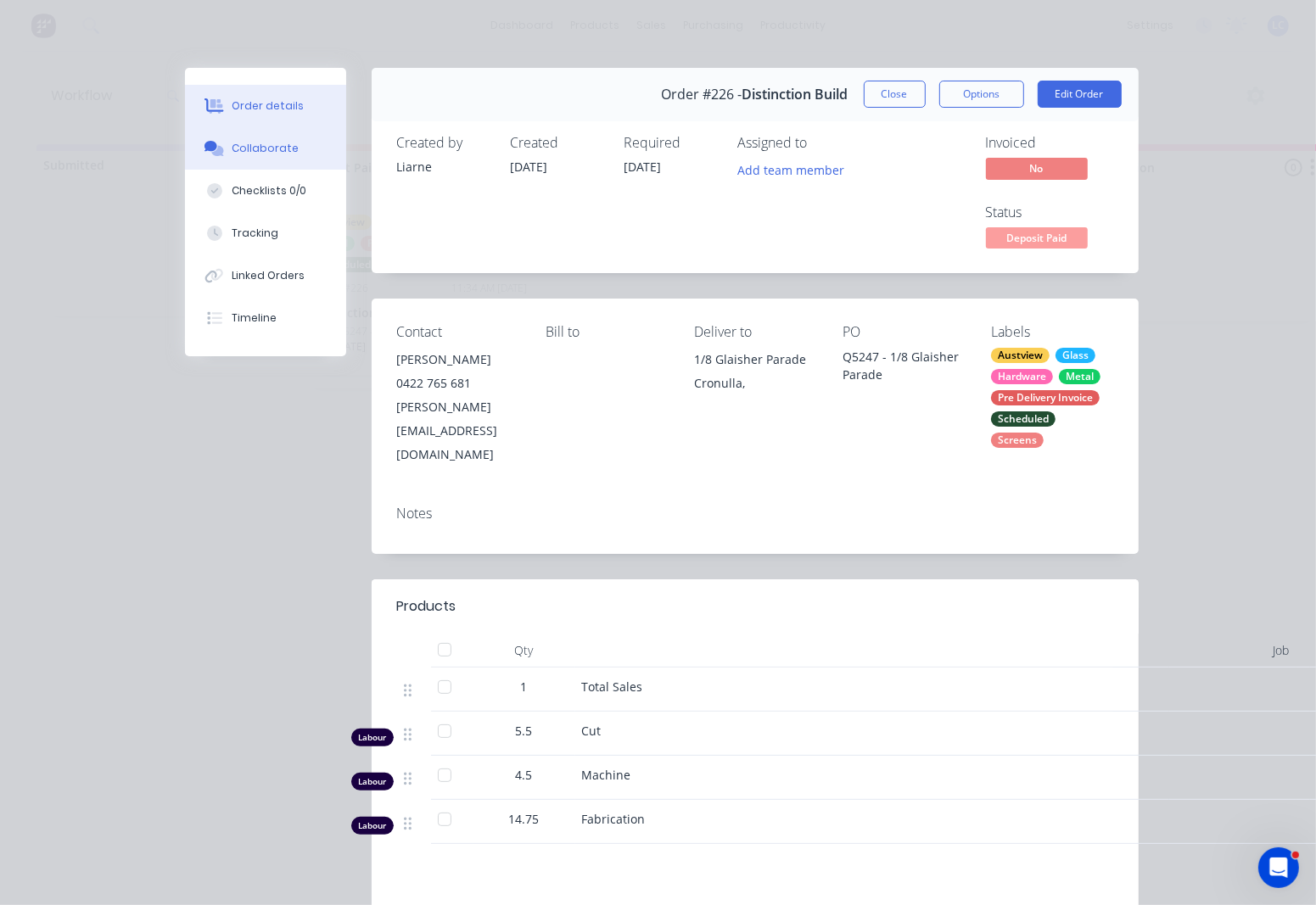
drag, startPoint x: 255, startPoint y: 151, endPoint x: 270, endPoint y: 146, distance: 15.8
click at [255, 151] on div "Collaborate" at bounding box center [266, 149] width 67 height 15
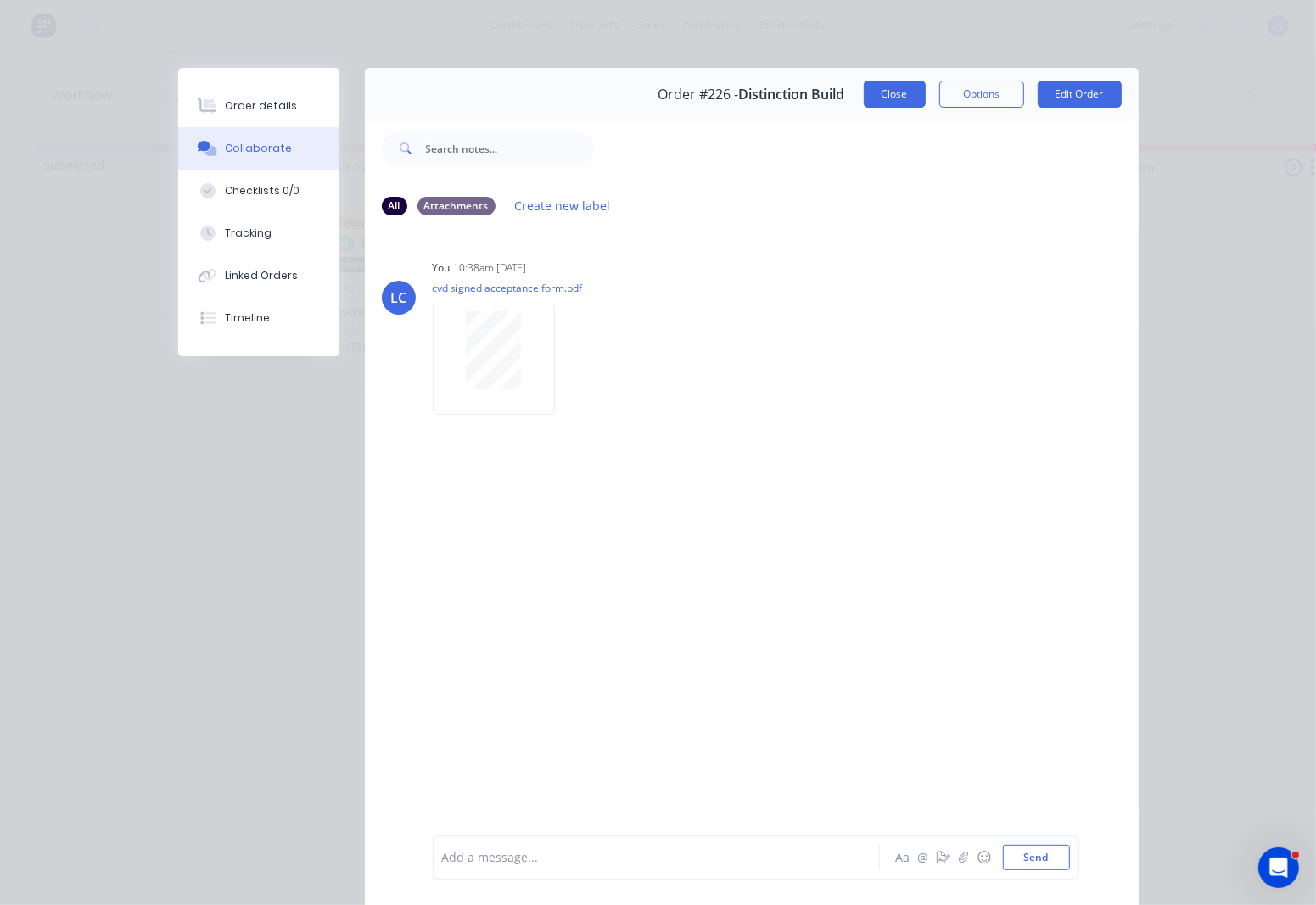
click at [874, 87] on button "Close" at bounding box center [895, 94] width 62 height 27
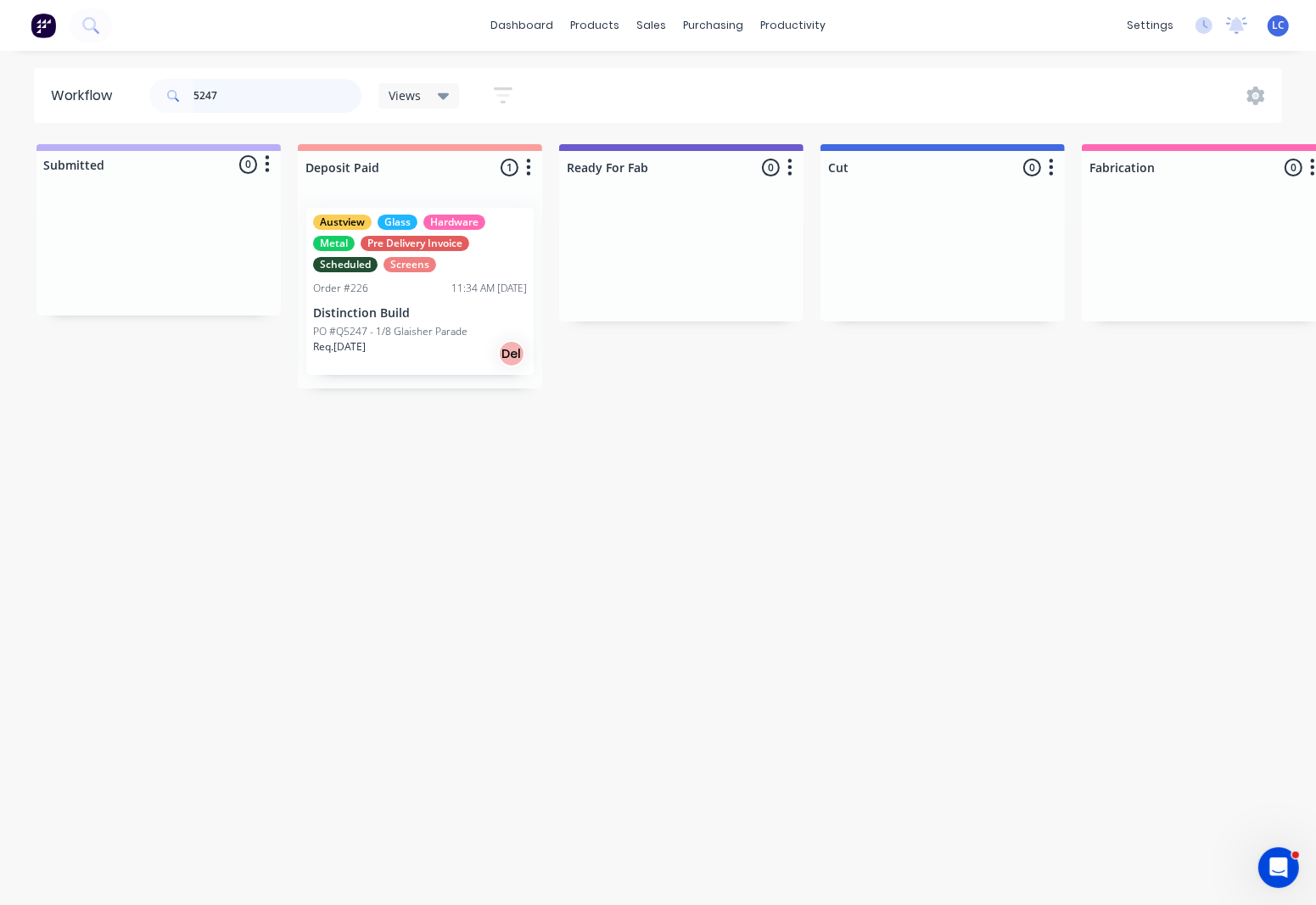
drag, startPoint x: 217, startPoint y: 89, endPoint x: 126, endPoint y: 69, distance: 93.2
click at [128, 70] on header "Workflow 5247 Views Save new view None (Default) edit Production edit Show/Hide…" at bounding box center [658, 96] width 1249 height 56
type input "5179"
click at [417, 346] on div "Req. 21/07/25 Del" at bounding box center [419, 354] width 214 height 29
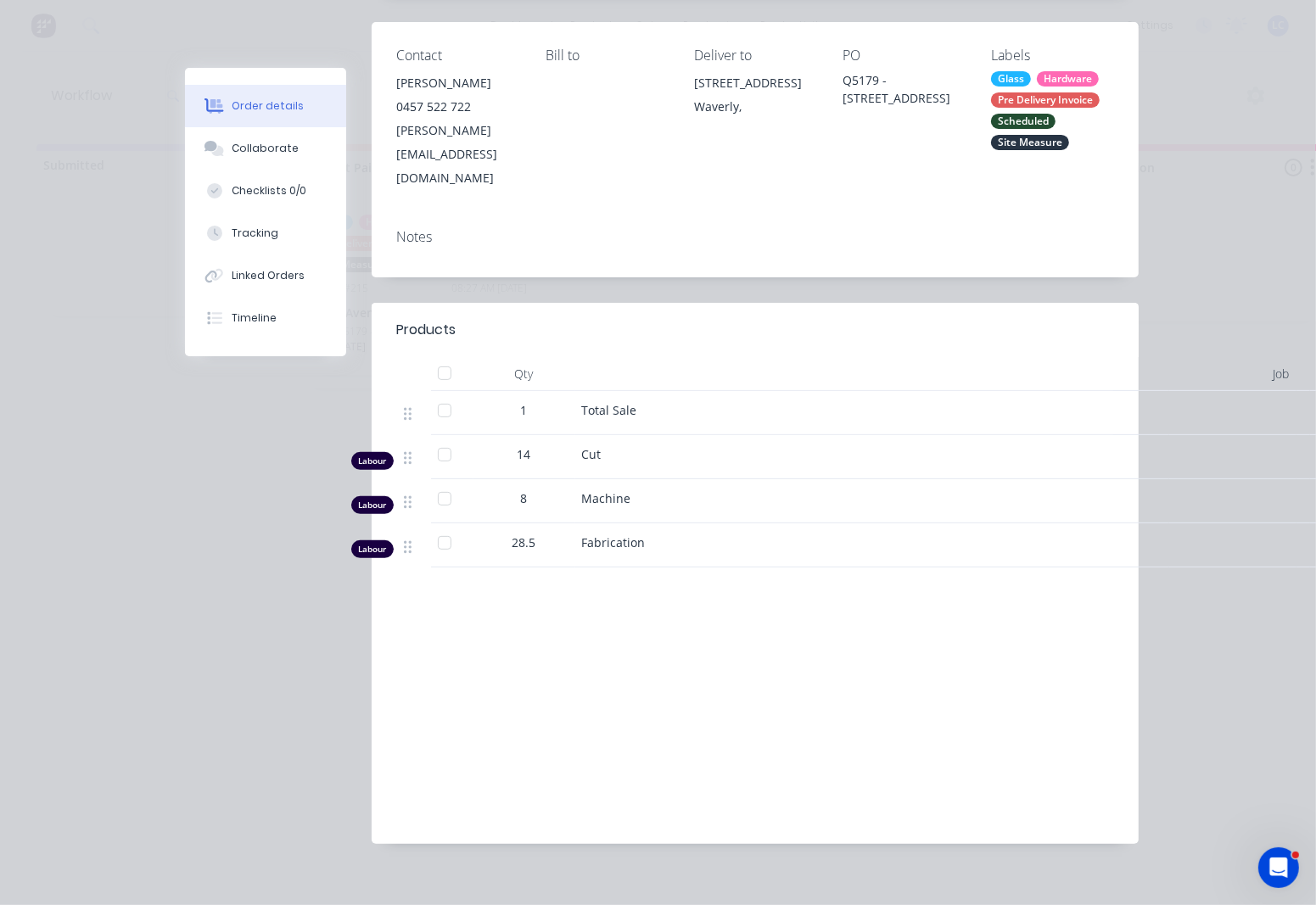
scroll to position [295, 0]
